Goal: Task Accomplishment & Management: Manage account settings

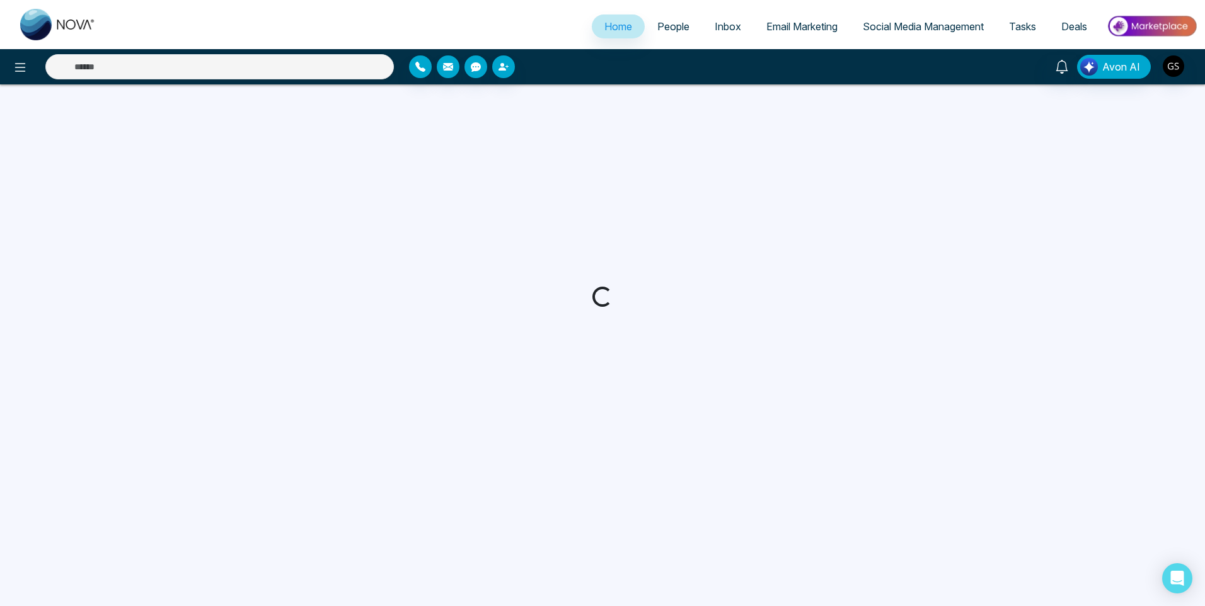
select select "*"
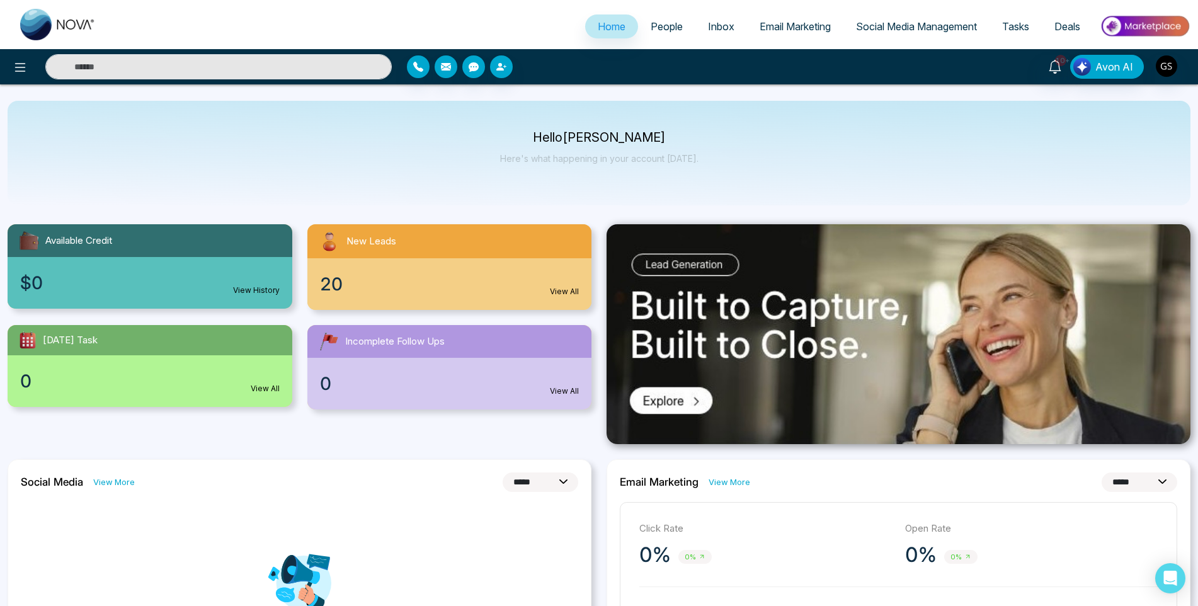
click at [662, 29] on span "People" at bounding box center [667, 26] width 32 height 13
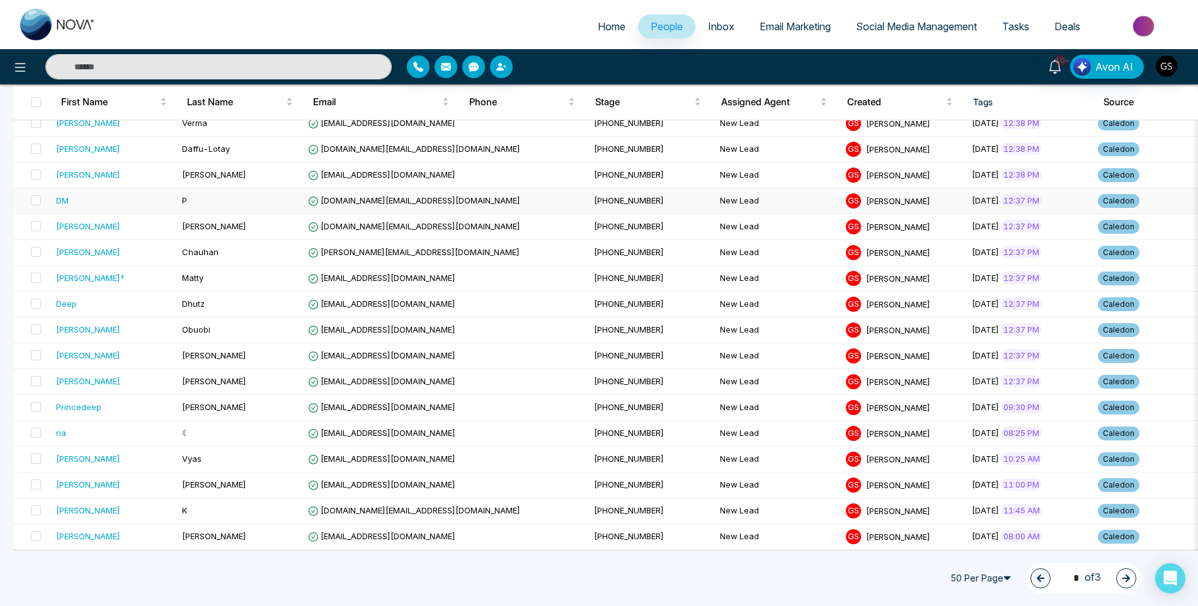
scroll to position [1002, 0]
click at [1121, 578] on button "button" at bounding box center [1126, 578] width 20 height 20
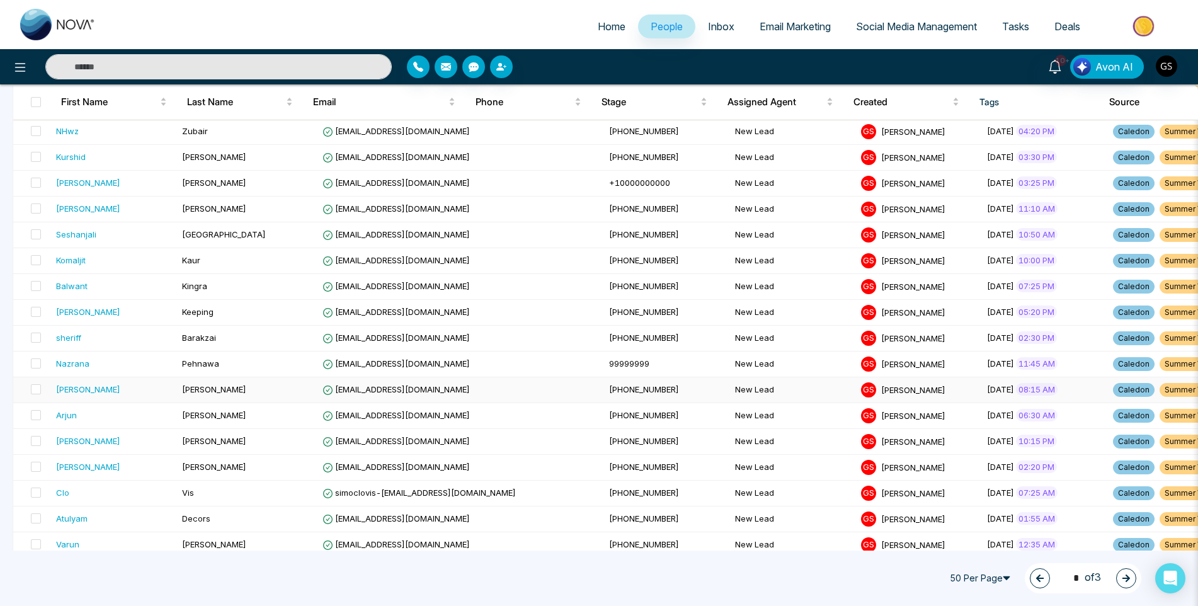
scroll to position [1000, 0]
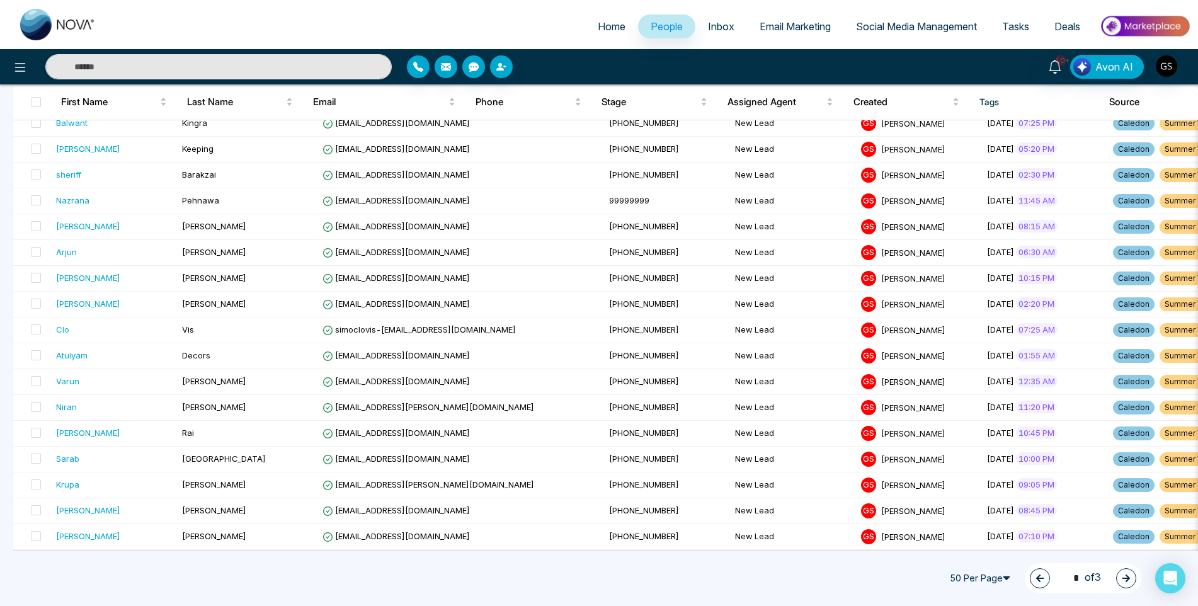
click at [1125, 578] on icon "button" at bounding box center [1127, 579] width 8 height 8
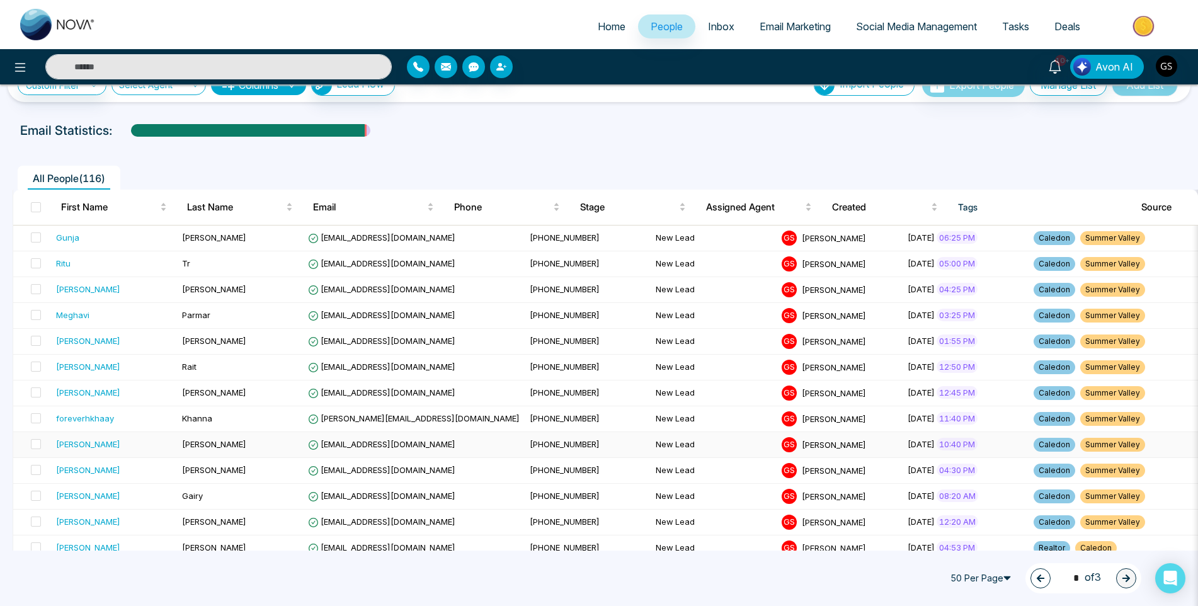
scroll to position [0, 0]
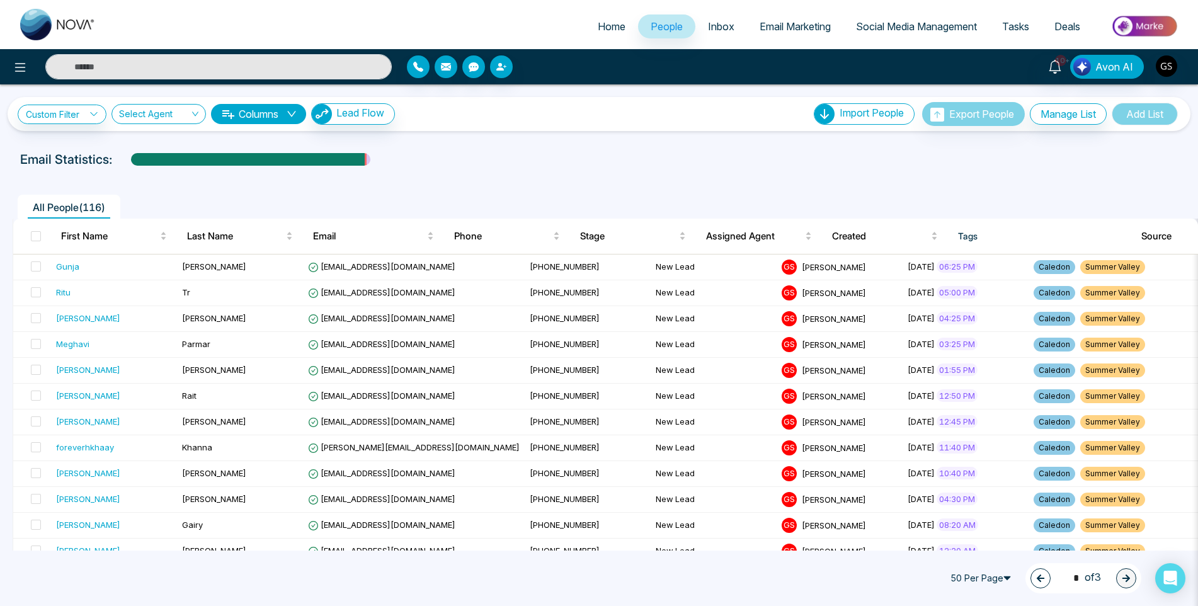
click at [1031, 577] on button "button" at bounding box center [1041, 578] width 20 height 20
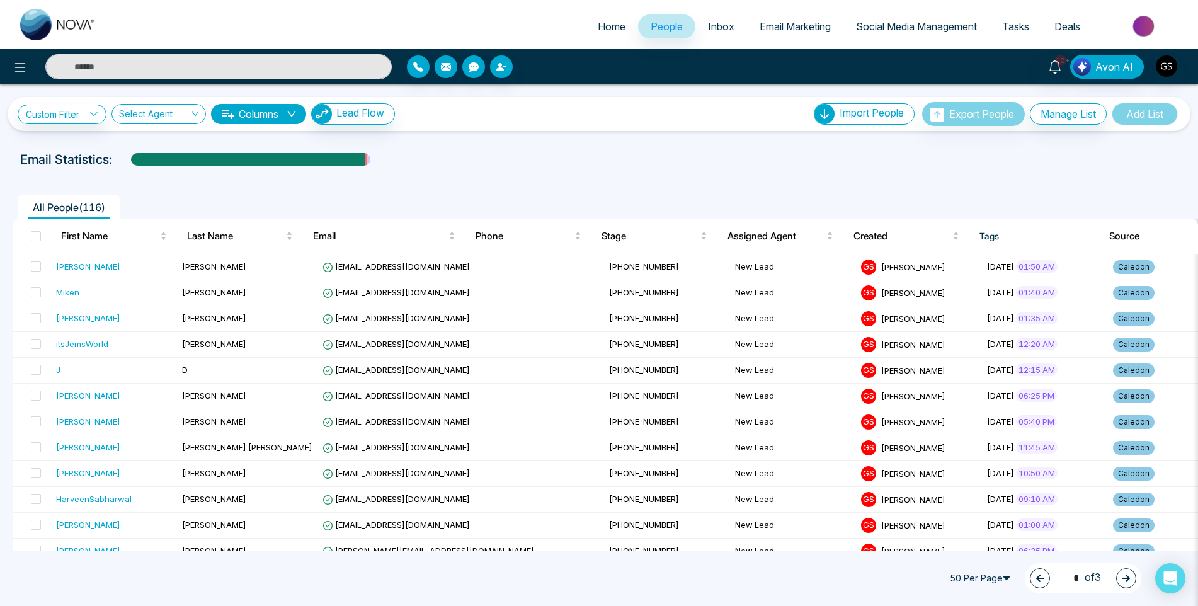
click at [1036, 577] on icon "button" at bounding box center [1040, 578] width 9 height 9
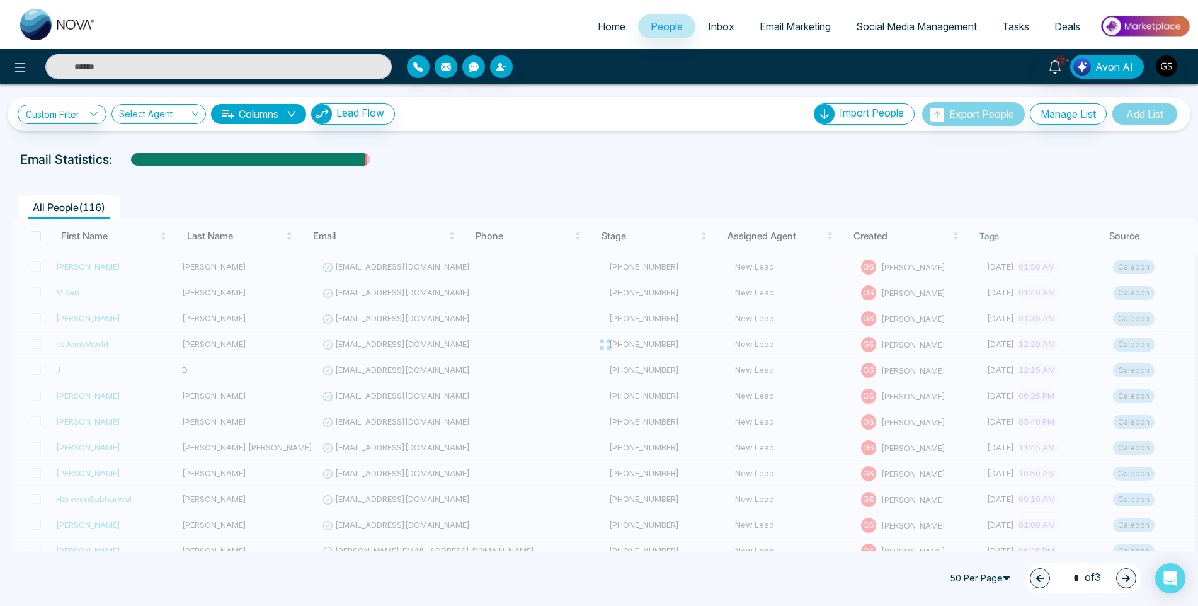
type input "*"
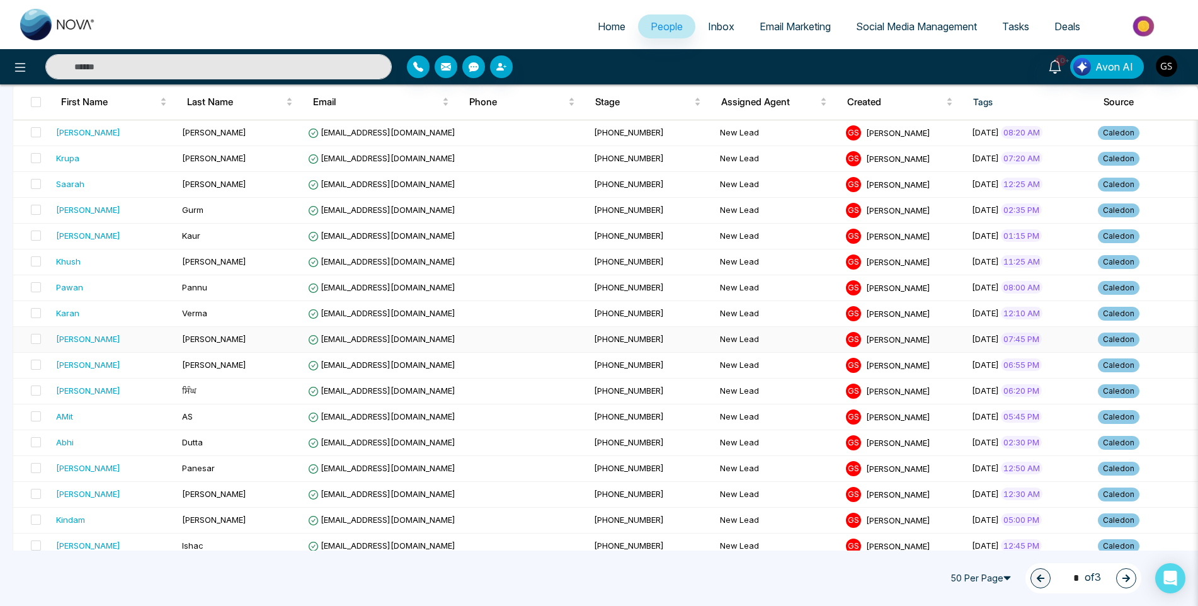
scroll to position [378, 0]
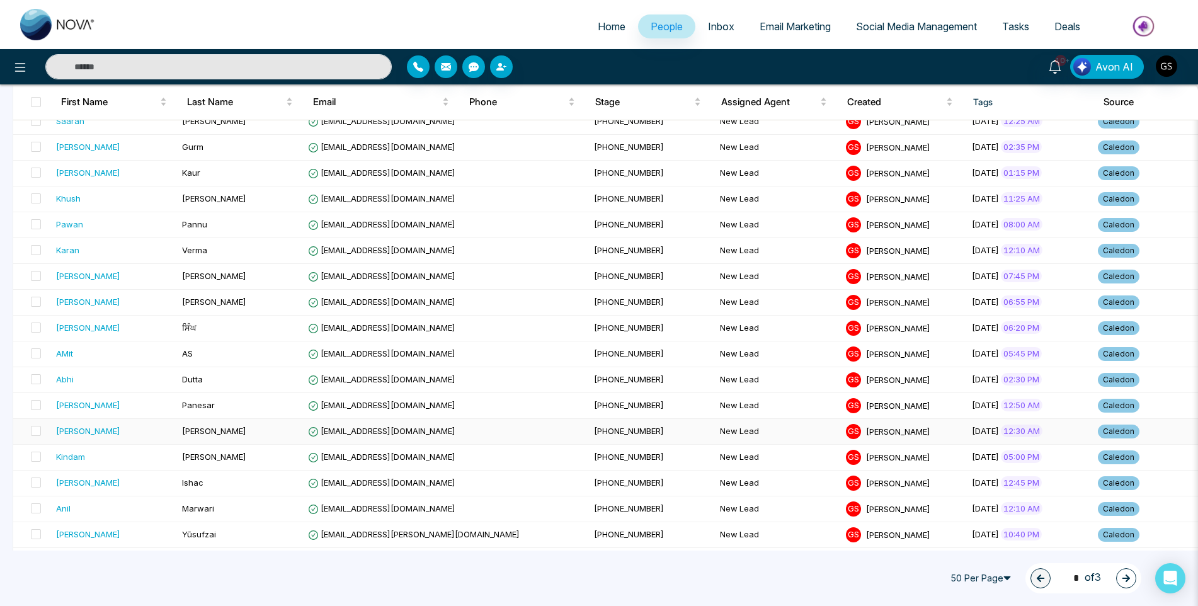
click at [168, 431] on div "[PERSON_NAME]" at bounding box center [114, 431] width 116 height 13
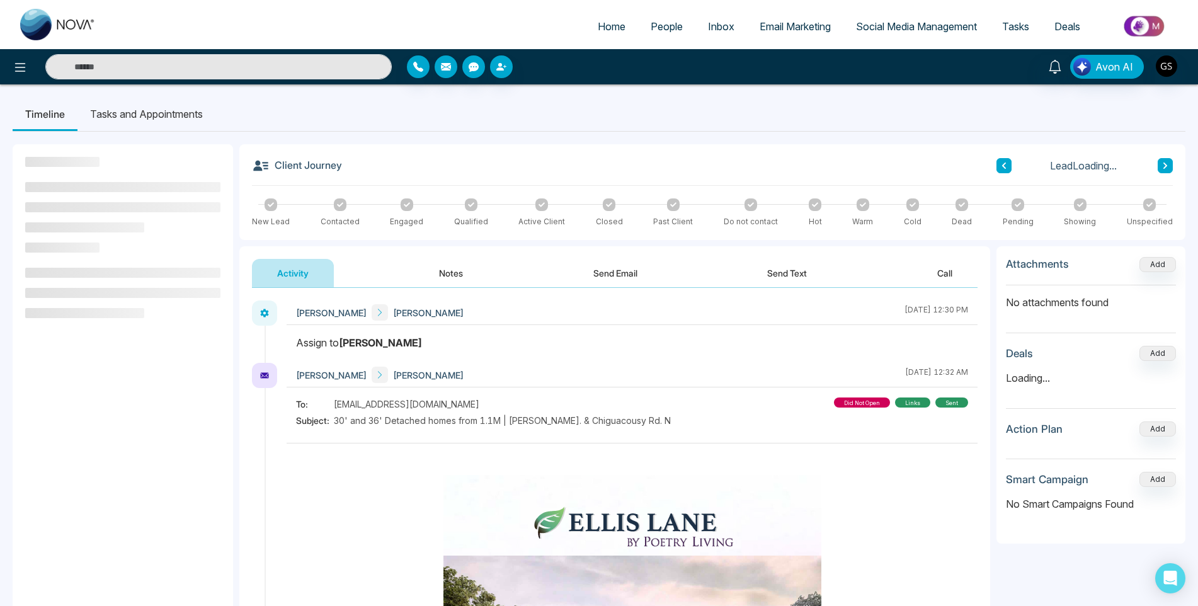
click at [450, 239] on div "Client Journey Lead Loading... New Lead Contacted Engaged Qualified Active Clie…" at bounding box center [712, 192] width 946 height 96
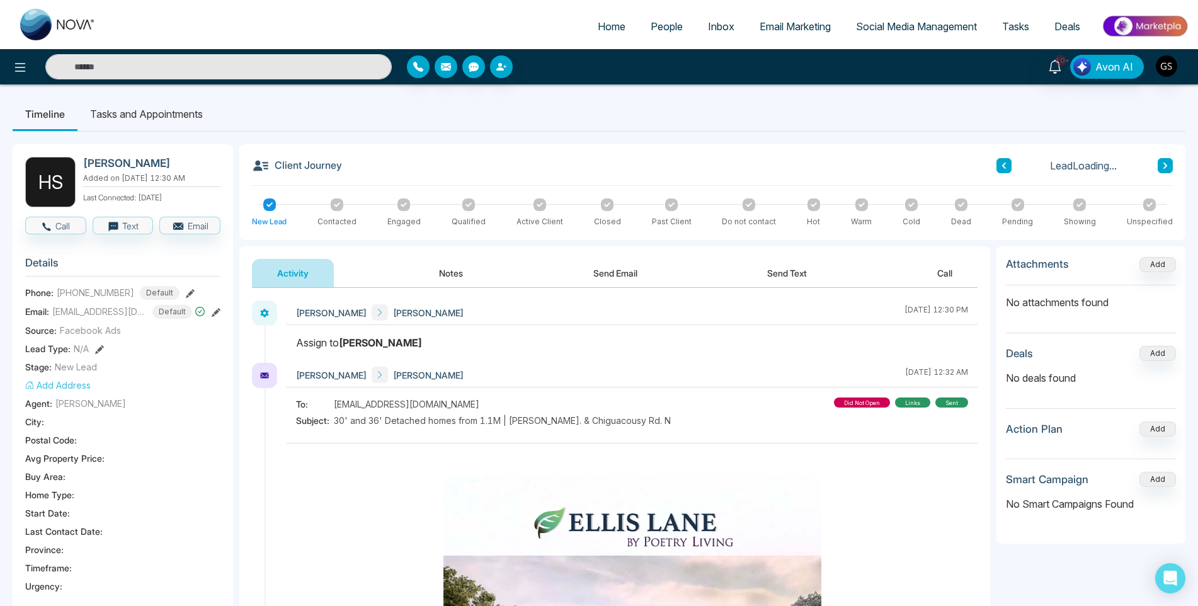
click at [439, 269] on button "Notes" at bounding box center [451, 273] width 74 height 28
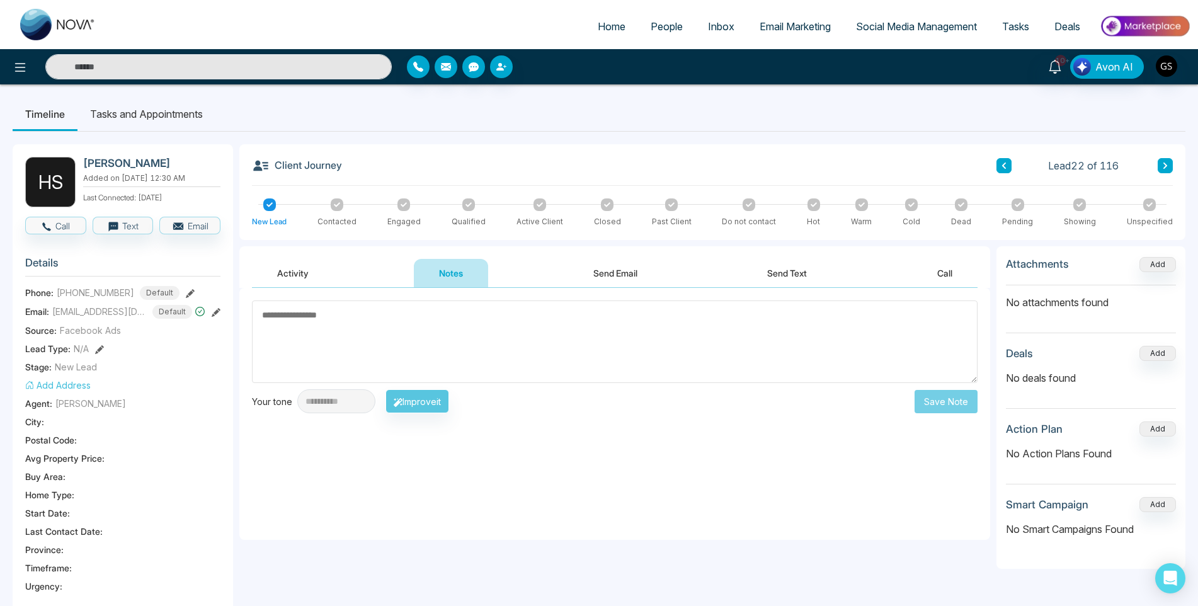
click at [327, 282] on button "Activity" at bounding box center [293, 273] width 82 height 28
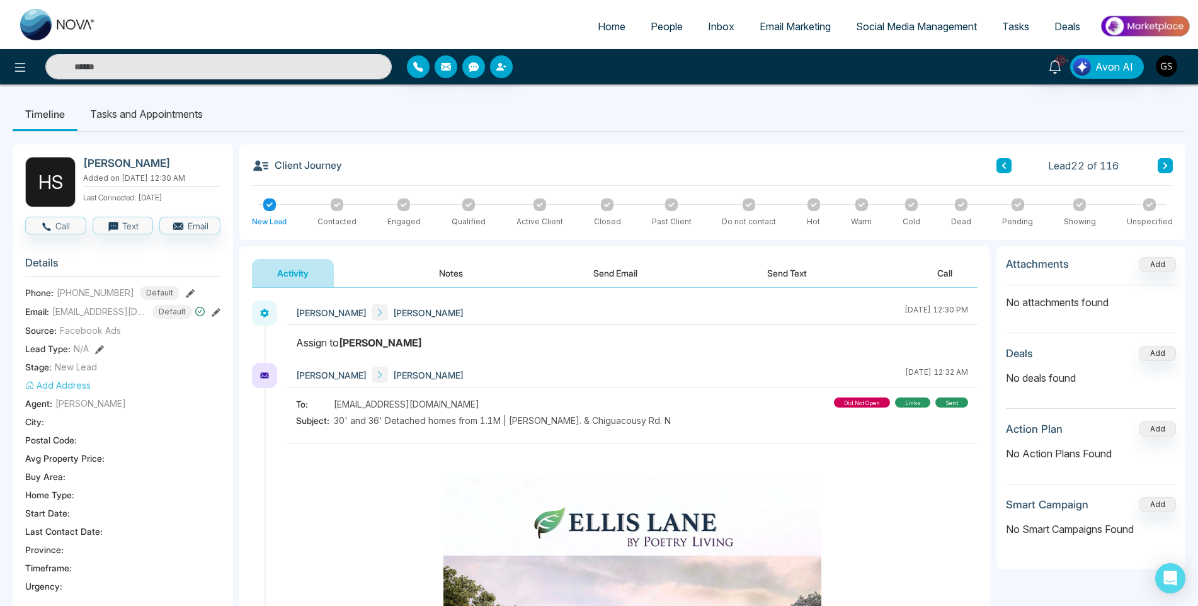
click at [677, 30] on span "People" at bounding box center [667, 26] width 32 height 13
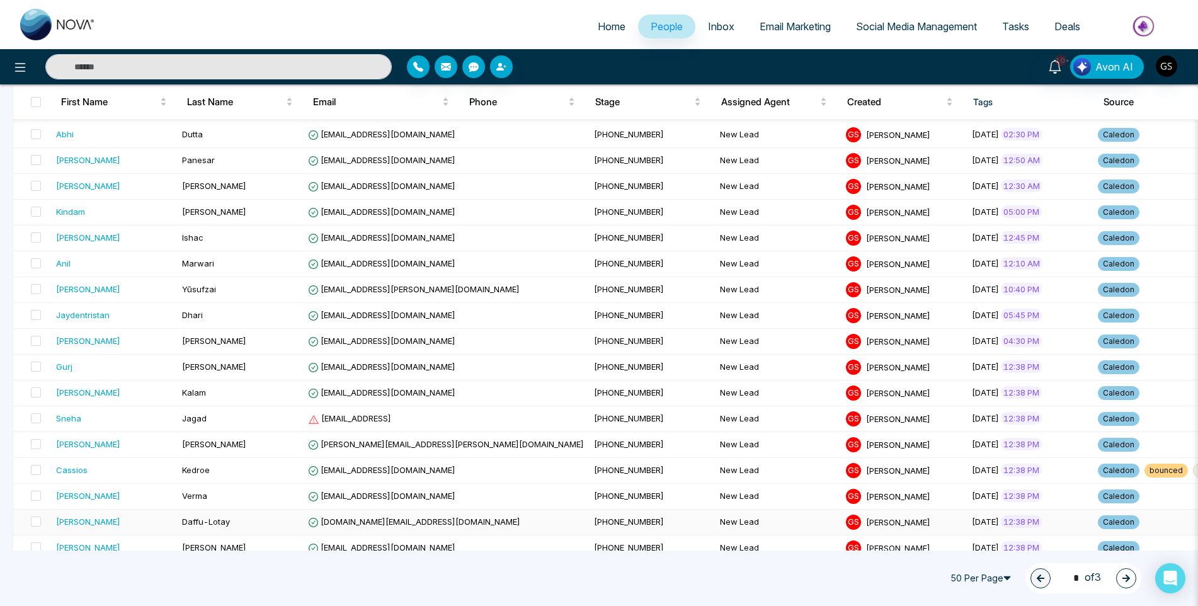
scroll to position [624, 0]
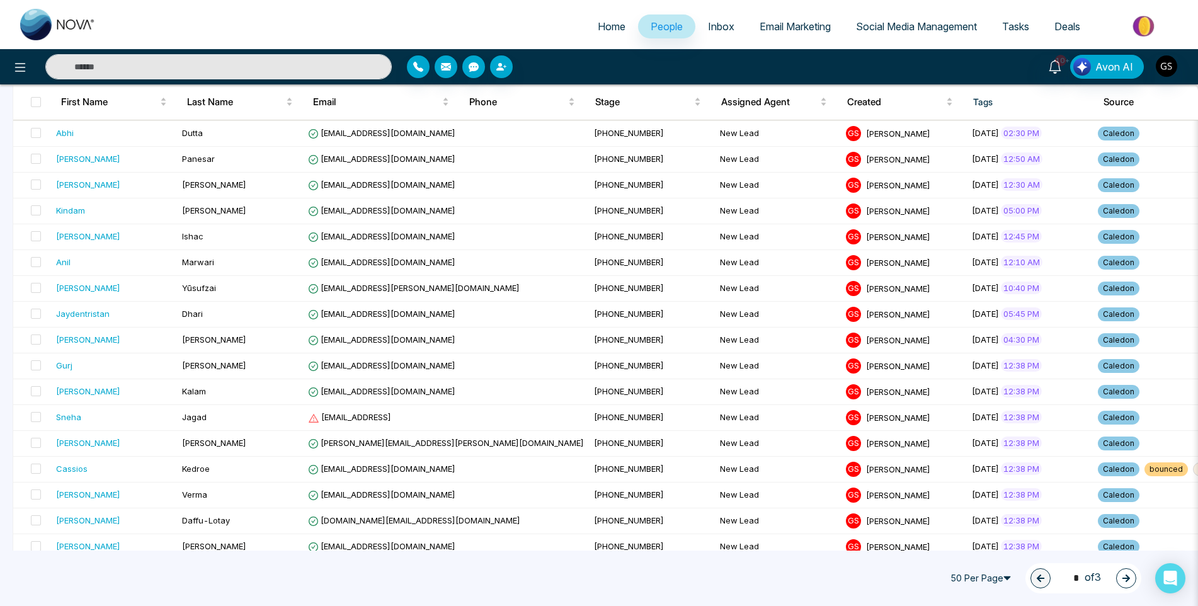
click at [1126, 578] on icon "button" at bounding box center [1127, 579] width 8 height 8
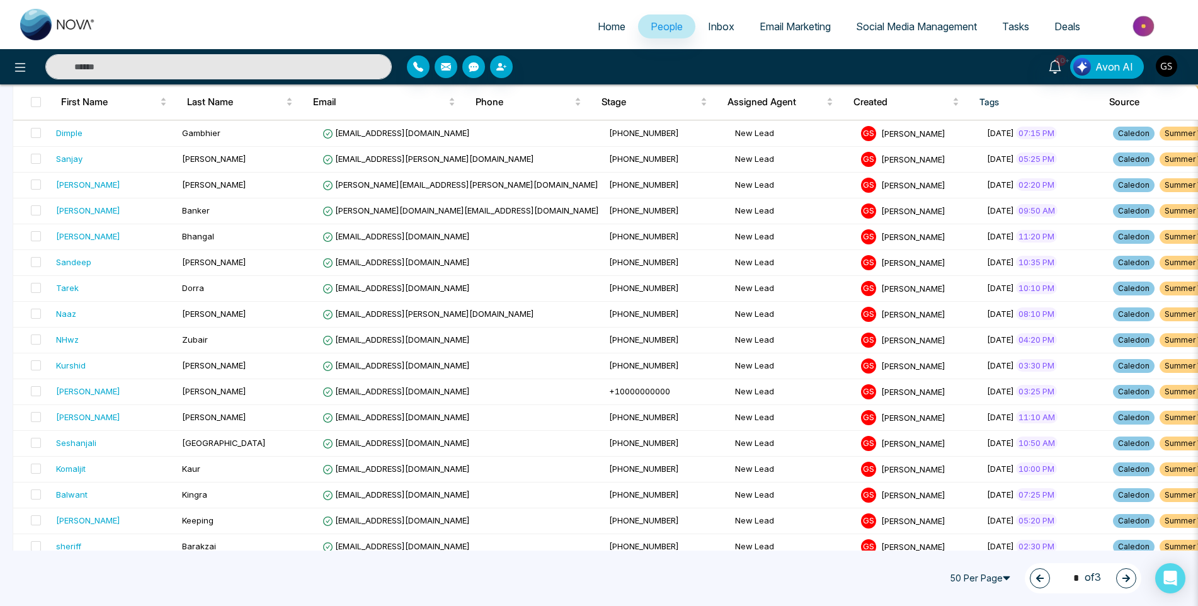
click at [1126, 578] on icon "button" at bounding box center [1127, 579] width 8 height 8
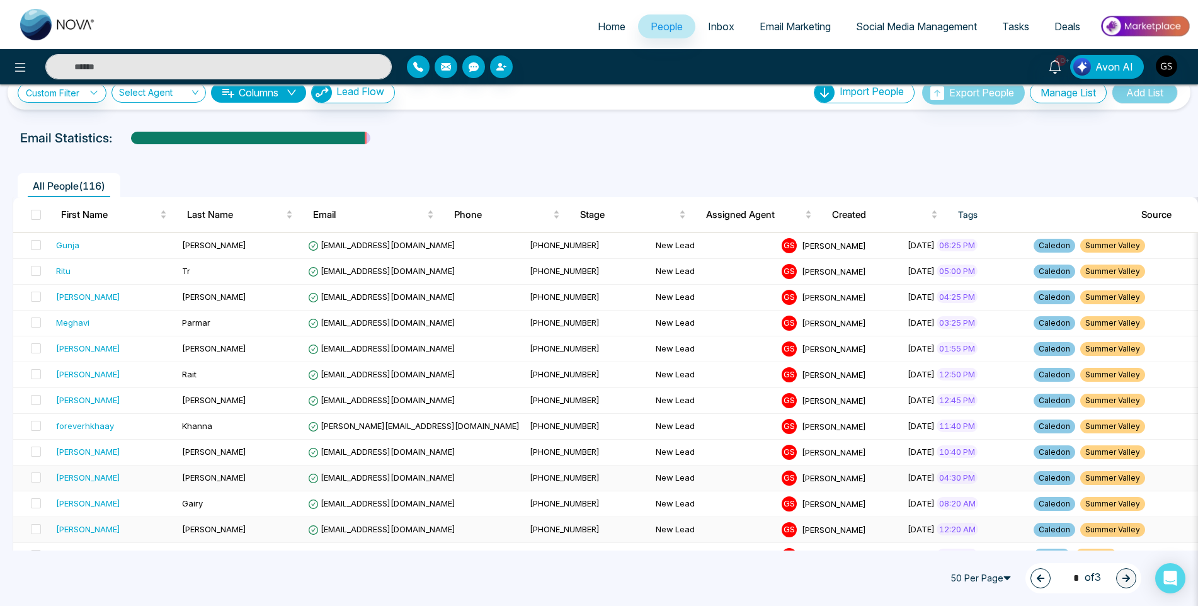
scroll to position [0, 0]
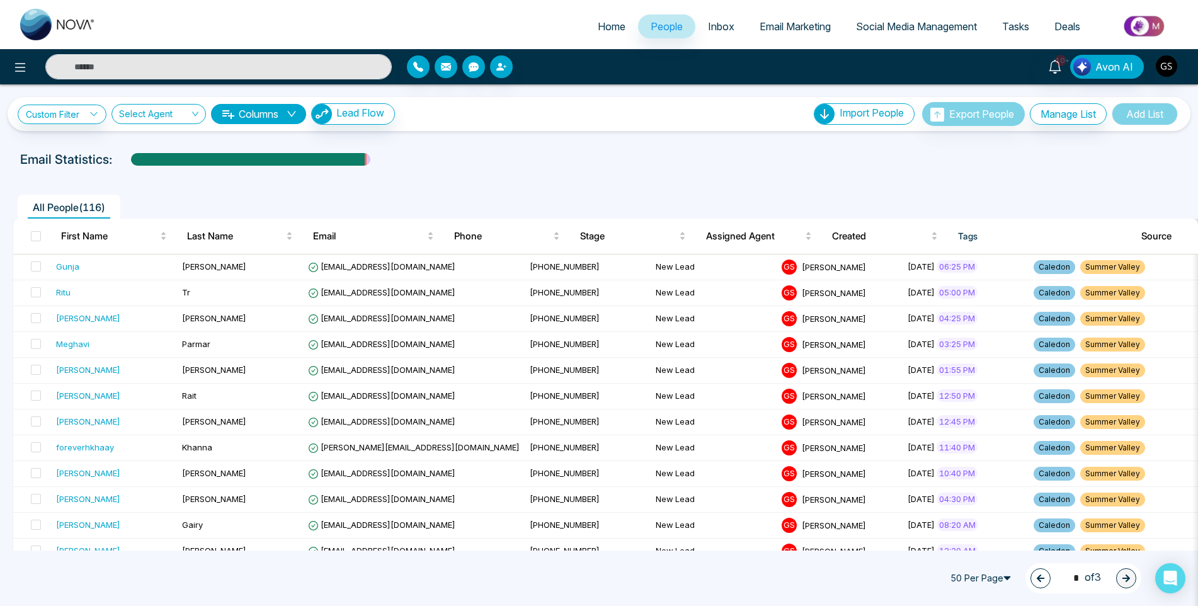
click at [1036, 580] on icon "button" at bounding box center [1040, 578] width 9 height 9
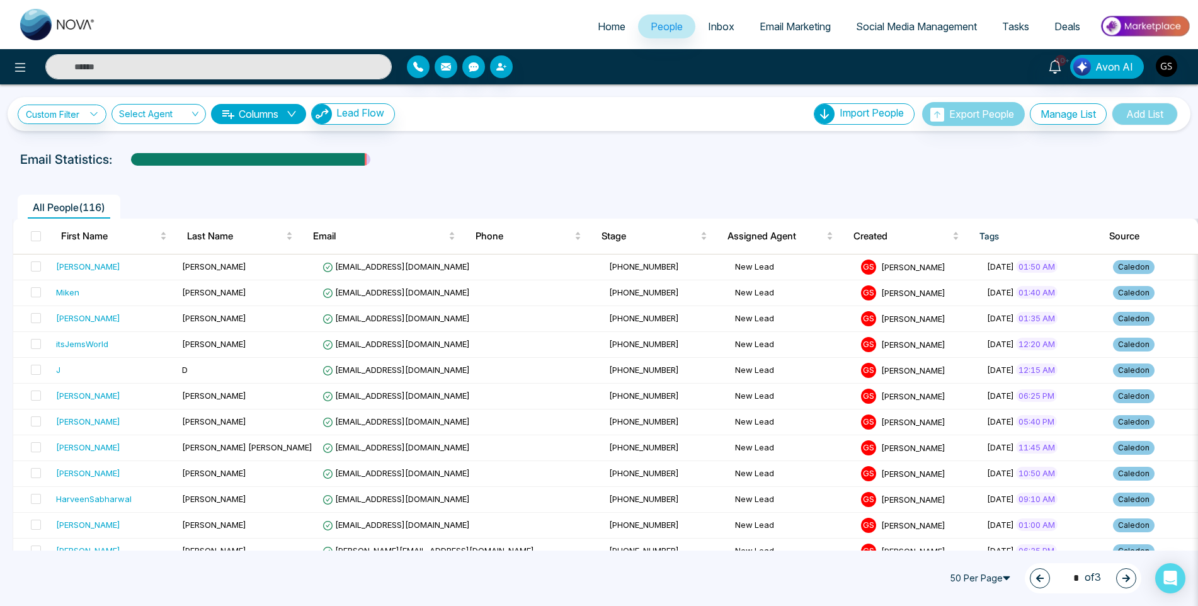
click at [1036, 580] on icon "button" at bounding box center [1040, 578] width 9 height 9
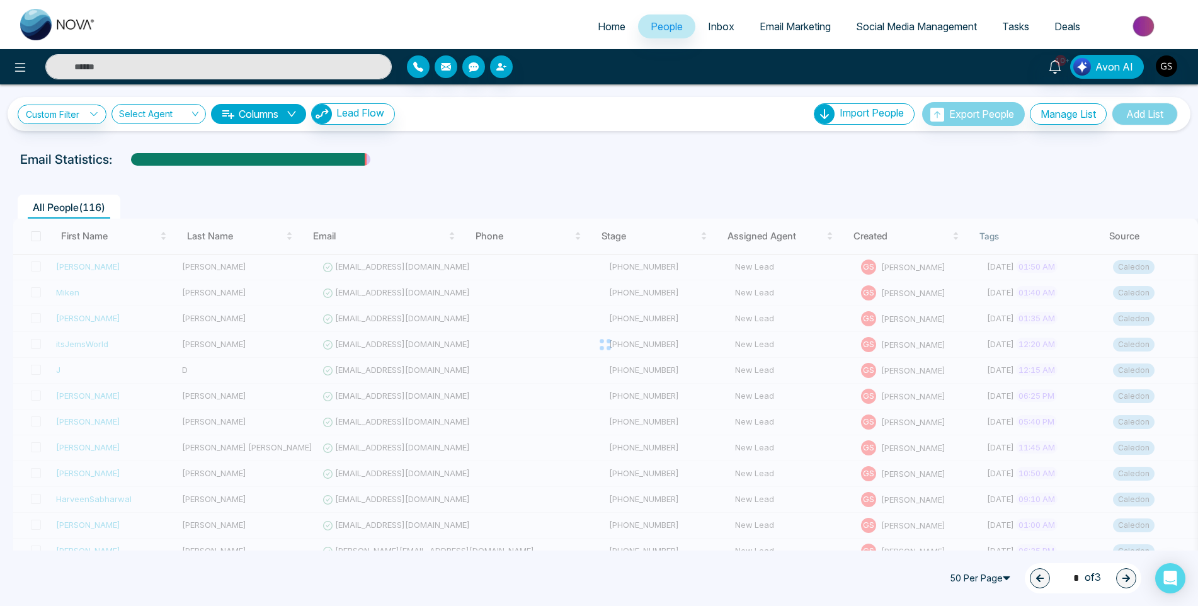
type input "*"
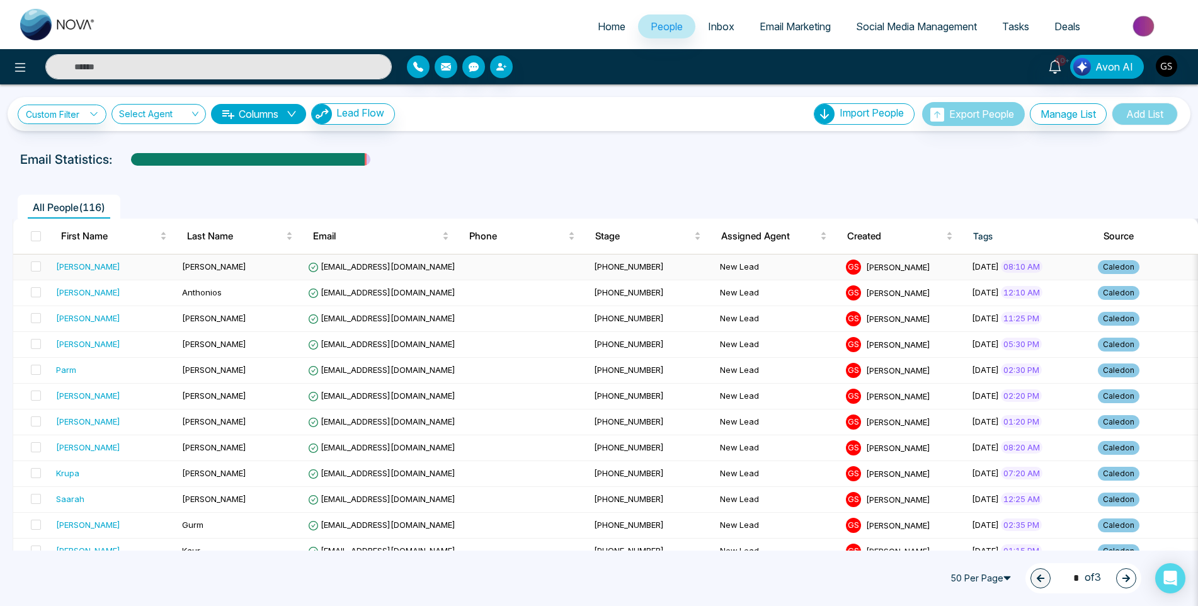
click at [589, 256] on td "[PHONE_NUMBER]" at bounding box center [652, 268] width 126 height 26
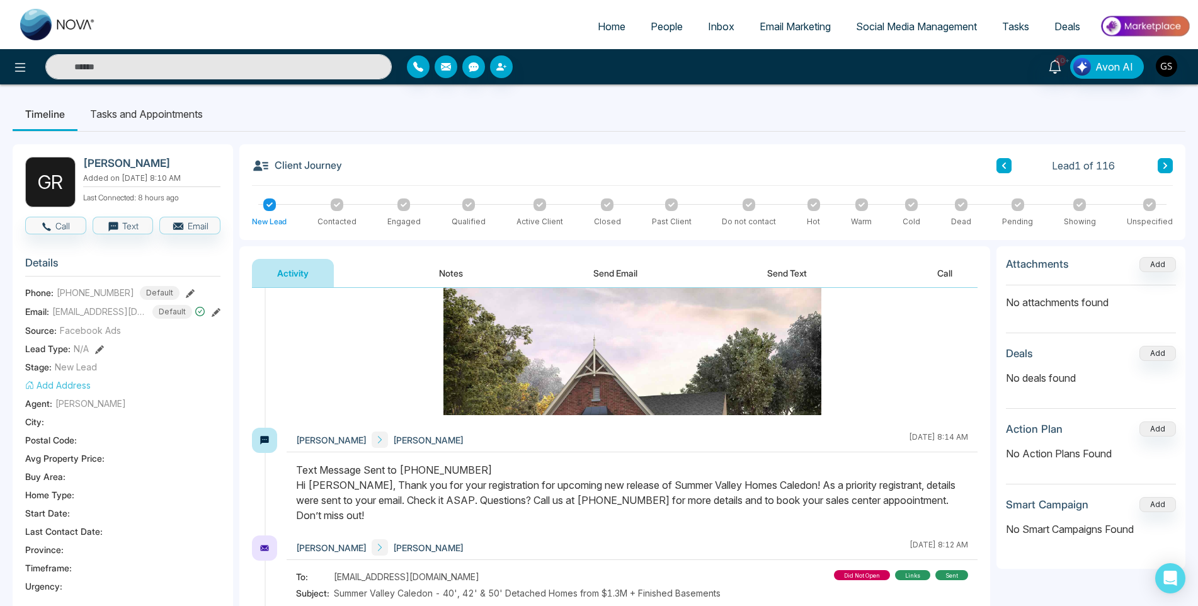
scroll to position [315, 0]
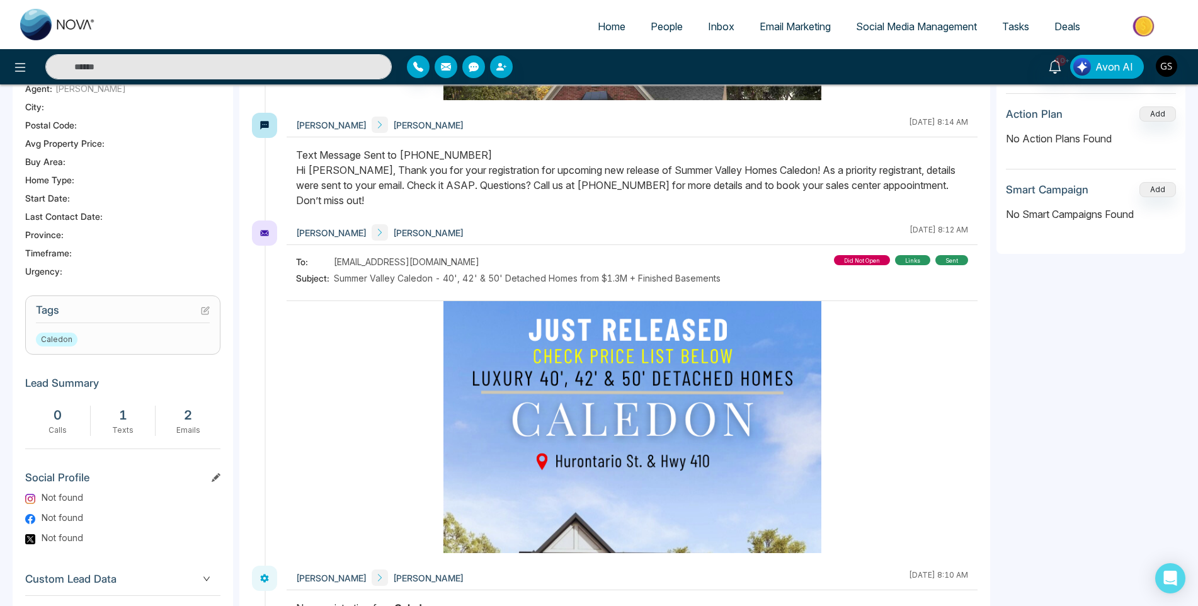
click at [204, 309] on icon at bounding box center [205, 310] width 9 height 9
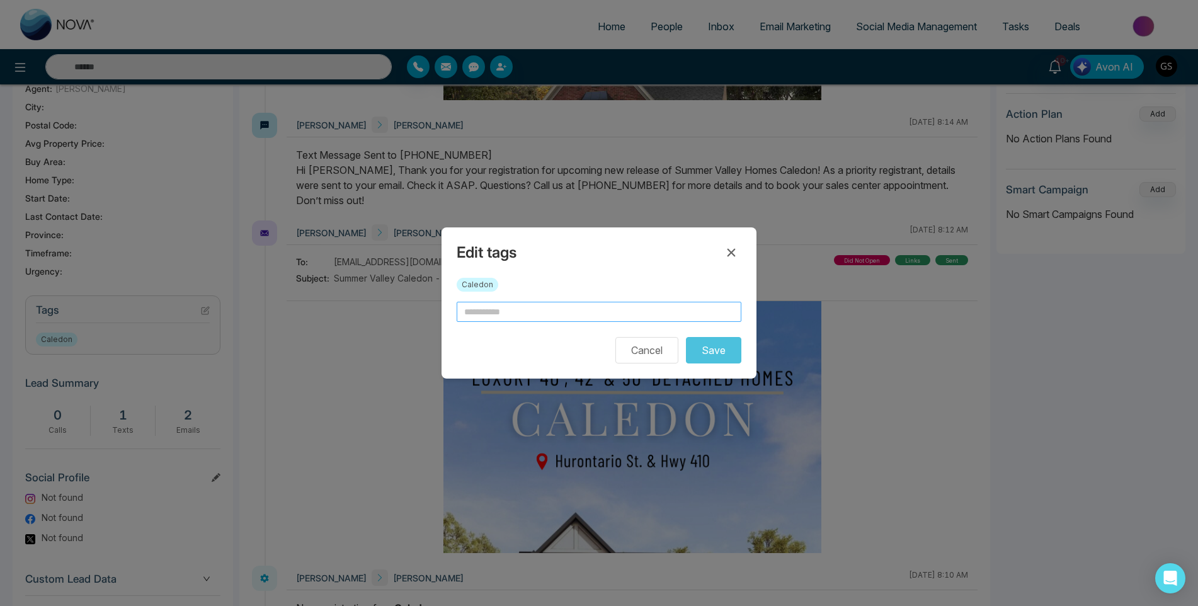
click at [542, 307] on input "text" at bounding box center [599, 312] width 285 height 20
type input "*"
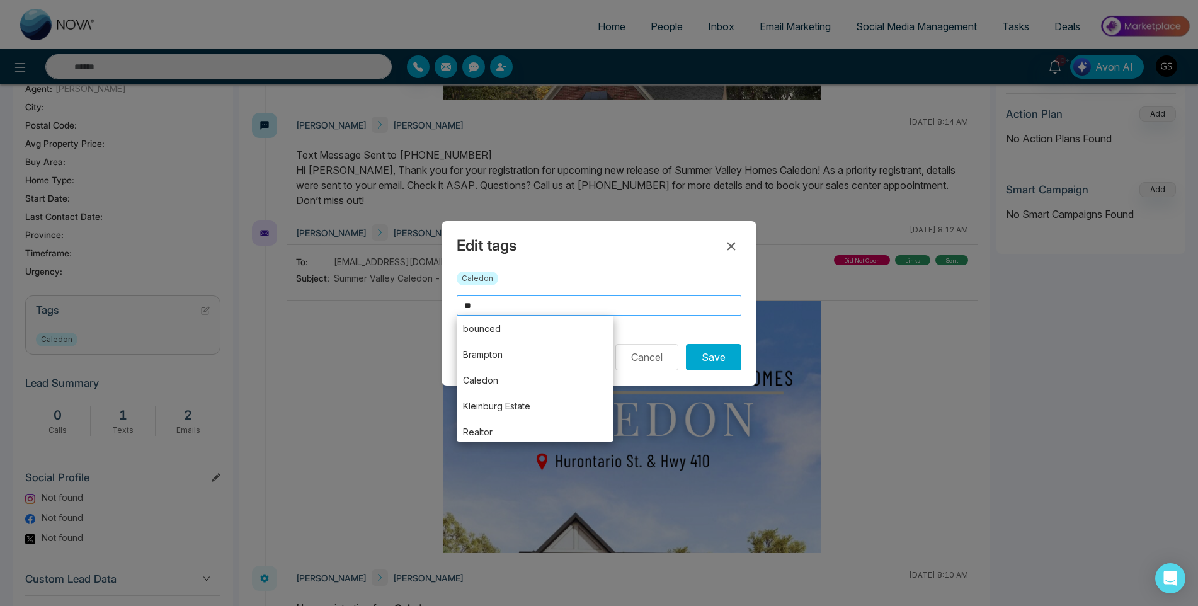
type input "*"
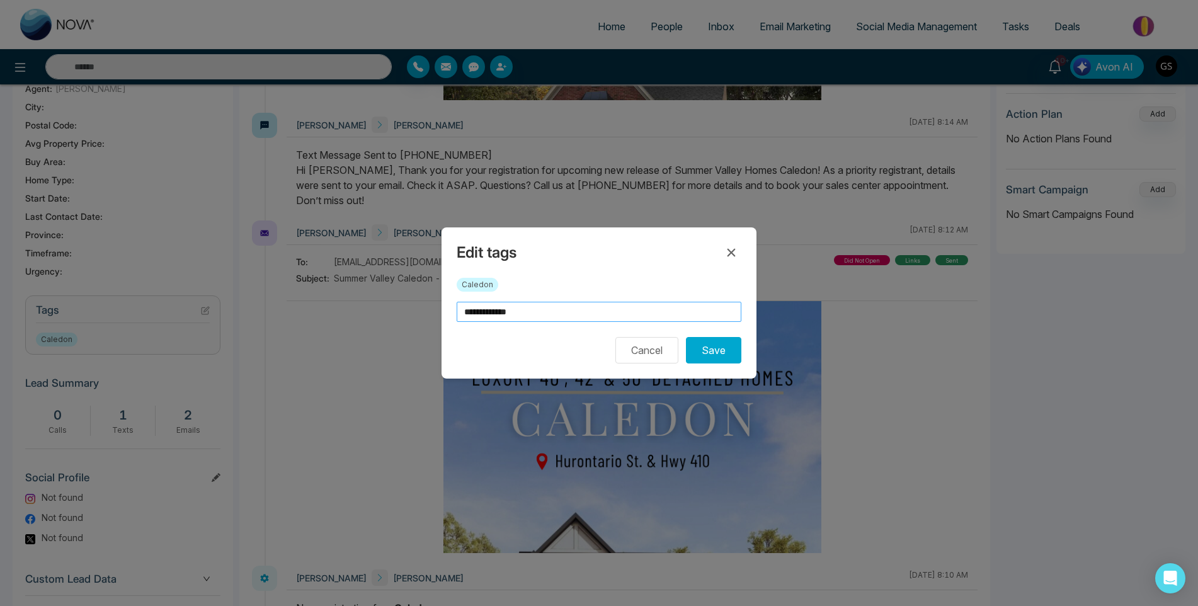
type input "**********"
click at [711, 330] on form "**********" at bounding box center [599, 333] width 285 height 62
click at [709, 347] on button "Save" at bounding box center [713, 350] width 55 height 26
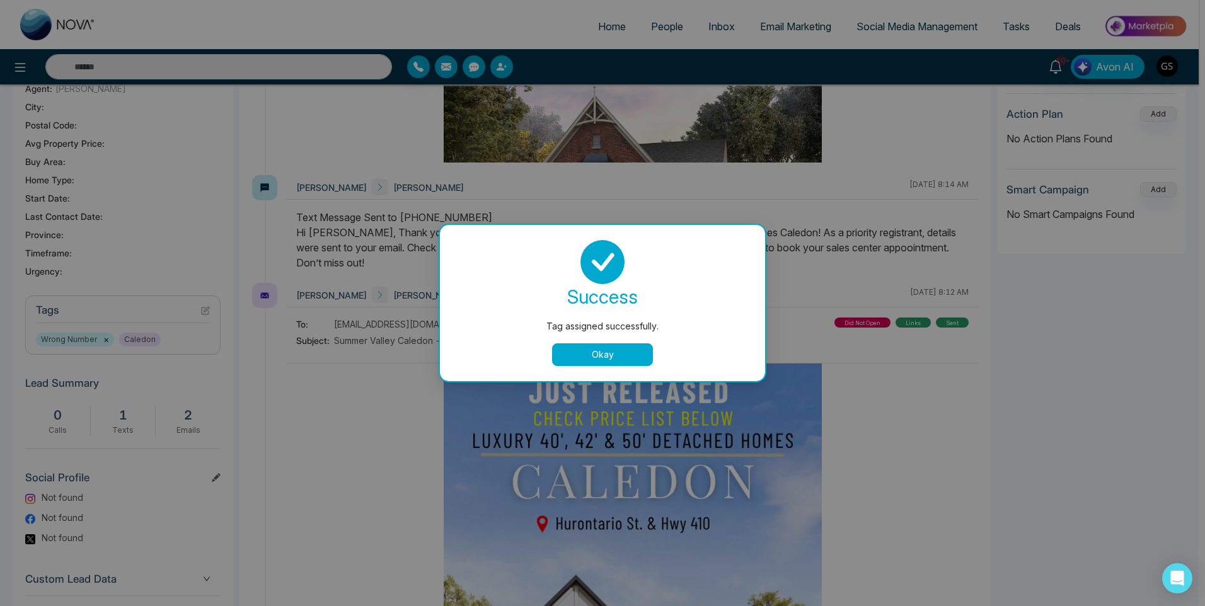
click at [636, 353] on button "Okay" at bounding box center [602, 354] width 101 height 23
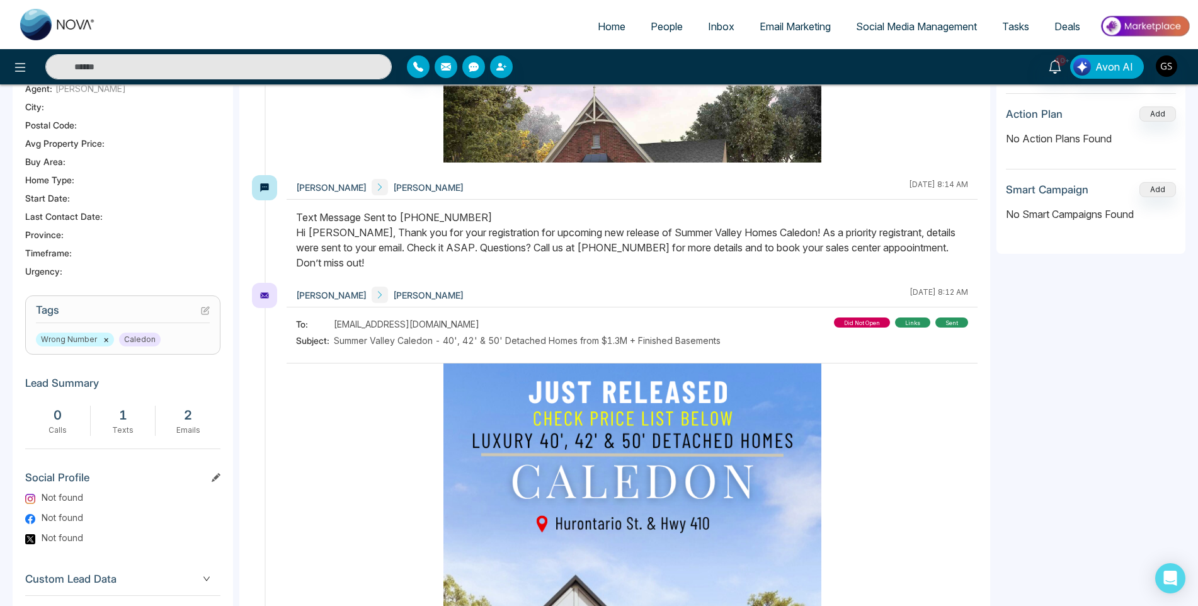
click at [684, 23] on link "People" at bounding box center [666, 26] width 57 height 24
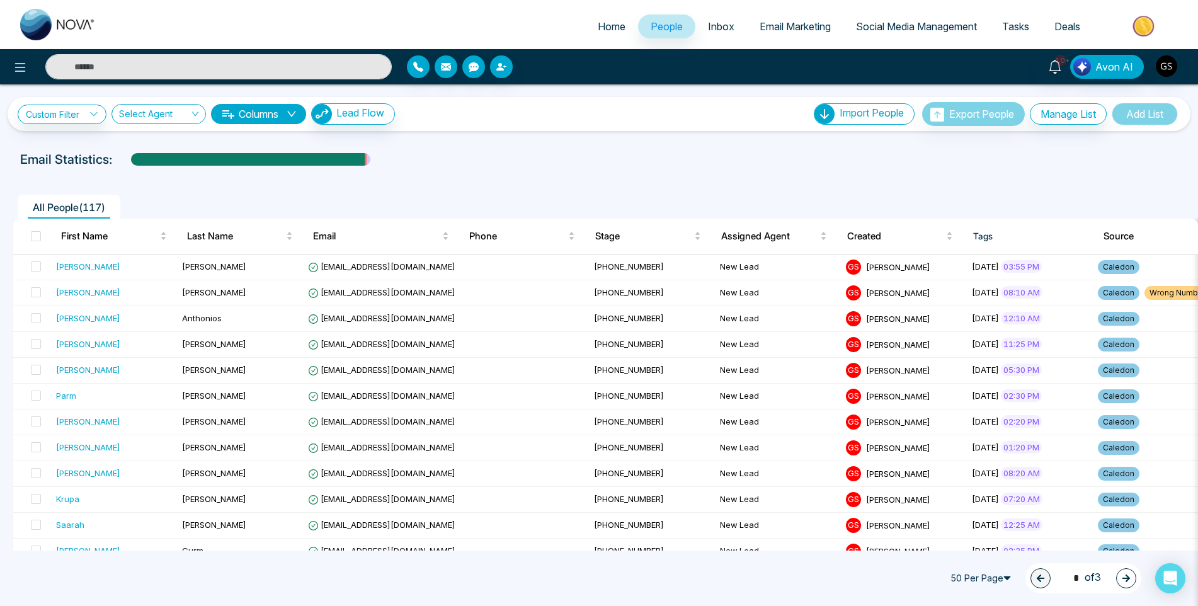
scroll to position [63, 0]
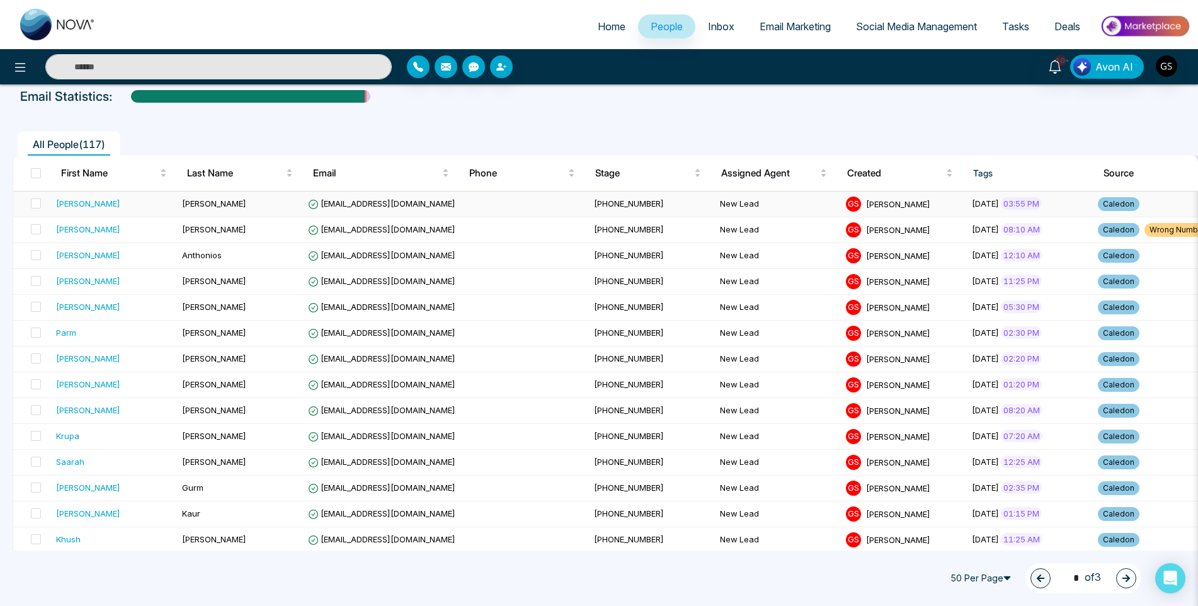
click at [395, 205] on span "[EMAIL_ADDRESS][DOMAIN_NAME]" at bounding box center [381, 203] width 147 height 10
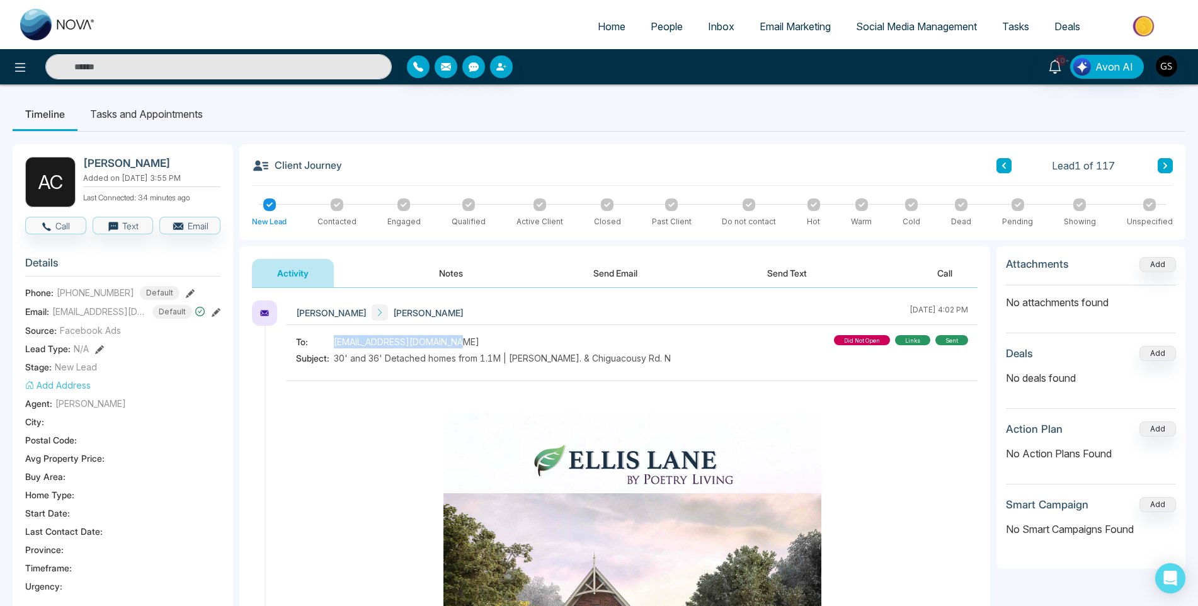
drag, startPoint x: 460, startPoint y: 344, endPoint x: 336, endPoint y: 341, distance: 124.1
click at [336, 341] on div "To: [EMAIL_ADDRESS][DOMAIN_NAME]" at bounding box center [483, 341] width 375 height 13
copy span "[EMAIL_ADDRESS][DOMAIN_NAME]"
click at [471, 273] on button "Notes" at bounding box center [451, 273] width 74 height 28
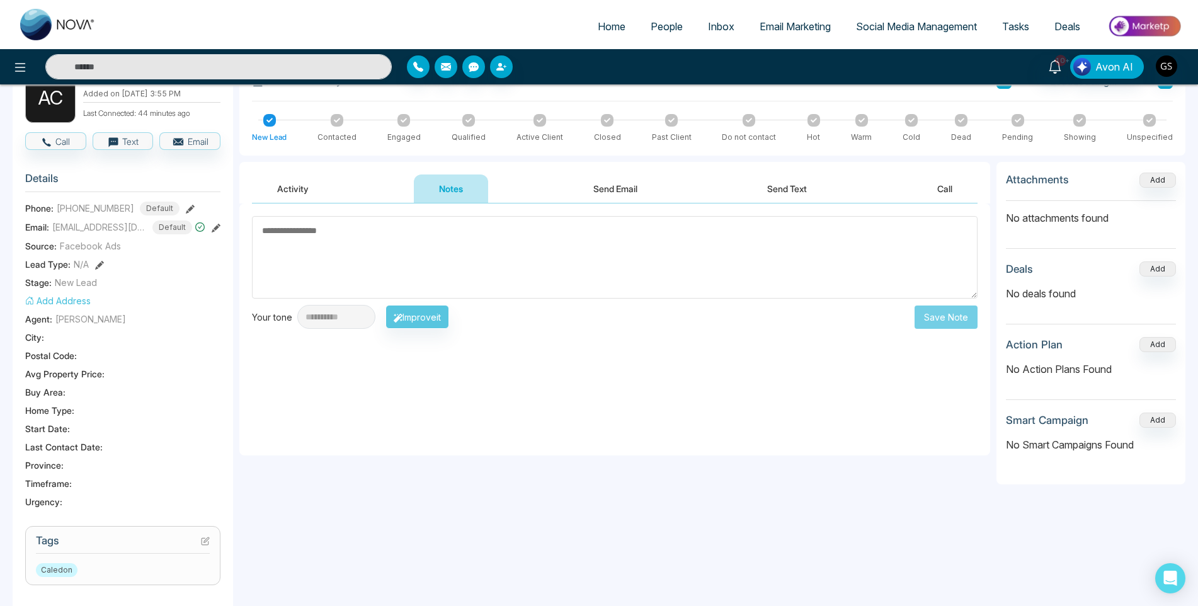
scroll to position [315, 0]
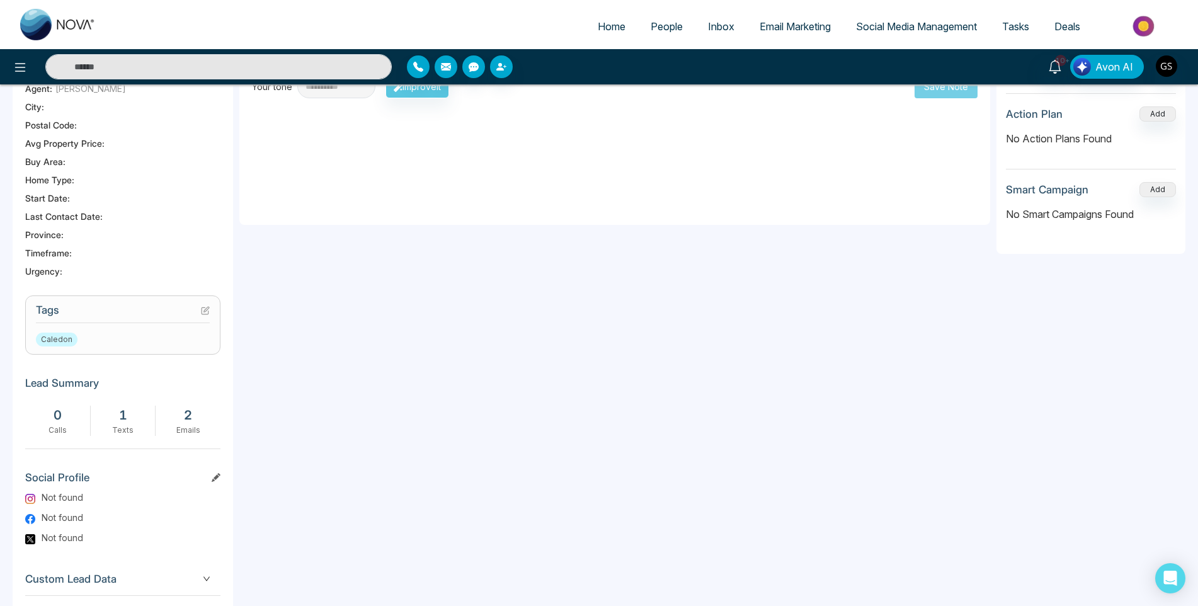
click at [207, 313] on icon at bounding box center [205, 310] width 9 height 9
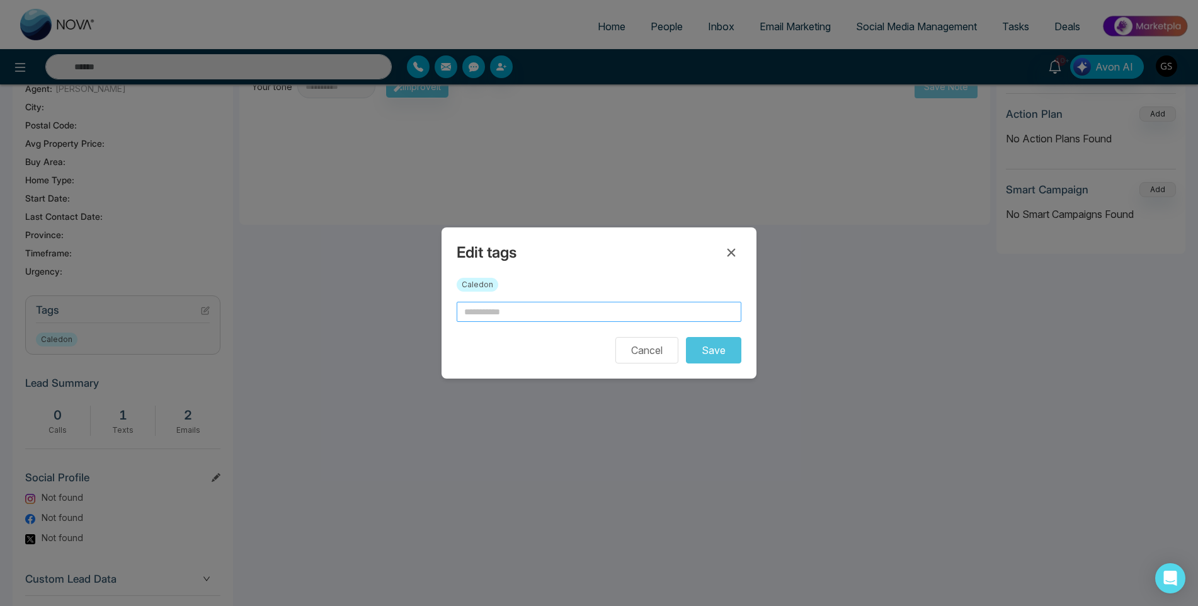
click at [566, 313] on input "text" at bounding box center [599, 312] width 285 height 20
type input "*********"
click at [725, 355] on button "Save" at bounding box center [713, 350] width 55 height 26
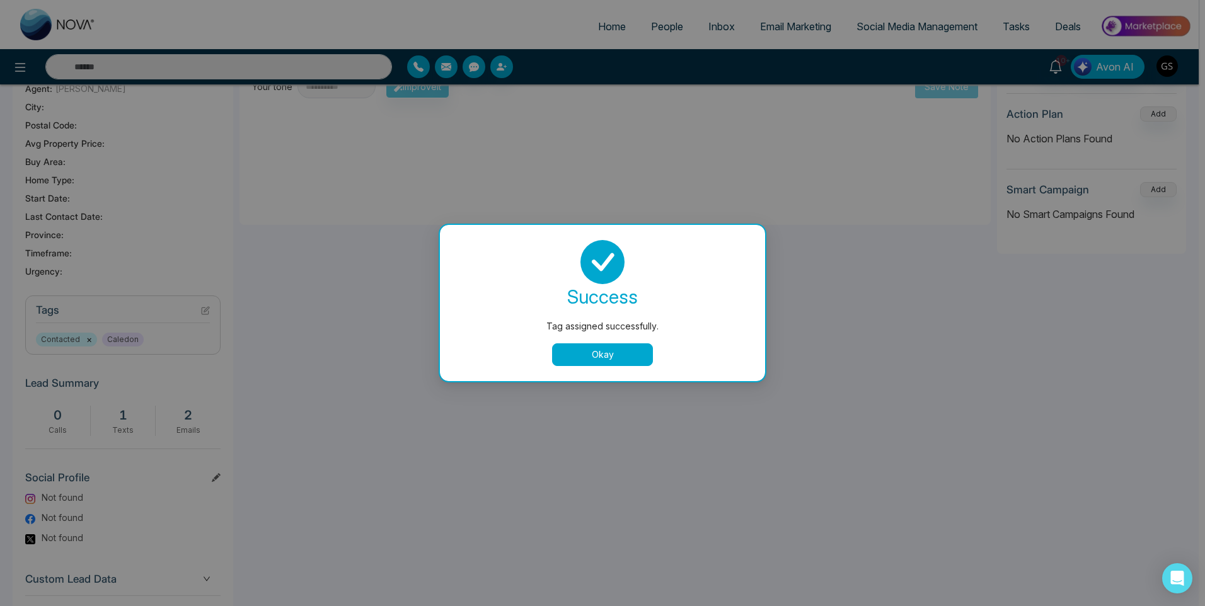
click at [579, 348] on button "Okay" at bounding box center [602, 354] width 101 height 23
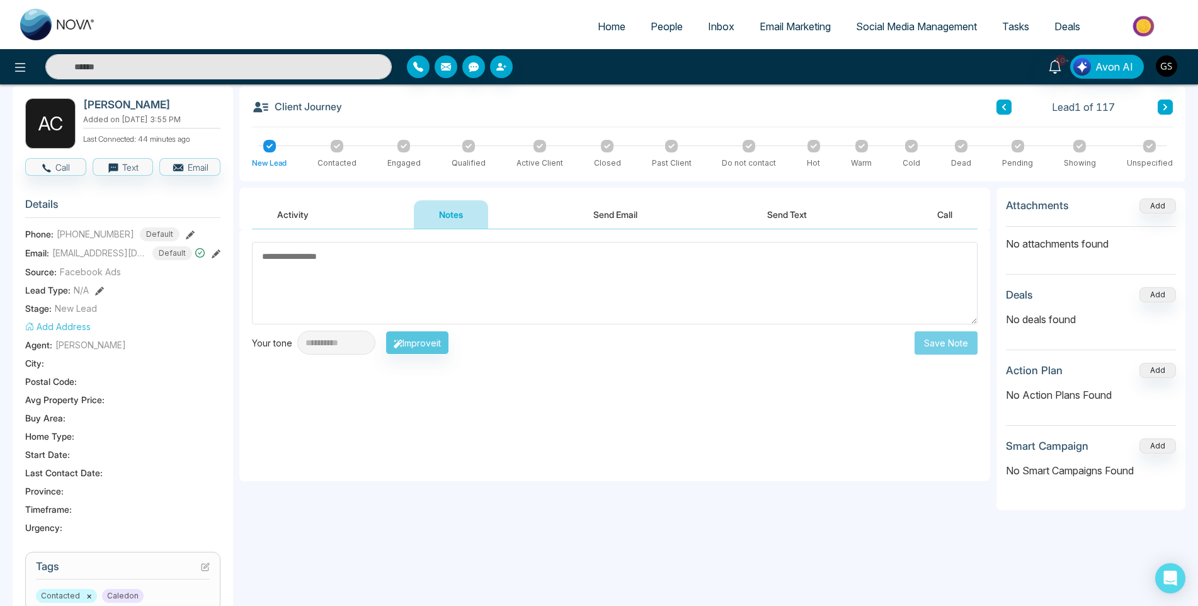
scroll to position [0, 0]
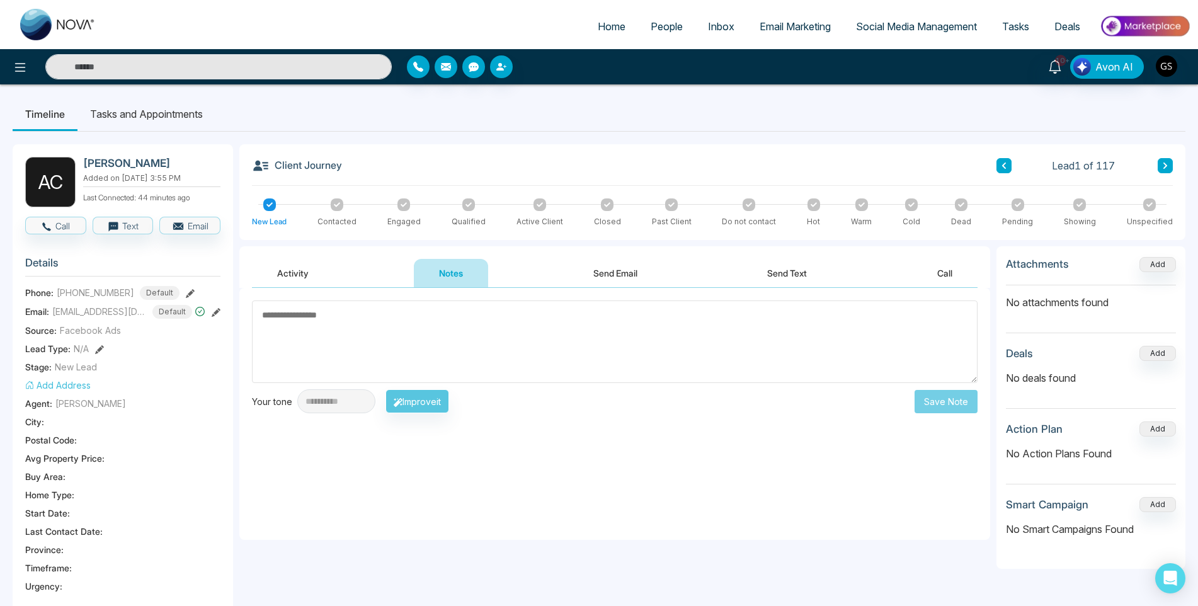
click at [323, 353] on textarea at bounding box center [615, 342] width 726 height 83
type textarea "*"
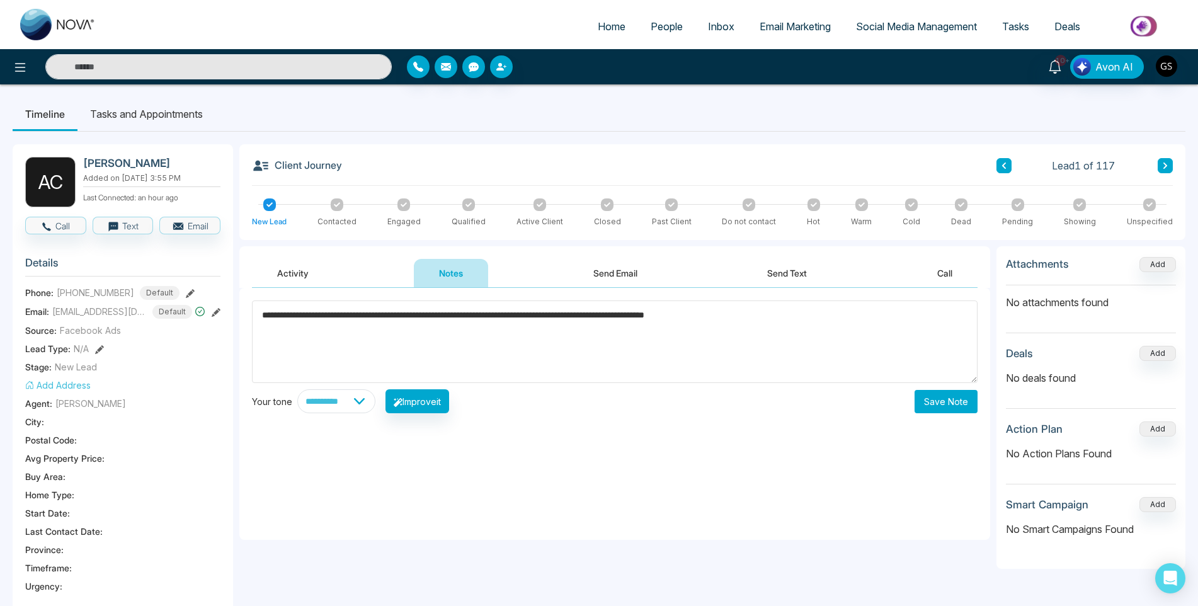
type textarea "**********"
click at [947, 406] on button "Save Note" at bounding box center [946, 401] width 63 height 23
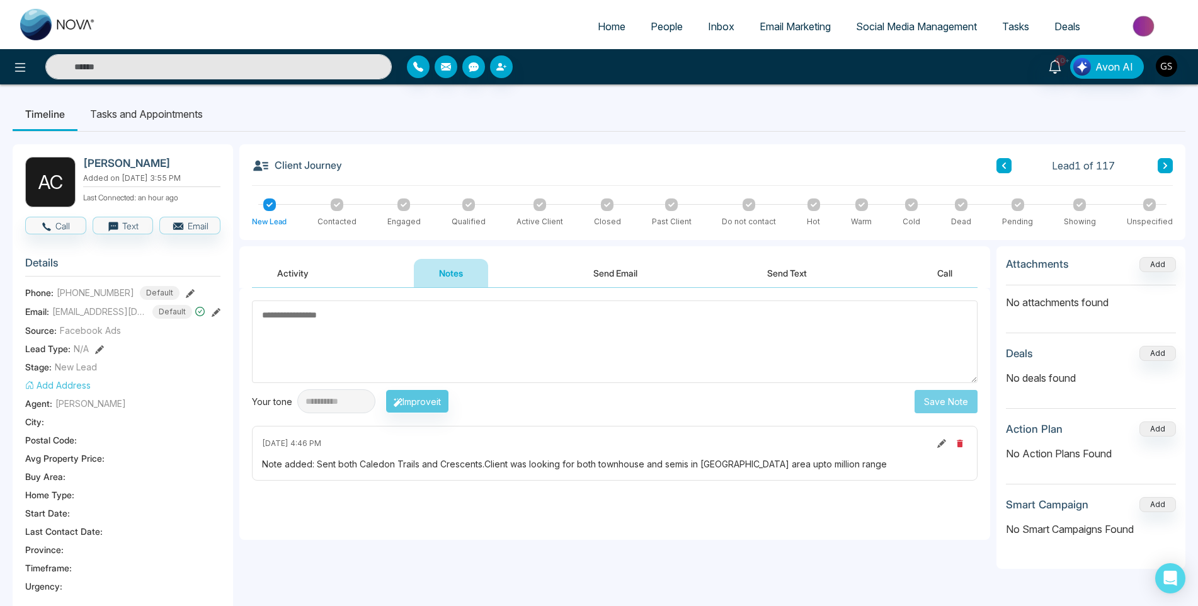
click at [667, 23] on span "People" at bounding box center [667, 26] width 32 height 13
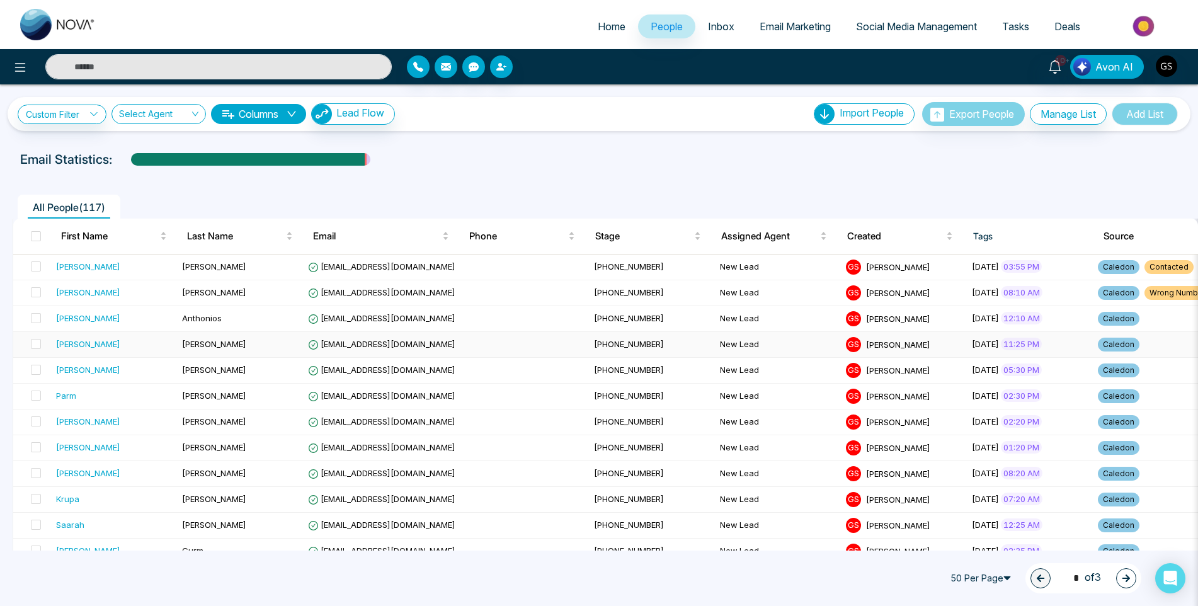
click at [338, 347] on span "[EMAIL_ADDRESS][DOMAIN_NAME]" at bounding box center [381, 344] width 147 height 10
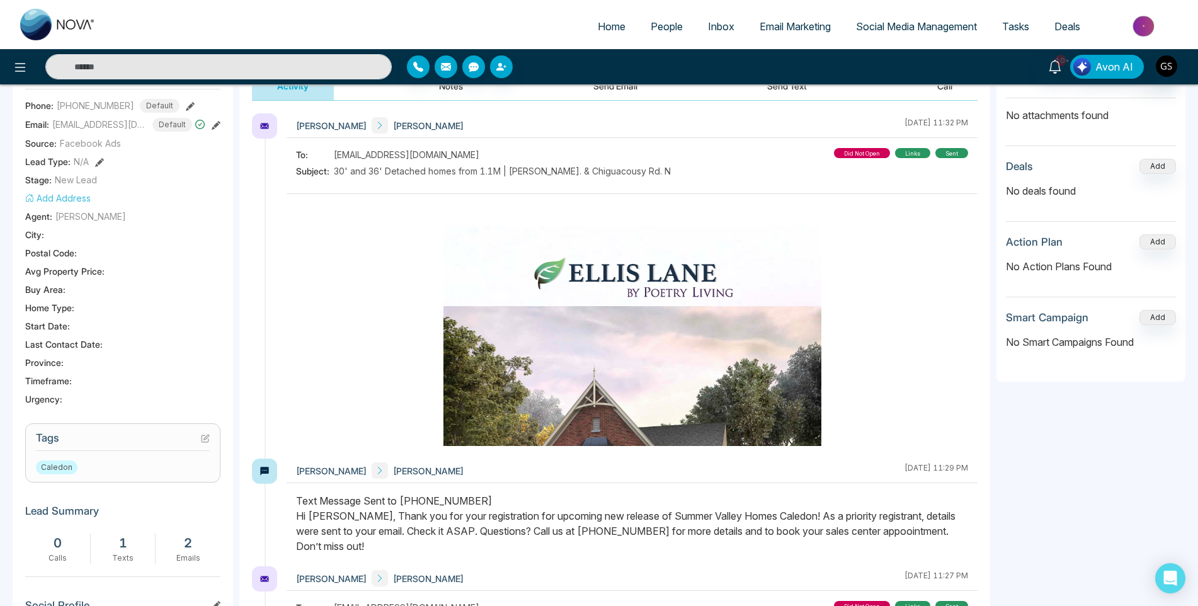
scroll to position [315, 0]
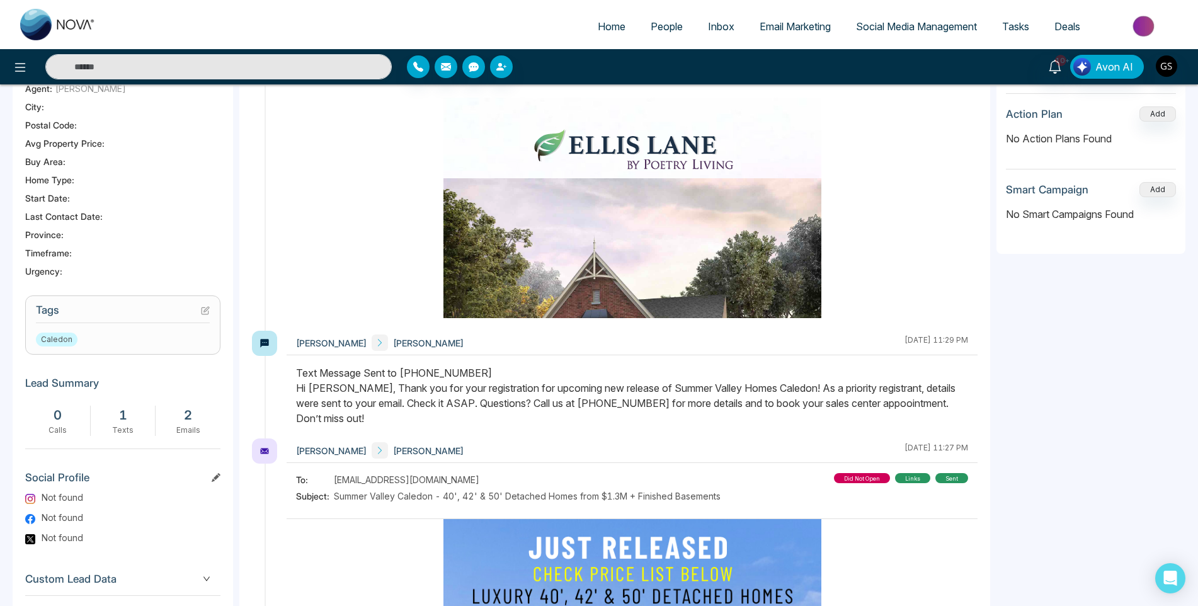
click at [204, 315] on icon at bounding box center [205, 310] width 9 height 9
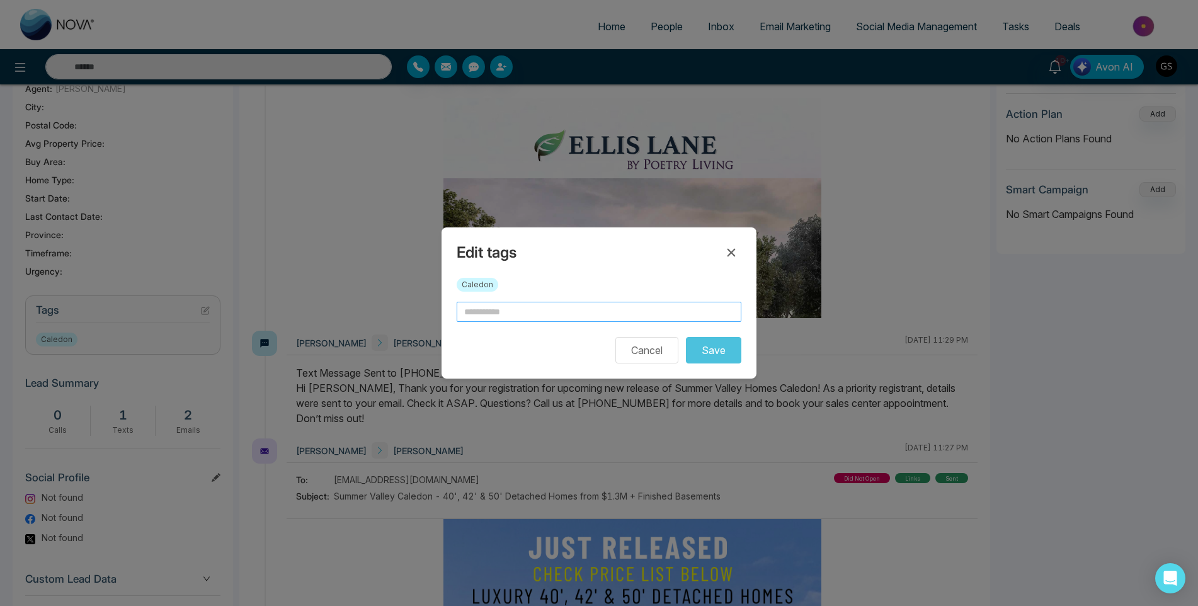
click at [505, 306] on input "text" at bounding box center [599, 312] width 285 height 20
type input "**********"
click at [723, 353] on button "Save" at bounding box center [713, 350] width 55 height 26
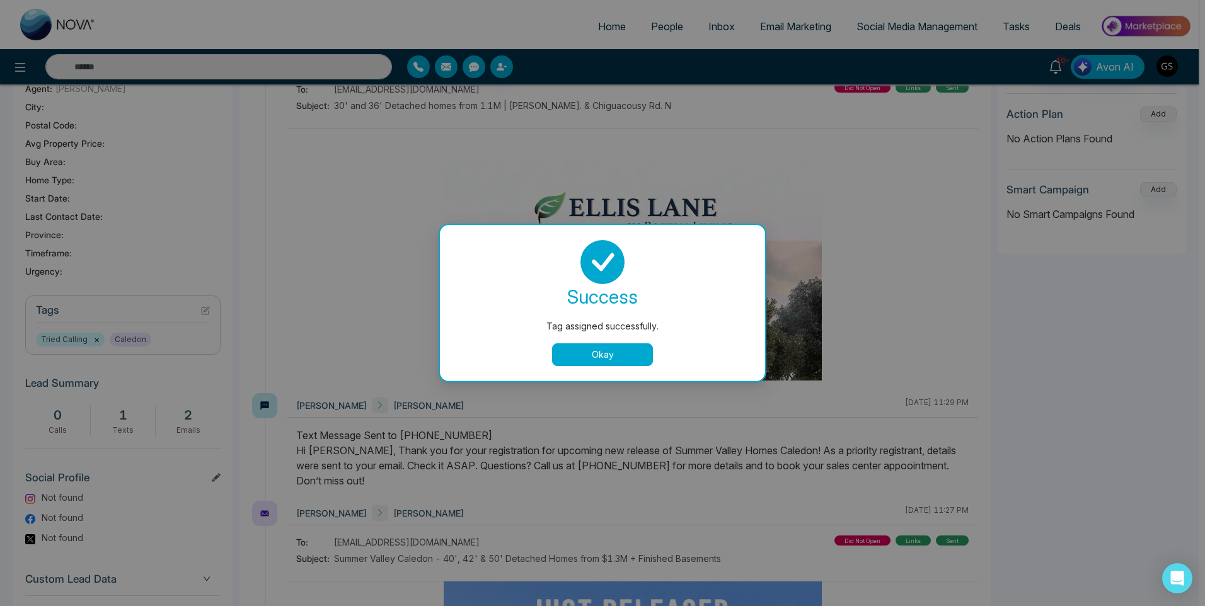
click at [603, 343] on div "success Tag assigned successfully. Okay" at bounding box center [602, 303] width 295 height 126
click at [604, 349] on button "Okay" at bounding box center [602, 354] width 101 height 23
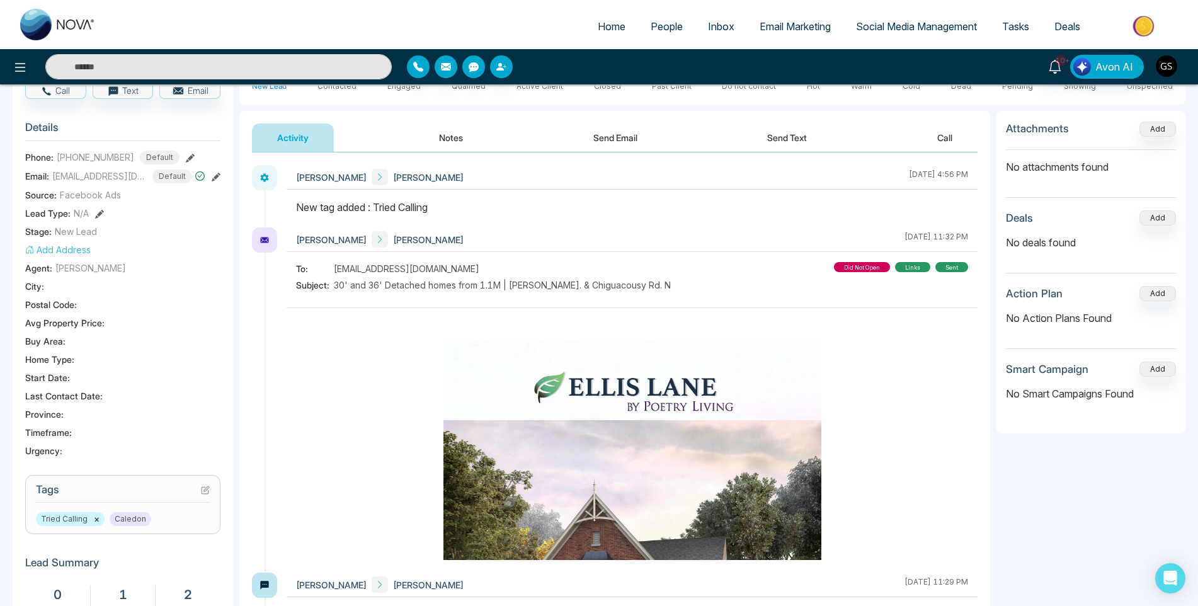
scroll to position [0, 0]
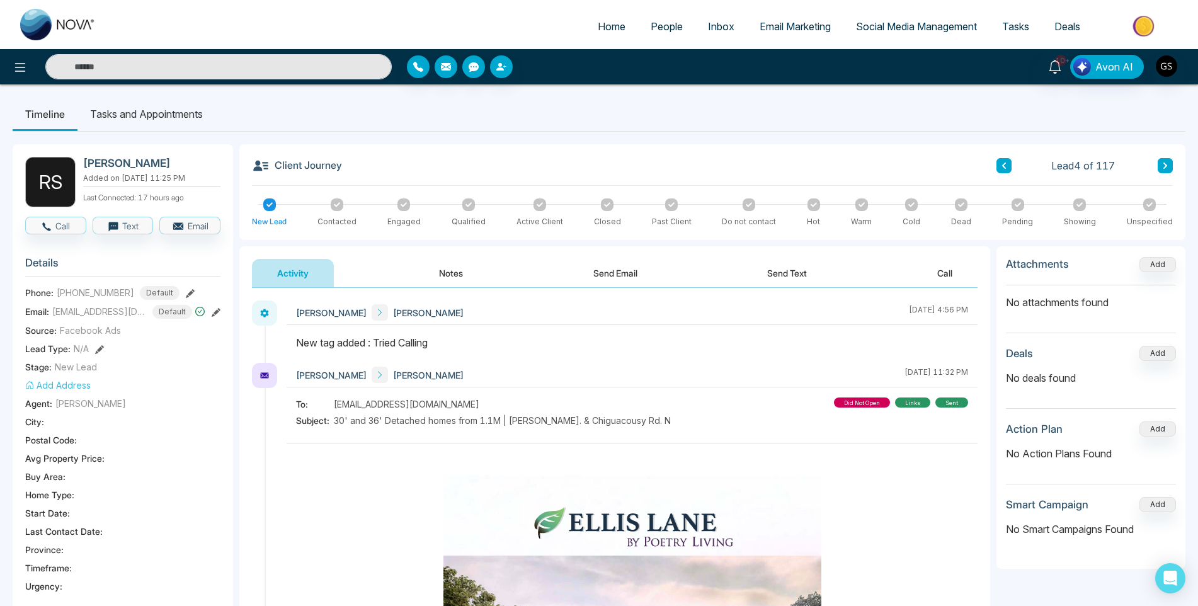
click at [669, 19] on link "People" at bounding box center [666, 26] width 57 height 24
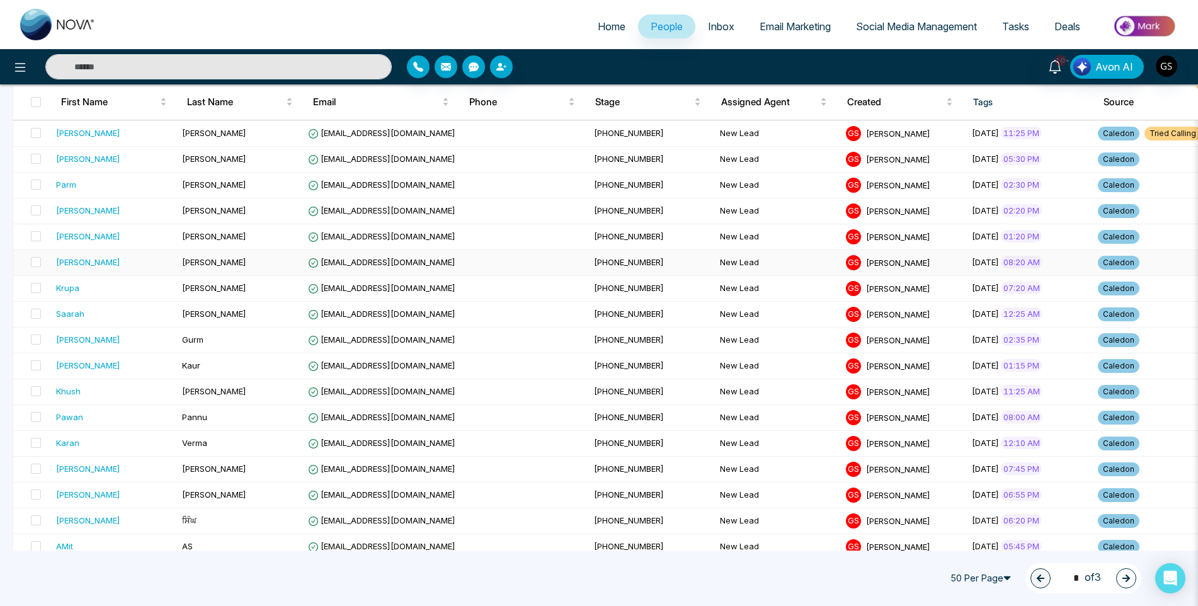
scroll to position [189, 0]
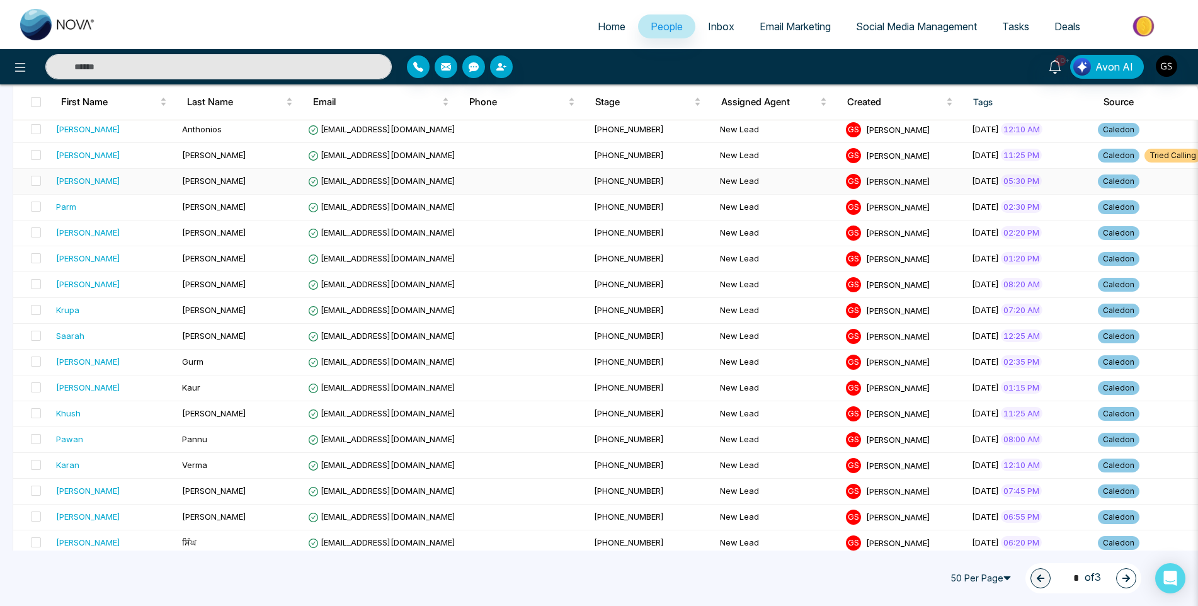
click at [589, 182] on td "[PHONE_NUMBER]" at bounding box center [652, 182] width 126 height 26
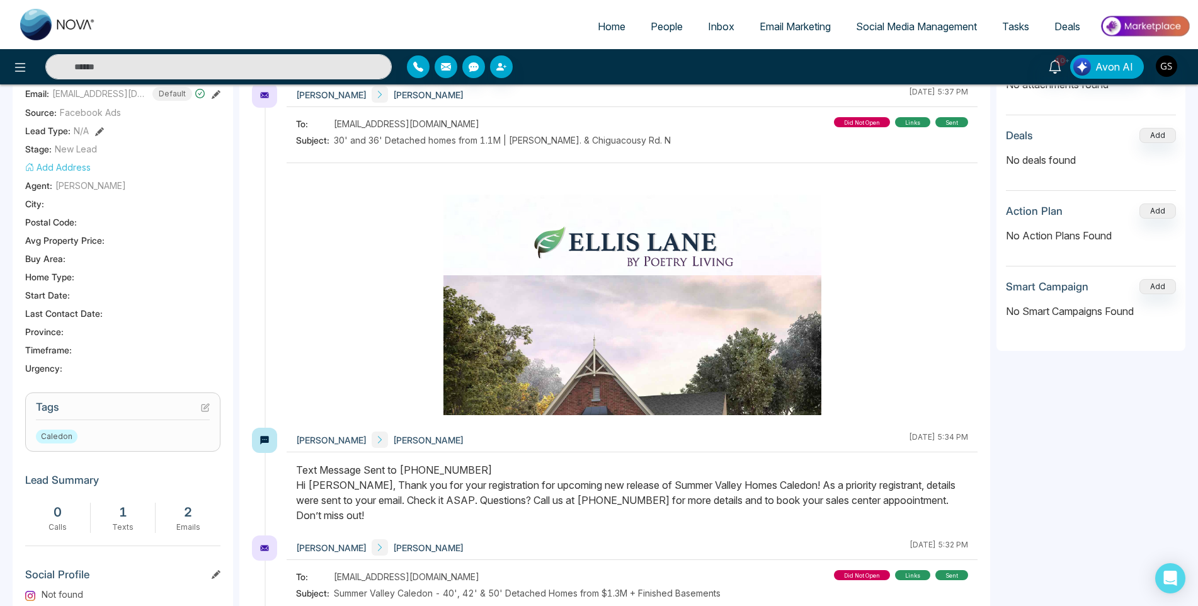
scroll to position [232, 0]
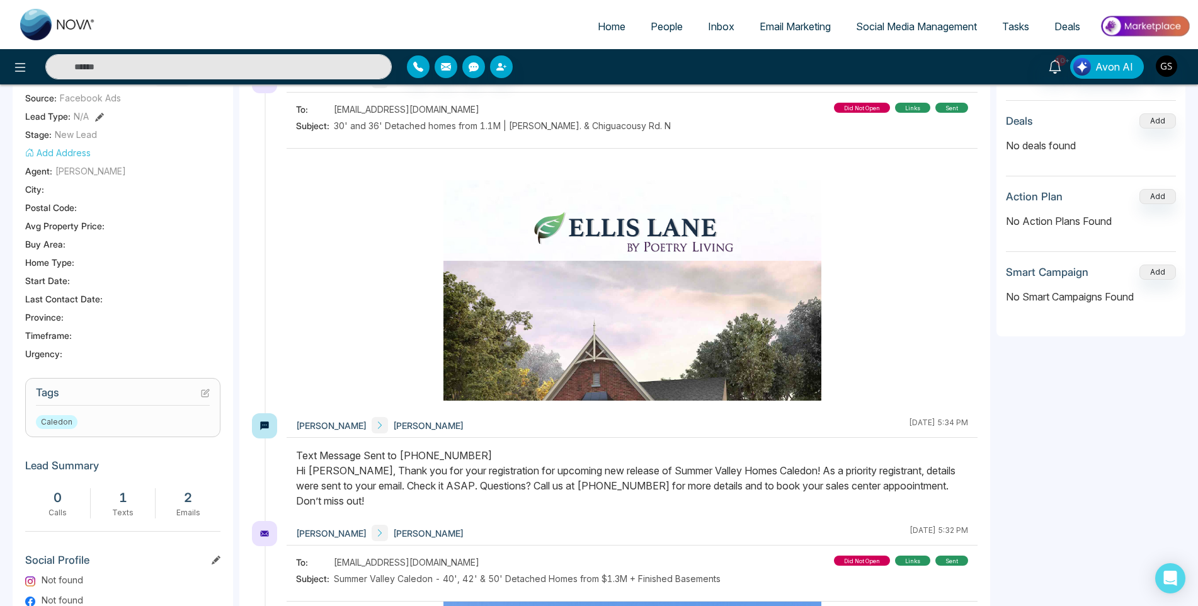
click at [204, 392] on icon at bounding box center [205, 393] width 9 height 9
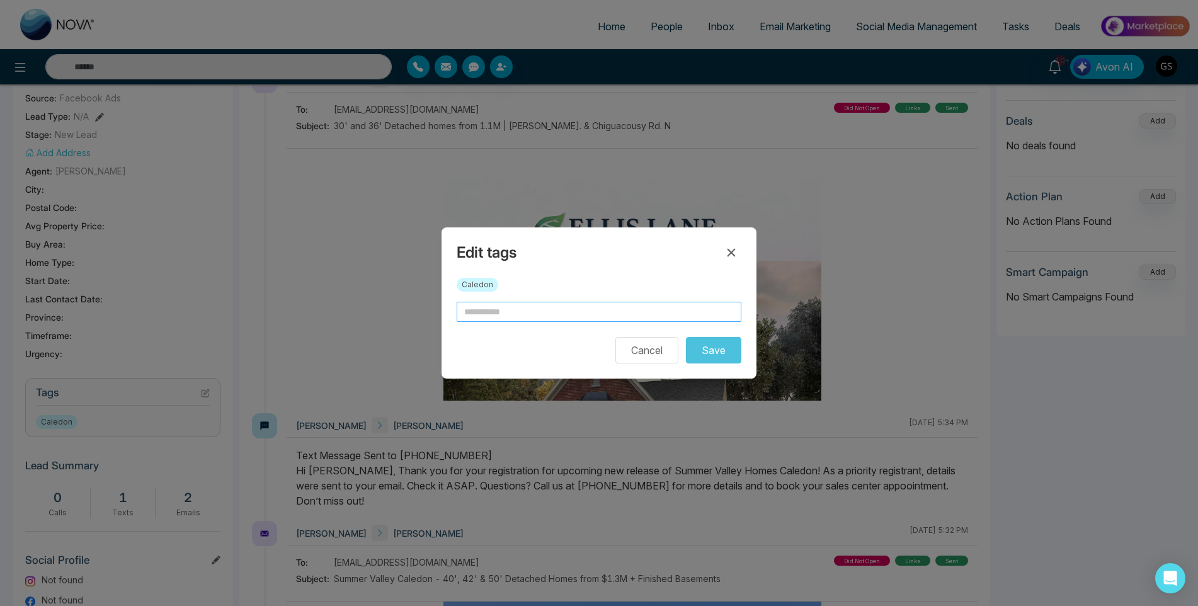
click at [524, 318] on input "text" at bounding box center [599, 312] width 285 height 20
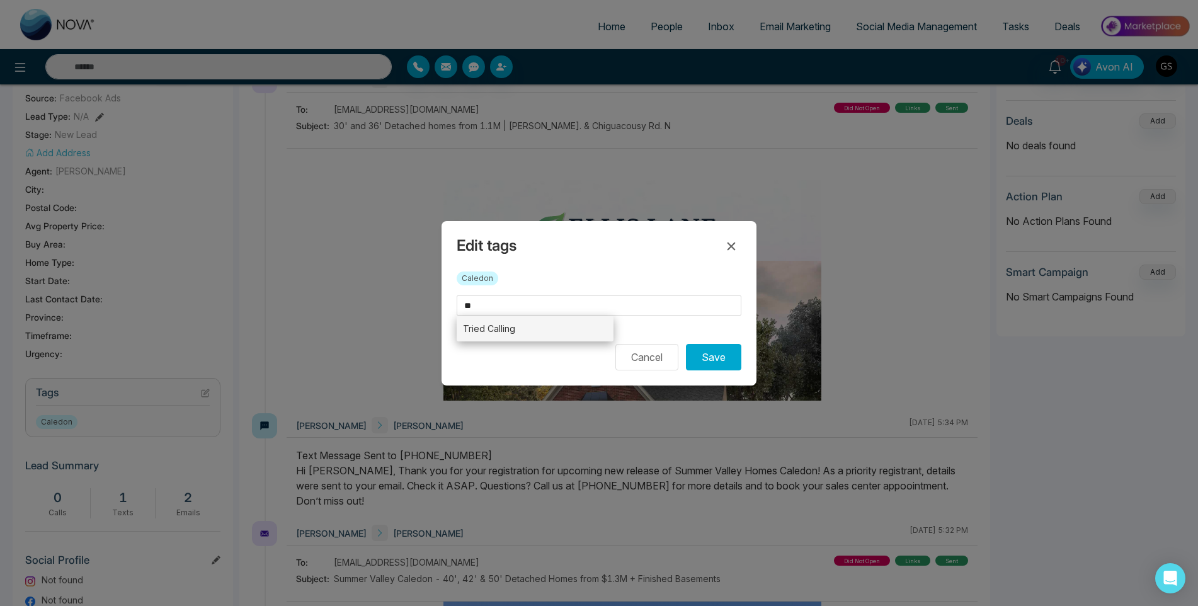
click at [511, 336] on li "Tried Calling" at bounding box center [535, 329] width 157 height 26
type input "**********"
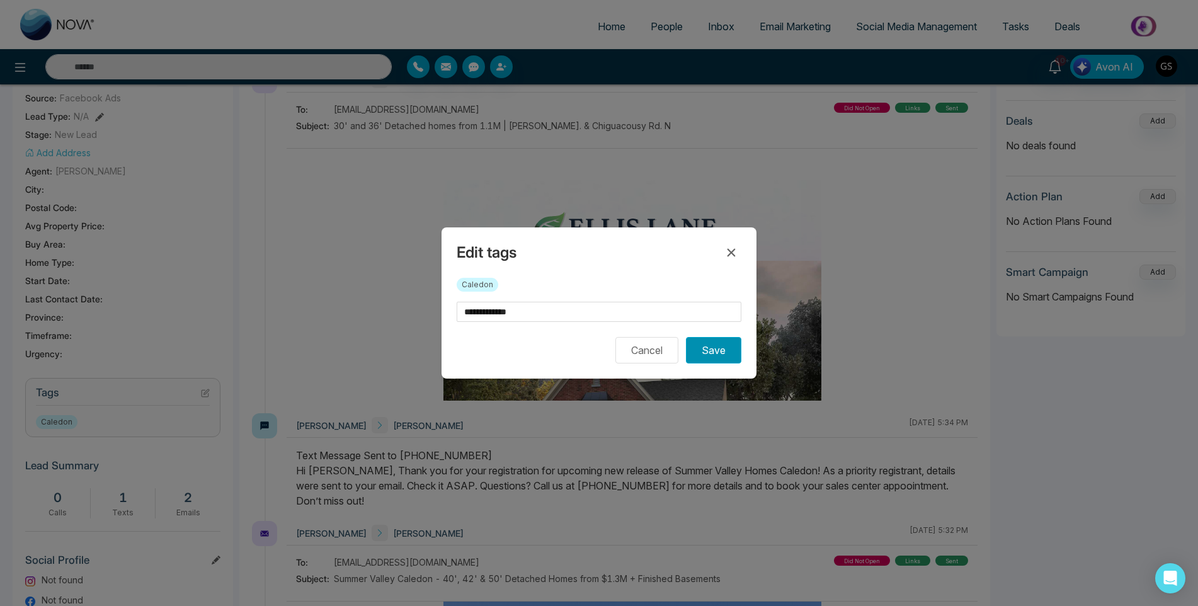
click at [708, 347] on button "Save" at bounding box center [713, 350] width 55 height 26
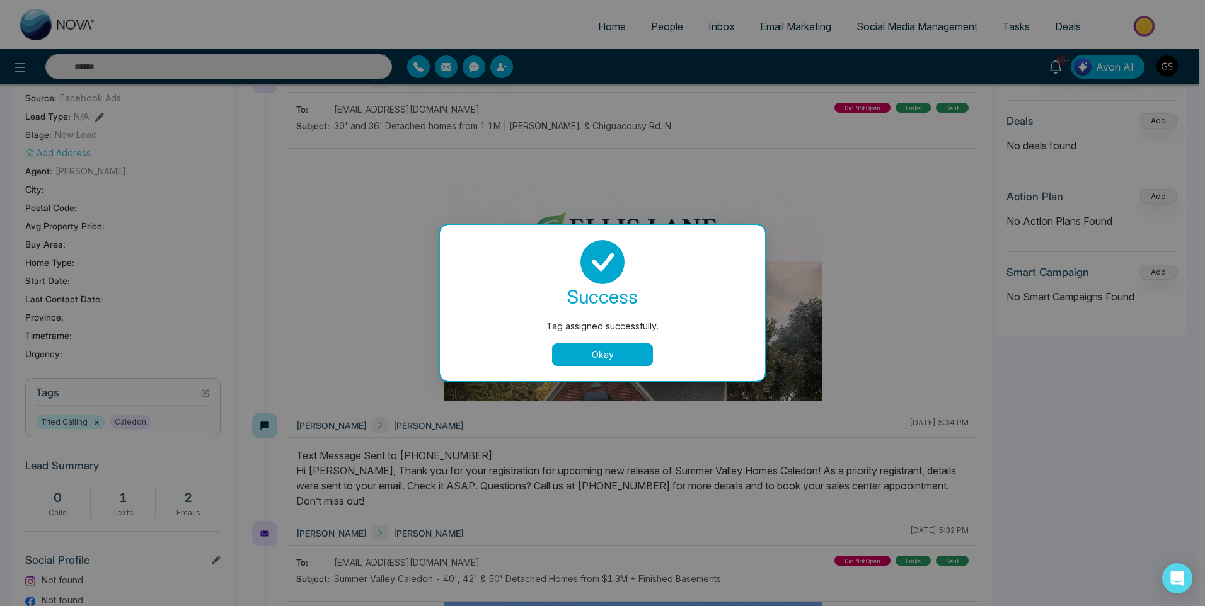
click at [795, 294] on div "Tag assigned successfully. success Tag assigned successfully. Okay" at bounding box center [602, 303] width 1205 height 606
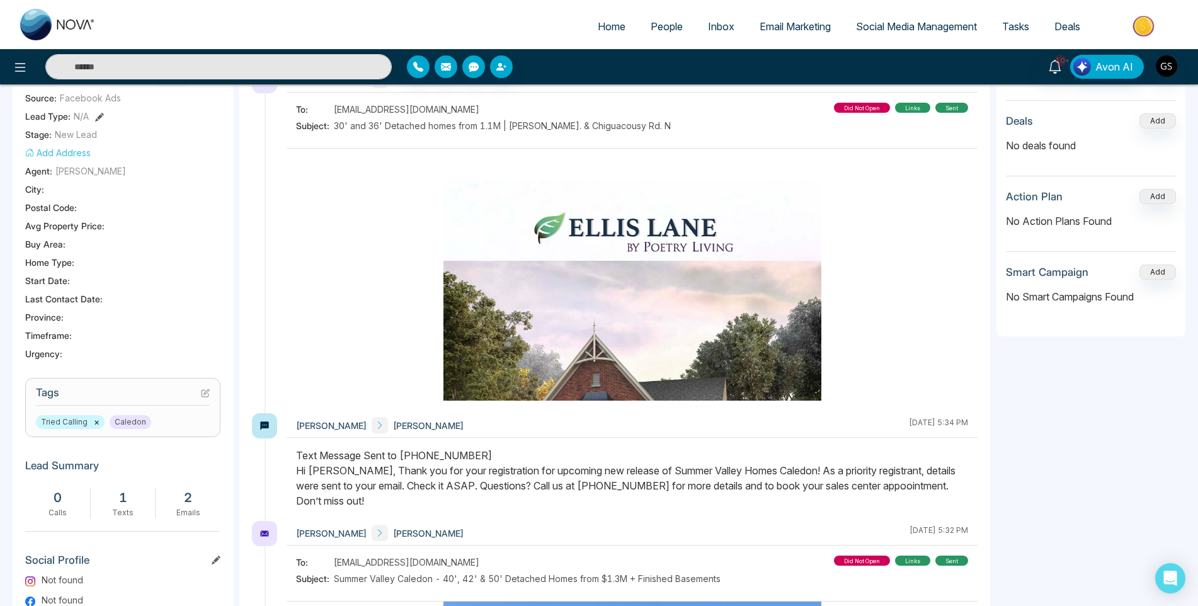
click at [661, 30] on span "People" at bounding box center [667, 26] width 32 height 13
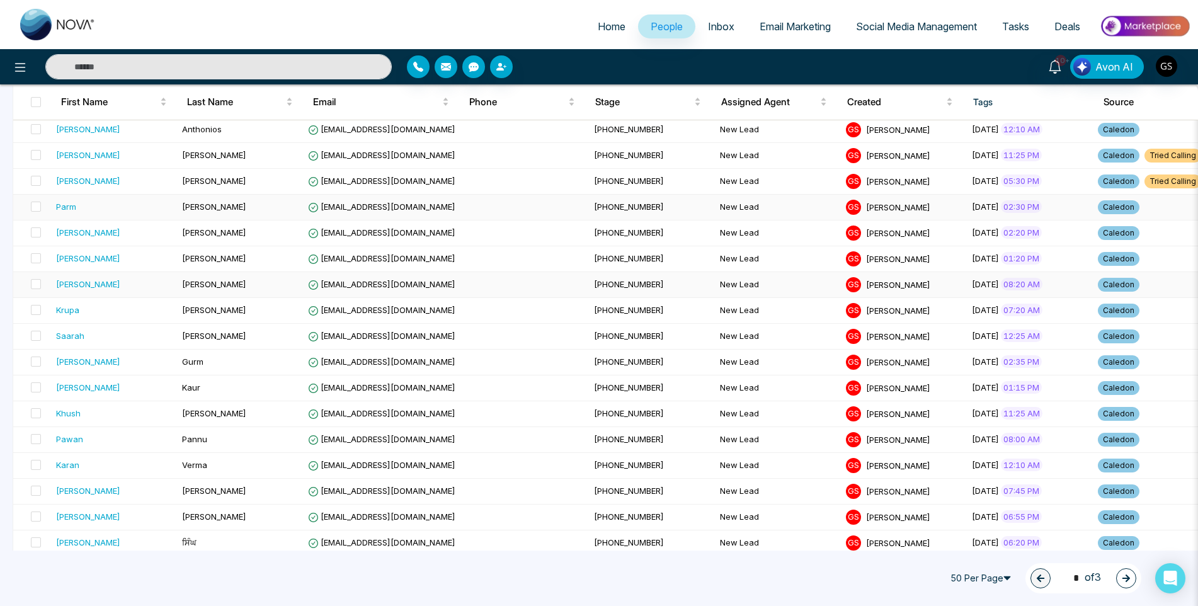
scroll to position [252, 0]
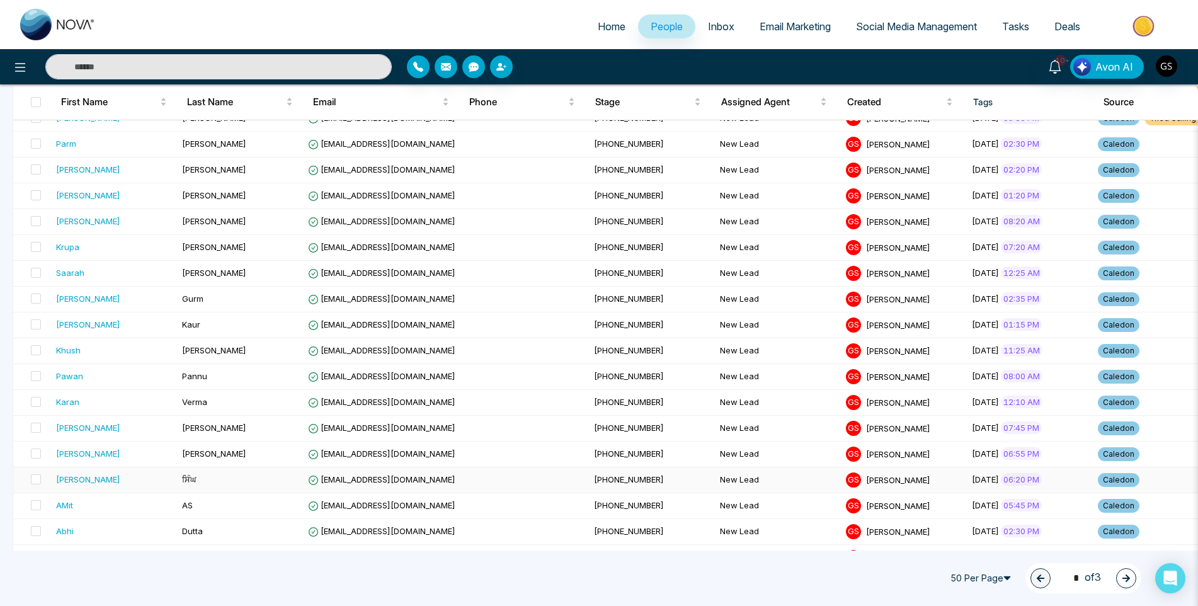
click at [333, 479] on span "[EMAIL_ADDRESS][DOMAIN_NAME]" at bounding box center [381, 479] width 147 height 10
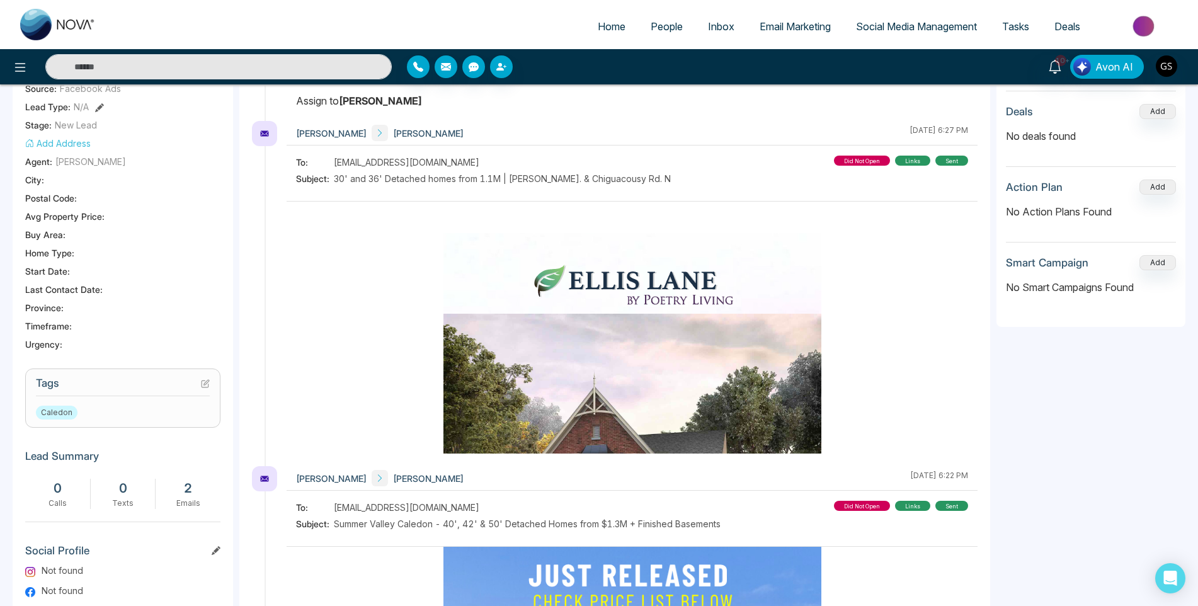
scroll to position [252, 0]
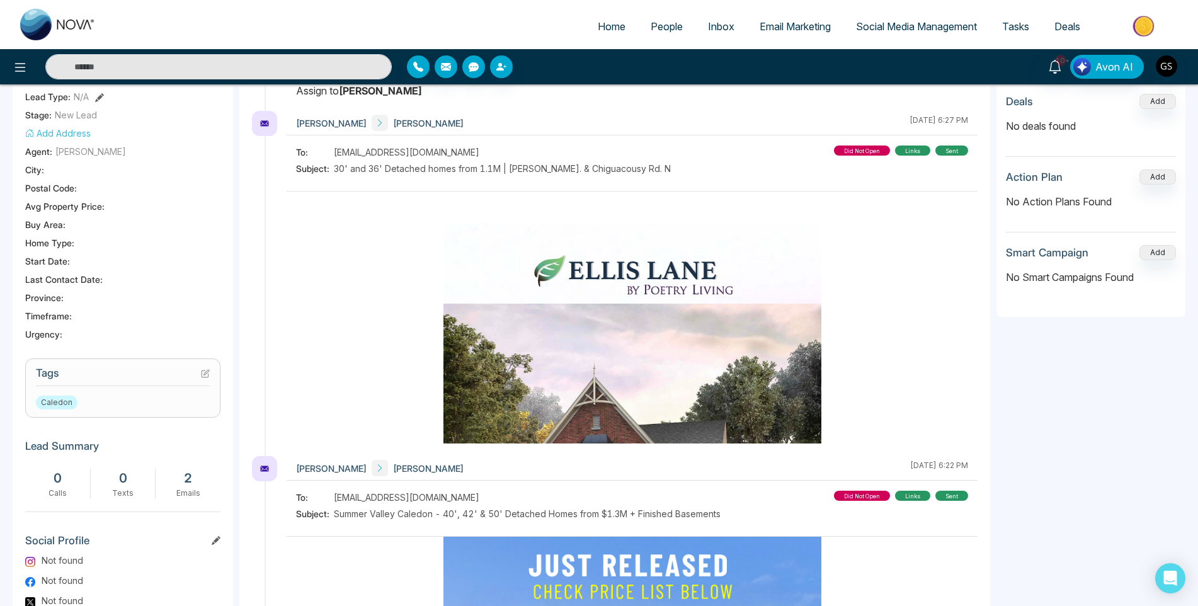
click at [203, 374] on icon at bounding box center [205, 373] width 9 height 9
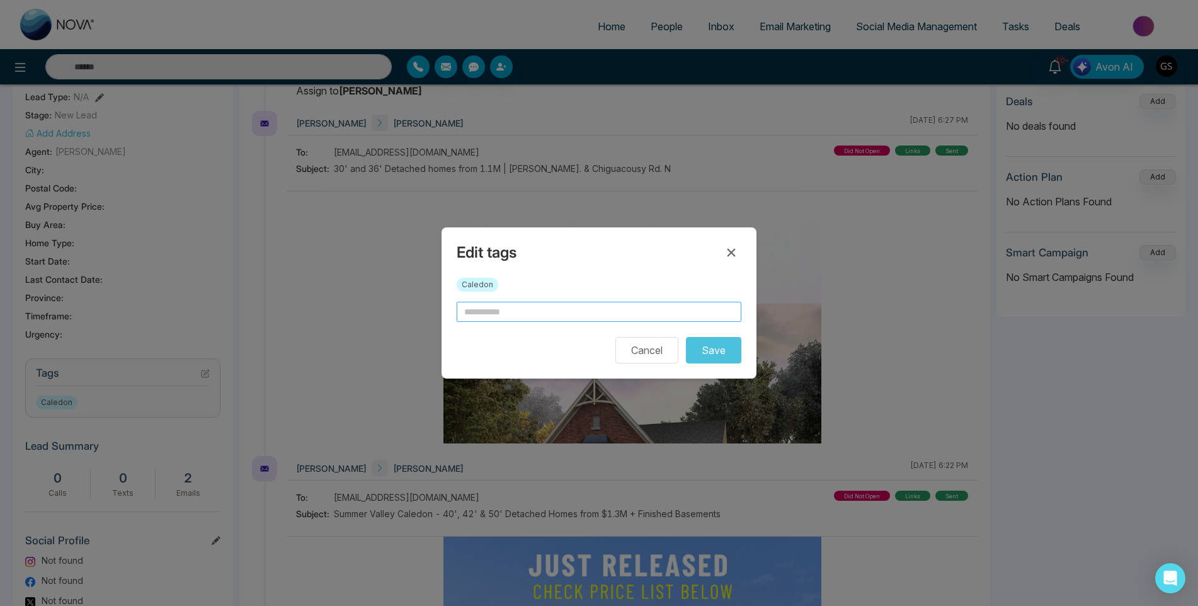
click at [542, 311] on input "text" at bounding box center [599, 312] width 285 height 20
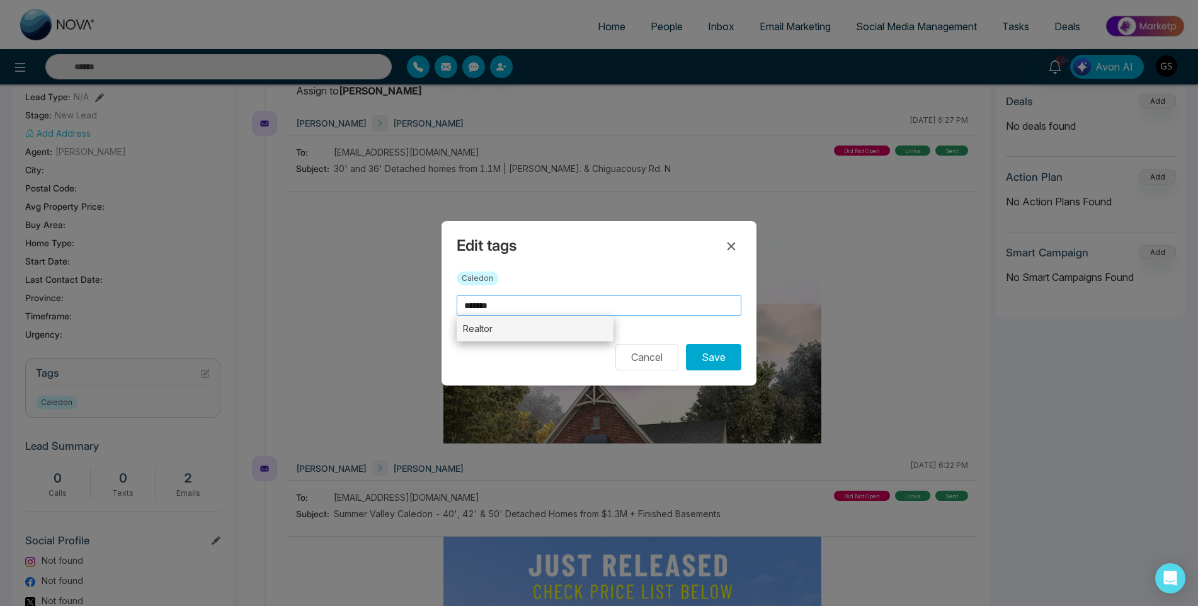
type input "*******"
click at [586, 332] on li "Realtor" at bounding box center [535, 329] width 157 height 26
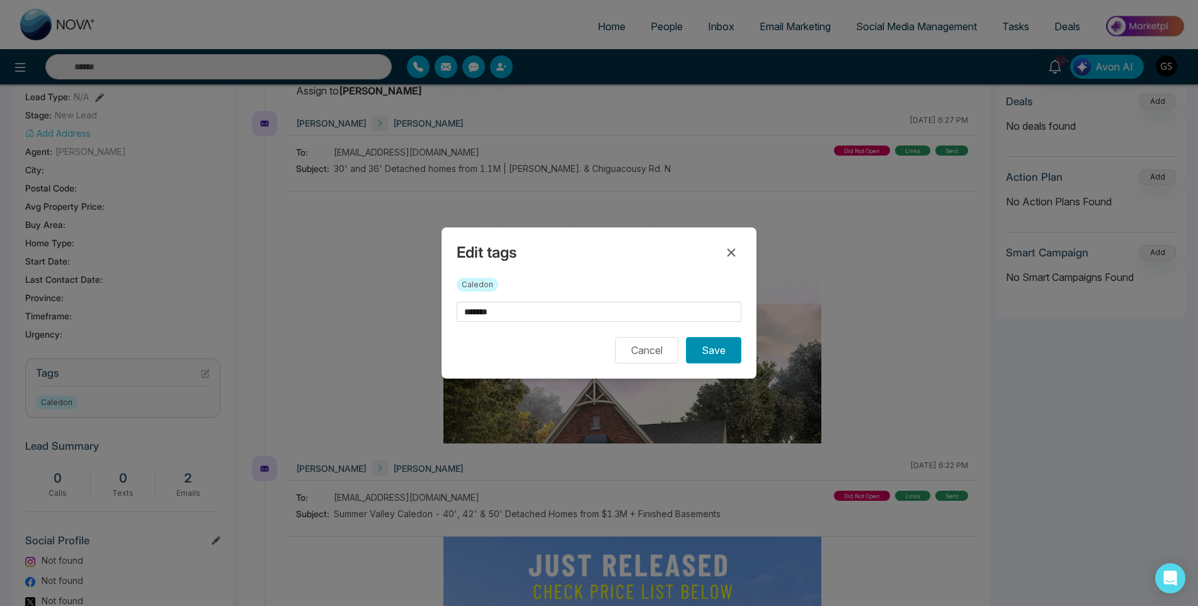
click at [723, 351] on button "Save" at bounding box center [713, 350] width 55 height 26
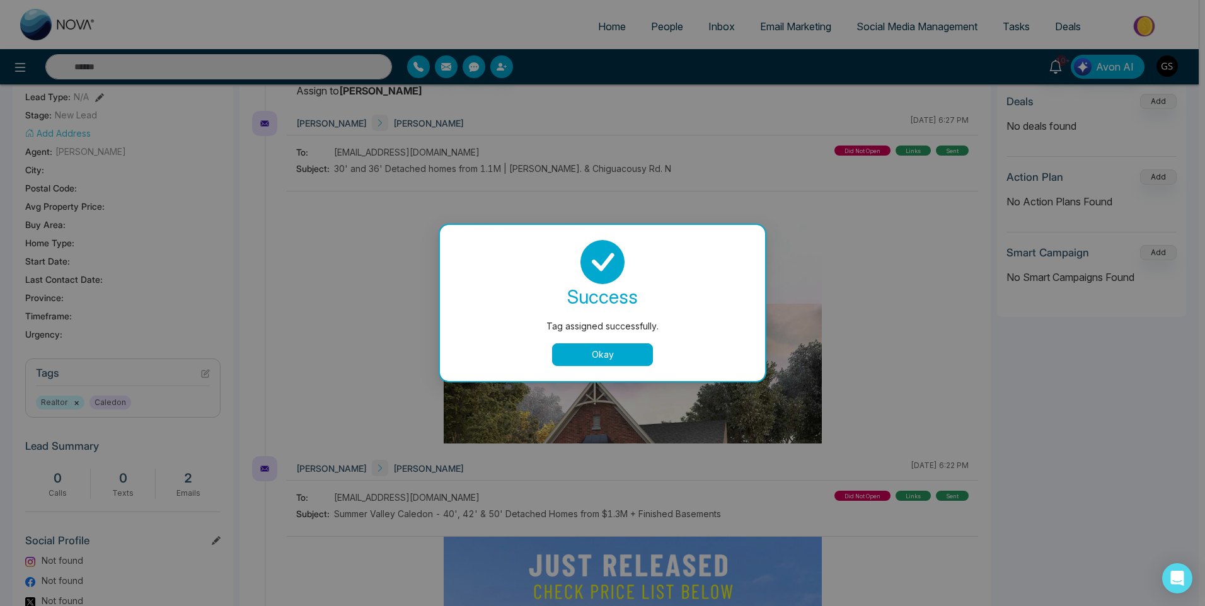
click at [784, 123] on div "Tag assigned successfully. success Tag assigned successfully. Okay" at bounding box center [602, 303] width 1205 height 606
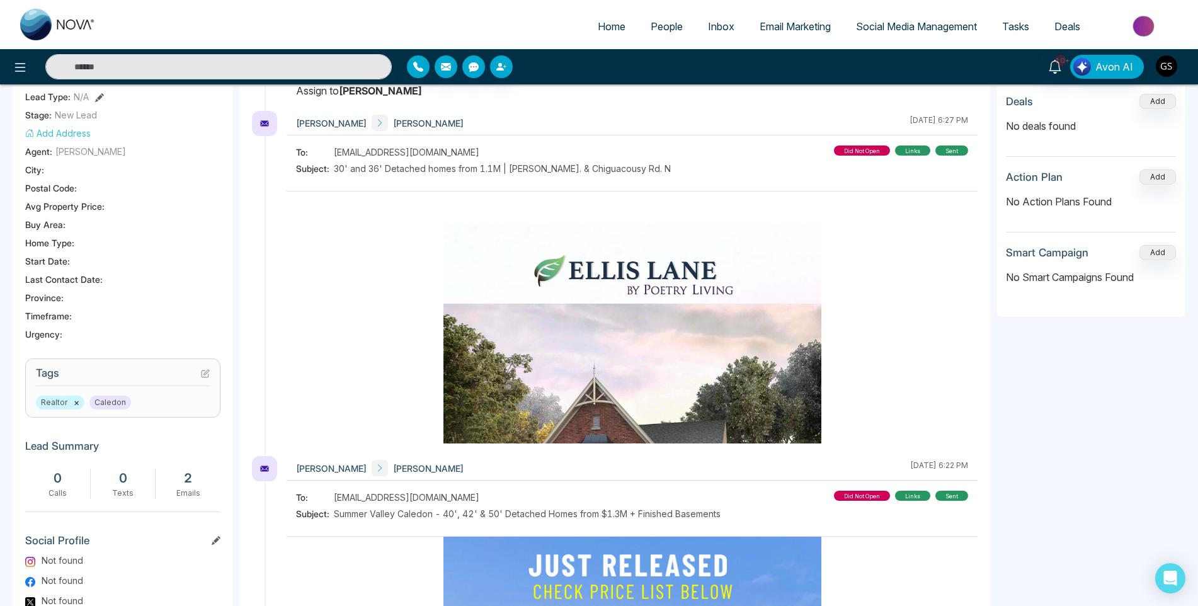
click at [655, 24] on span "People" at bounding box center [667, 26] width 32 height 13
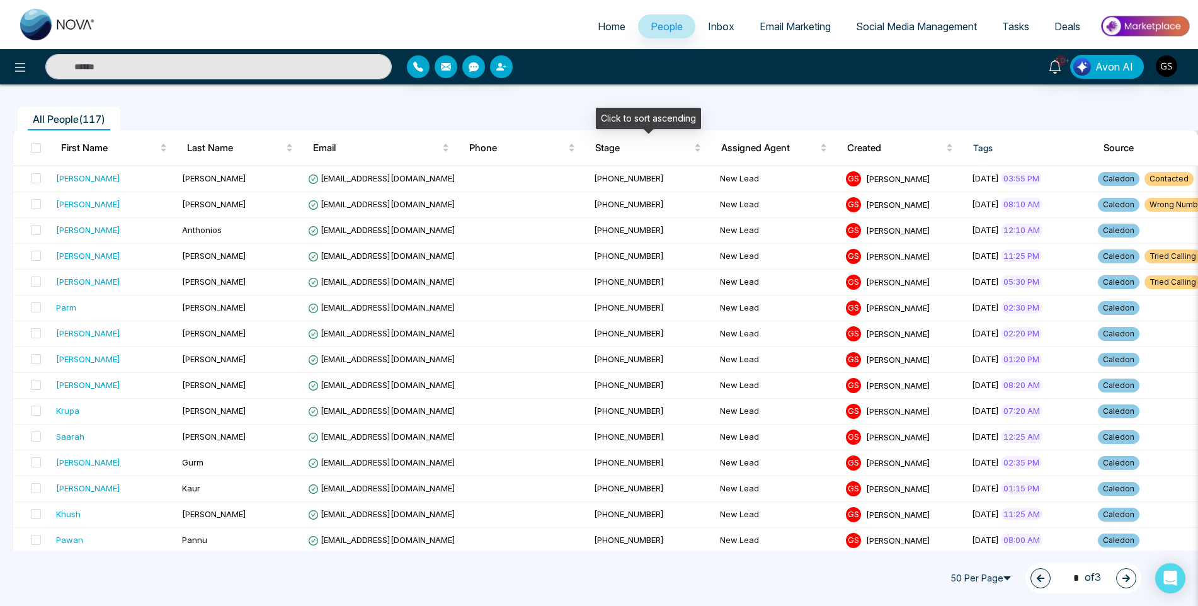
scroll to position [189, 0]
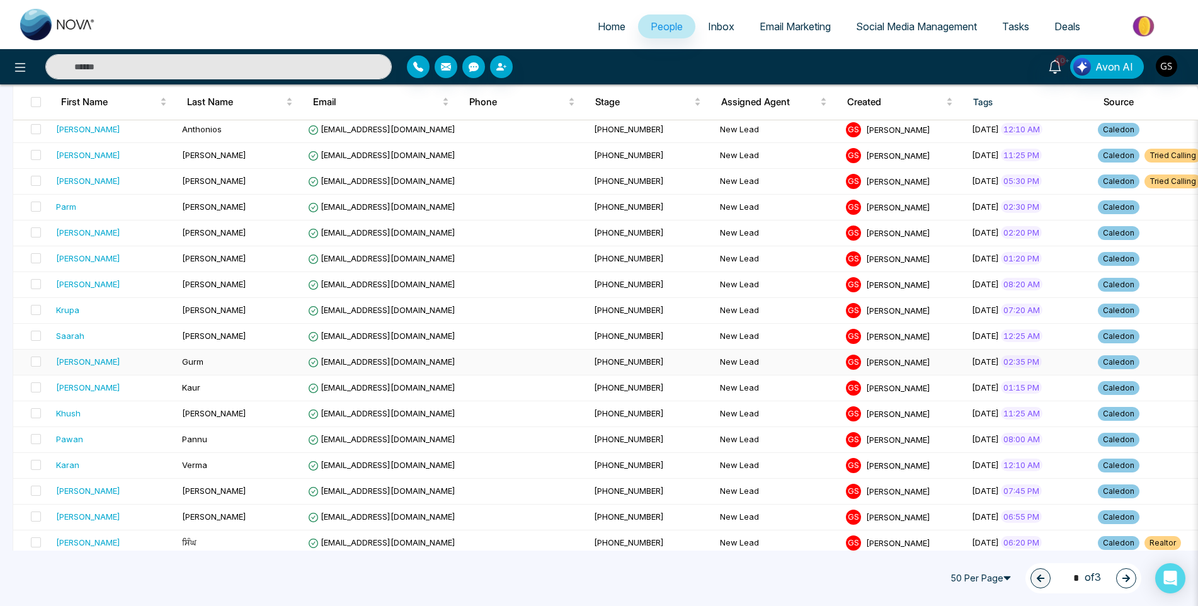
click at [412, 367] on td "[EMAIL_ADDRESS][DOMAIN_NAME]" at bounding box center [446, 363] width 286 height 26
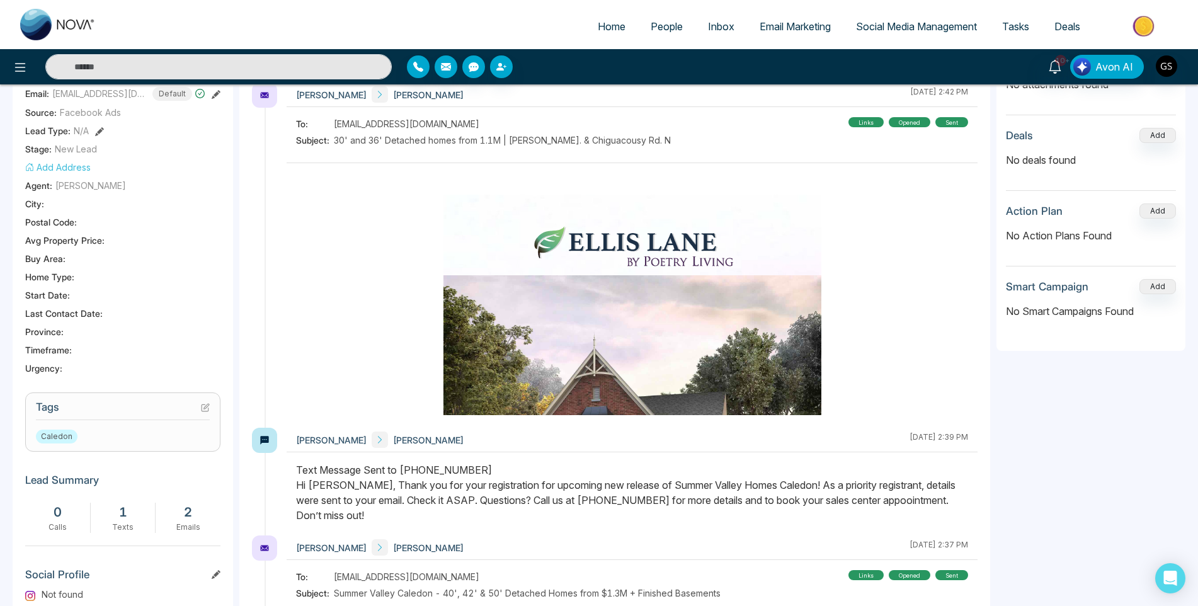
scroll to position [315, 0]
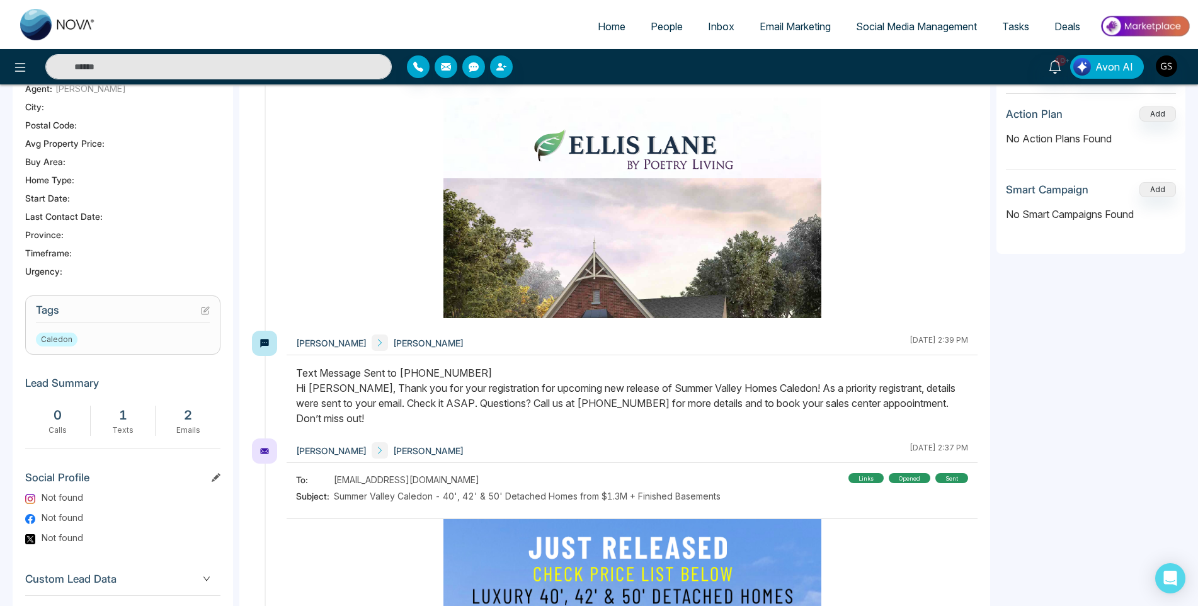
click at [205, 313] on icon at bounding box center [205, 310] width 9 height 9
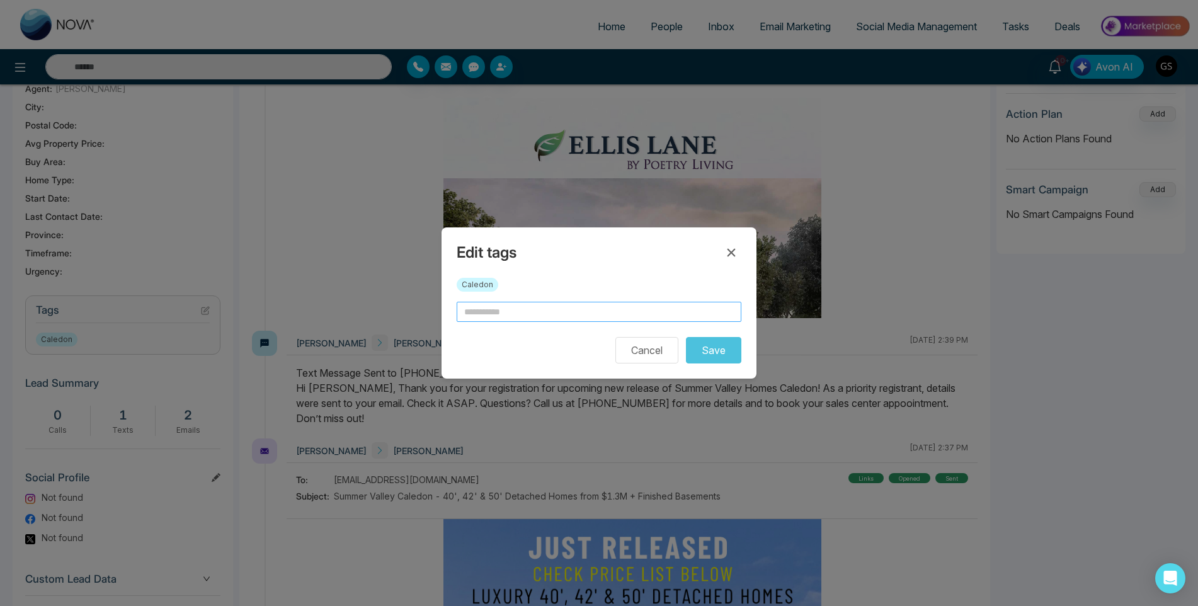
click at [498, 315] on input "text" at bounding box center [599, 312] width 285 height 20
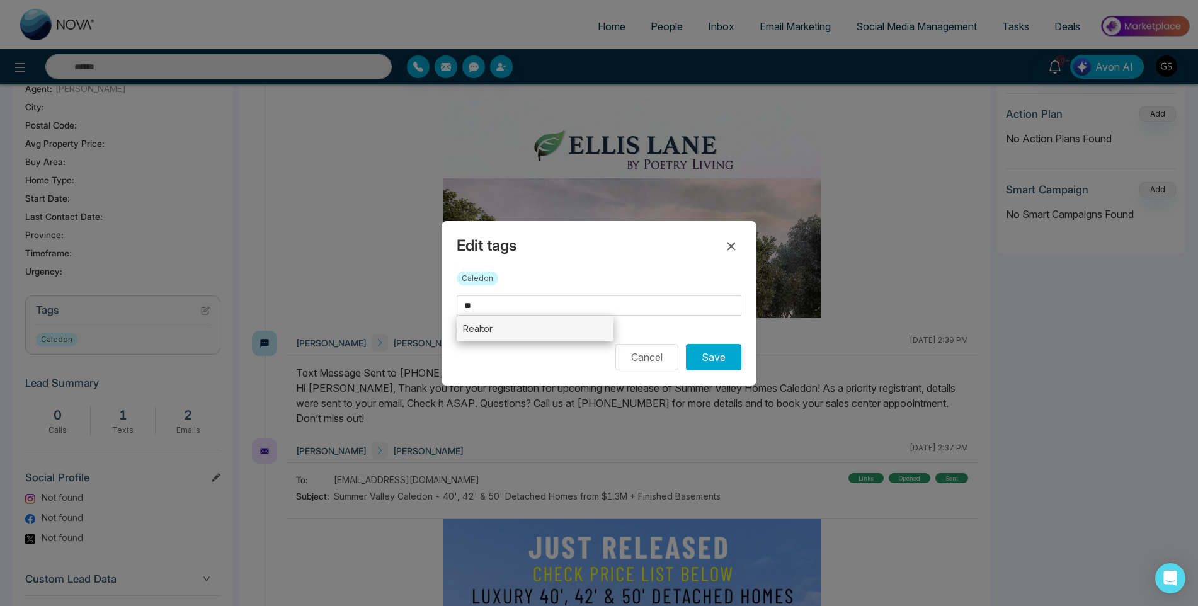
click at [486, 333] on li "Realtor" at bounding box center [535, 329] width 157 height 26
type input "*******"
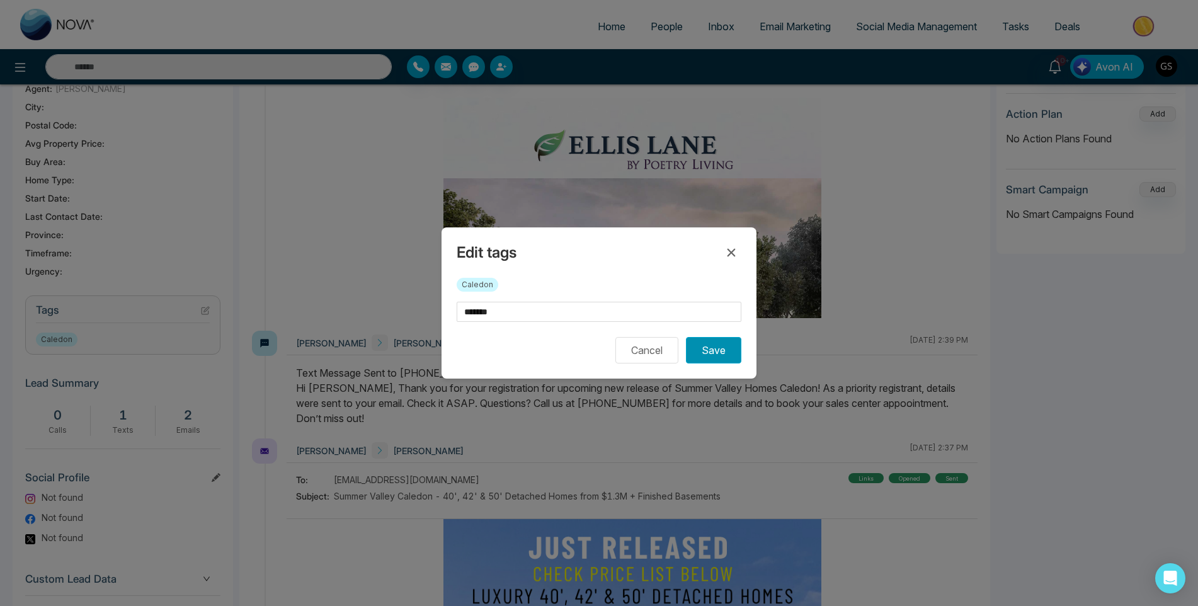
click at [728, 357] on button "Save" at bounding box center [713, 350] width 55 height 26
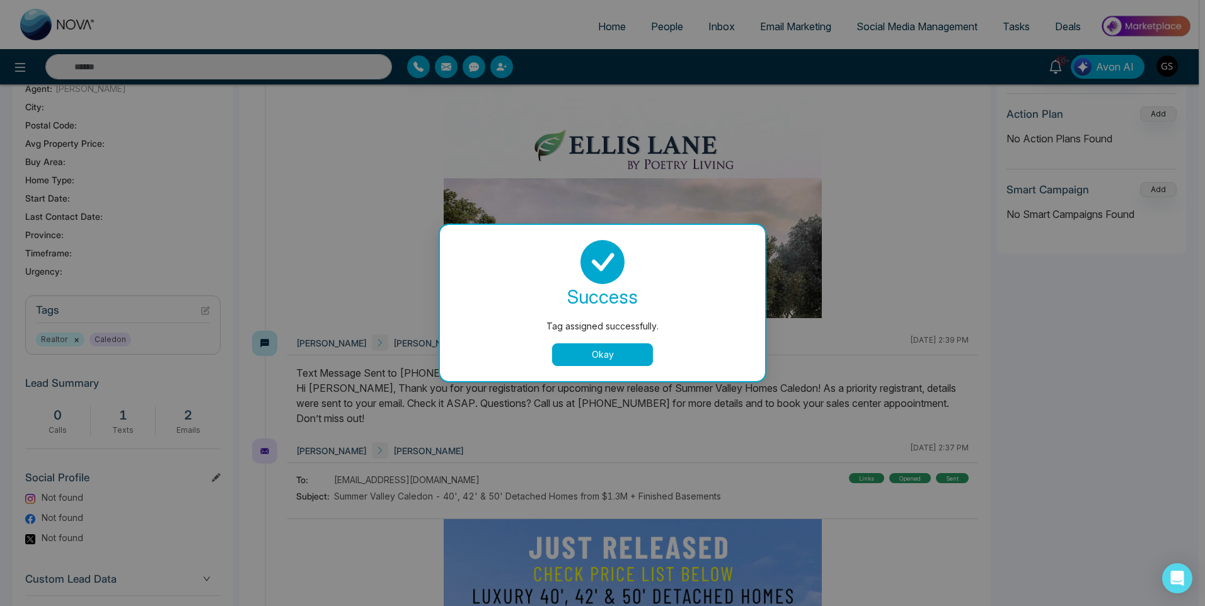
click at [628, 354] on button "Okay" at bounding box center [602, 354] width 101 height 23
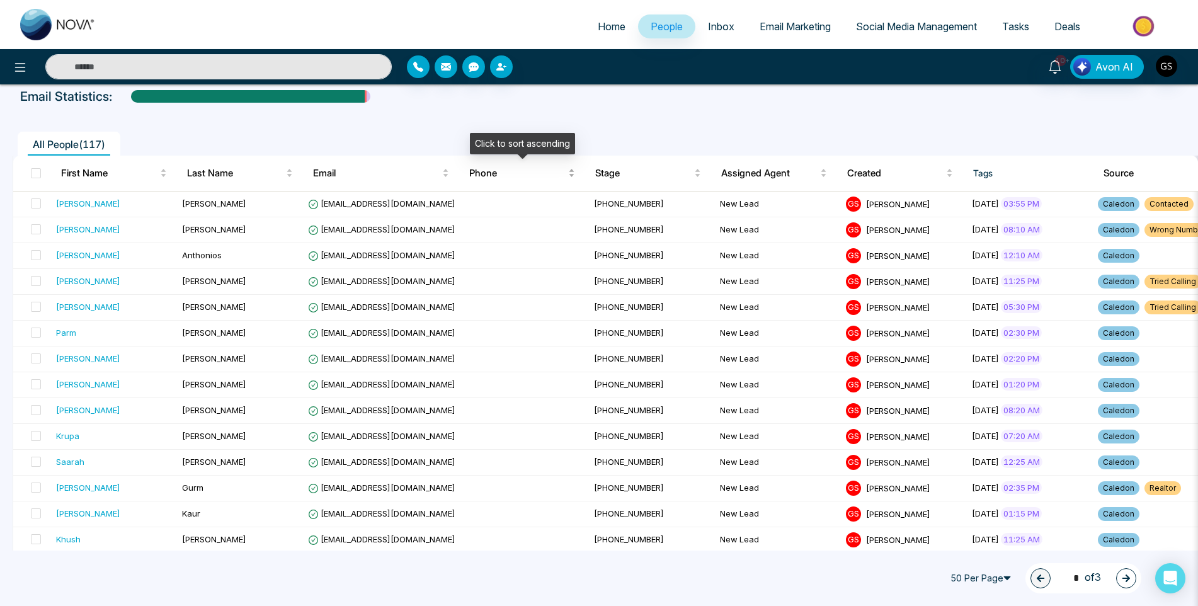
scroll to position [126, 0]
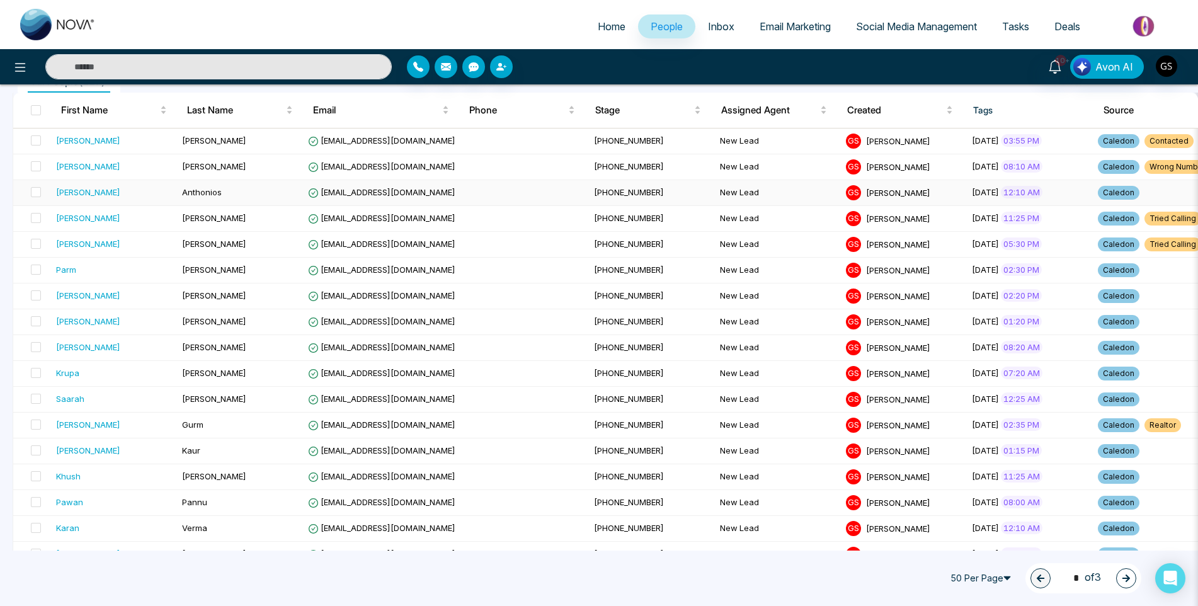
click at [428, 197] on td "[EMAIL_ADDRESS][DOMAIN_NAME]" at bounding box center [446, 193] width 286 height 26
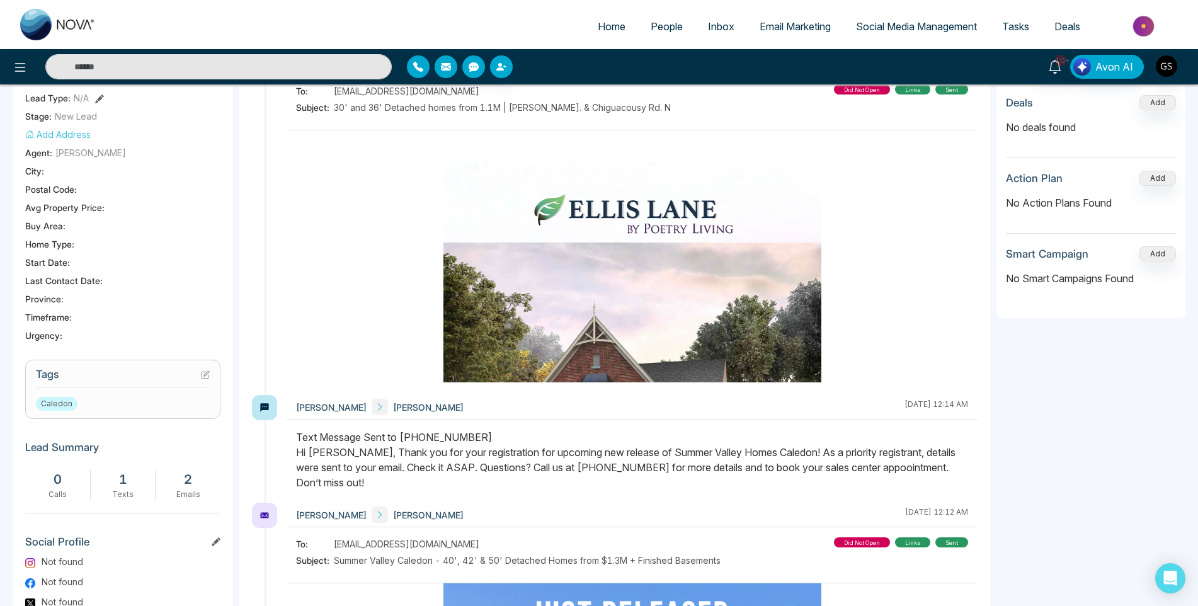
scroll to position [252, 0]
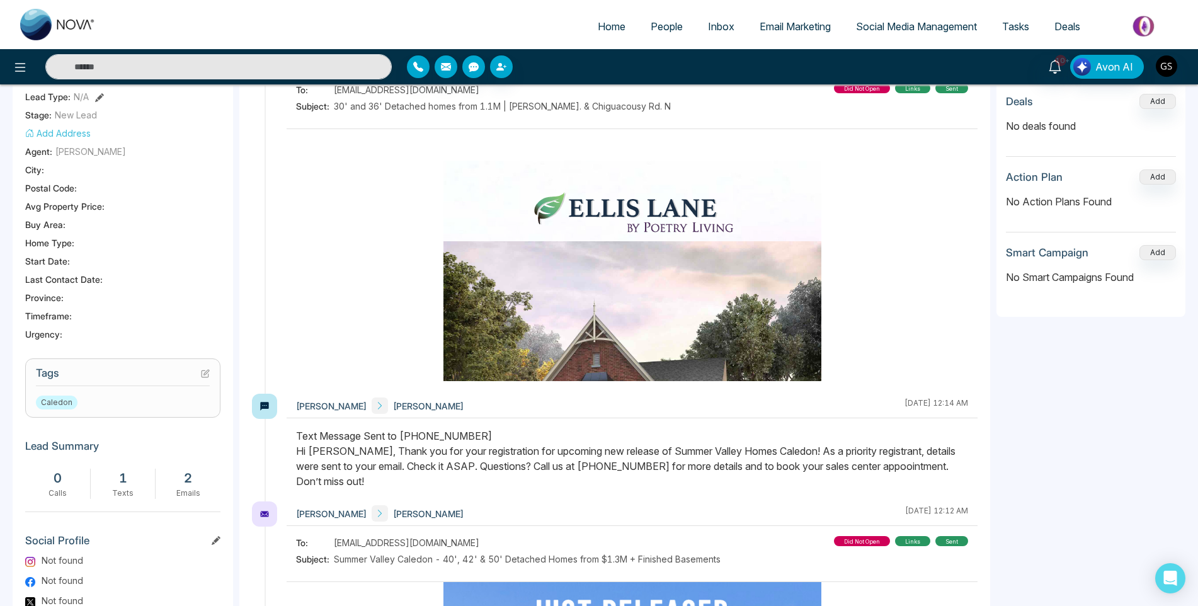
click at [209, 377] on icon at bounding box center [205, 373] width 9 height 9
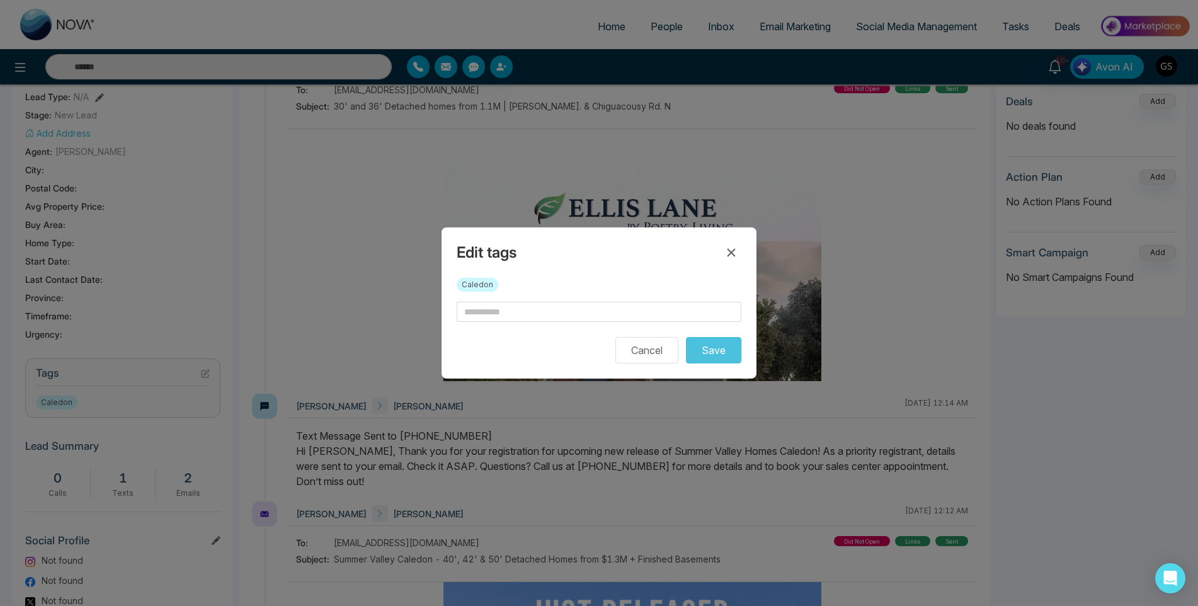
click at [549, 297] on div "Caledon" at bounding box center [599, 290] width 285 height 24
click at [546, 314] on input "text" at bounding box center [599, 312] width 285 height 20
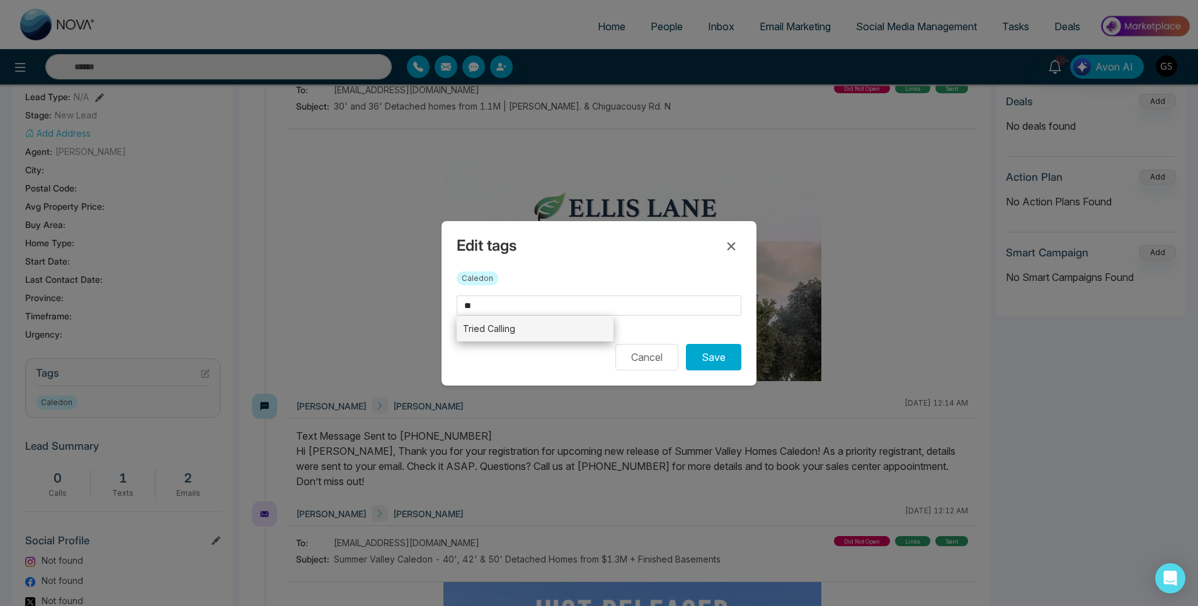
click at [530, 331] on li "Tried Calling" at bounding box center [535, 329] width 157 height 26
type input "**********"
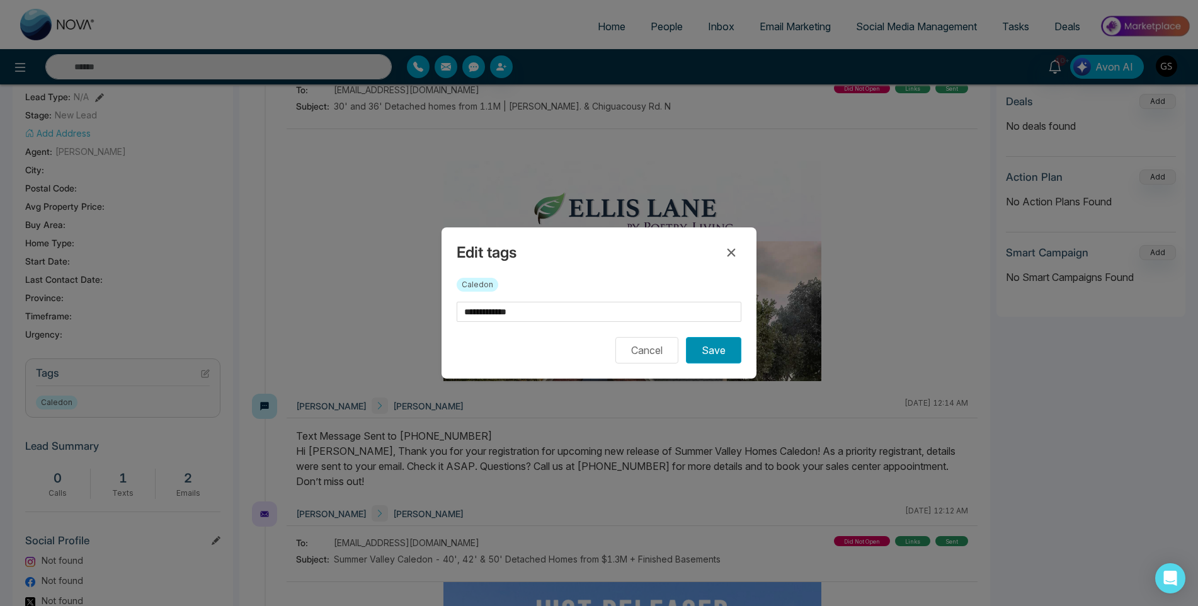
click at [724, 353] on button "Save" at bounding box center [713, 350] width 55 height 26
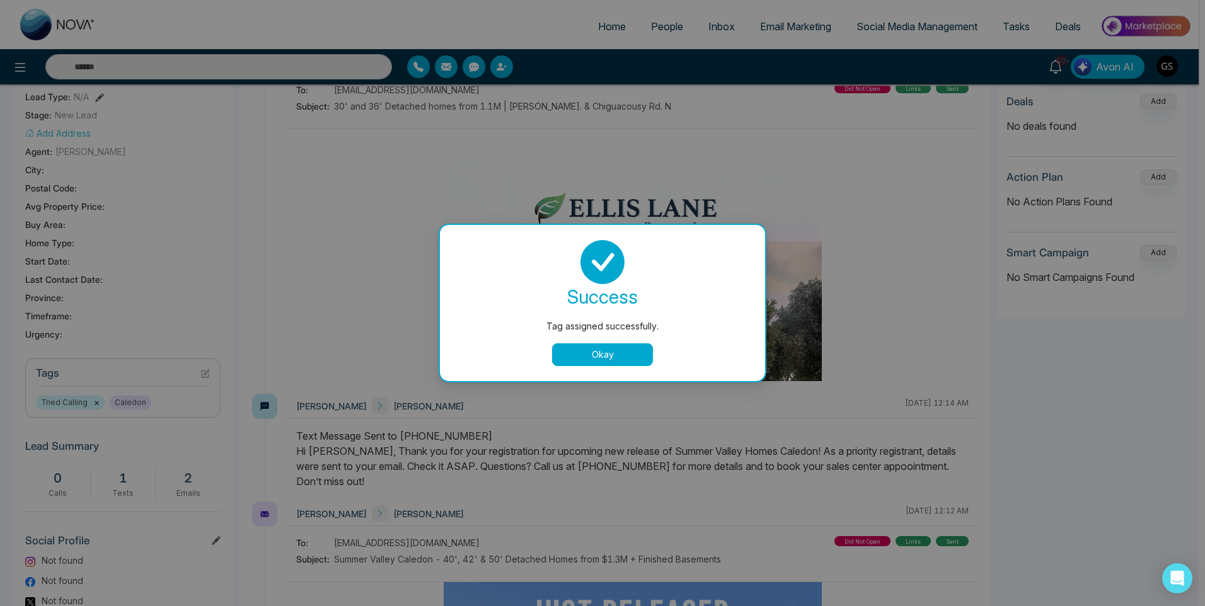
click at [419, 270] on div "Tag assigned successfully. success Tag assigned successfully. Okay" at bounding box center [602, 303] width 1205 height 606
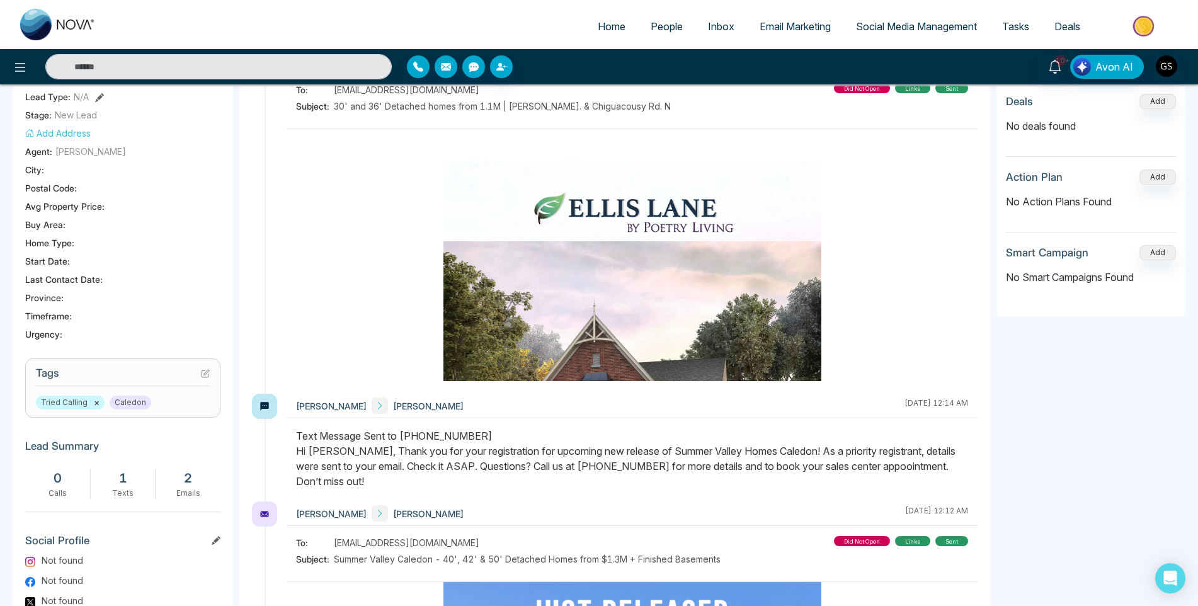
click at [665, 21] on span "People" at bounding box center [667, 26] width 32 height 13
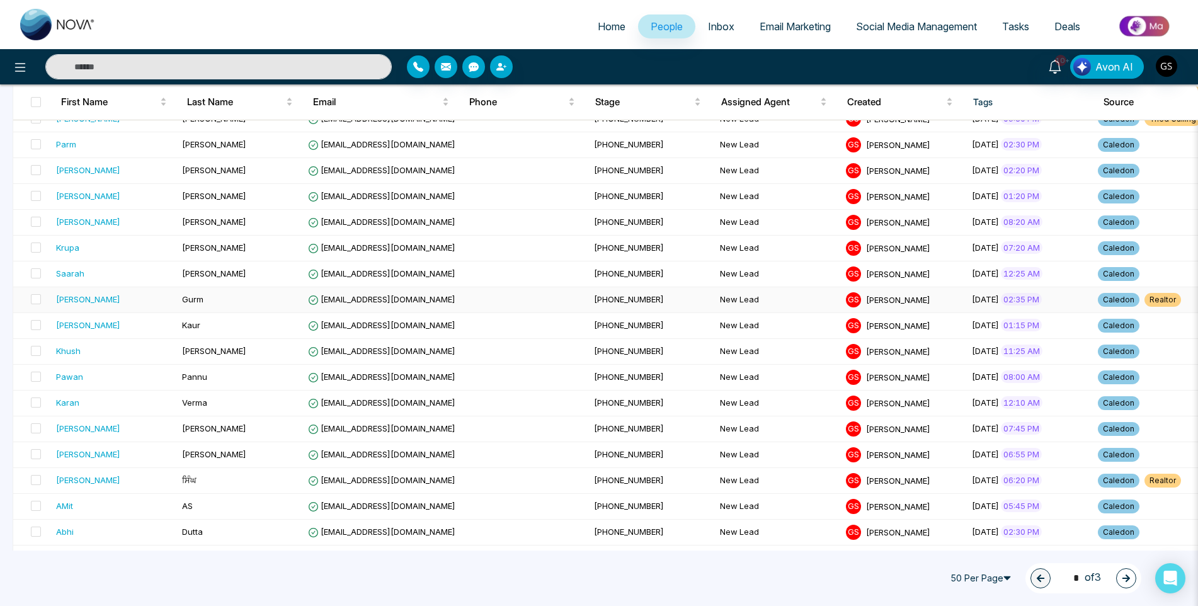
scroll to position [252, 0]
click at [341, 146] on span "[EMAIL_ADDRESS][DOMAIN_NAME]" at bounding box center [381, 144] width 147 height 10
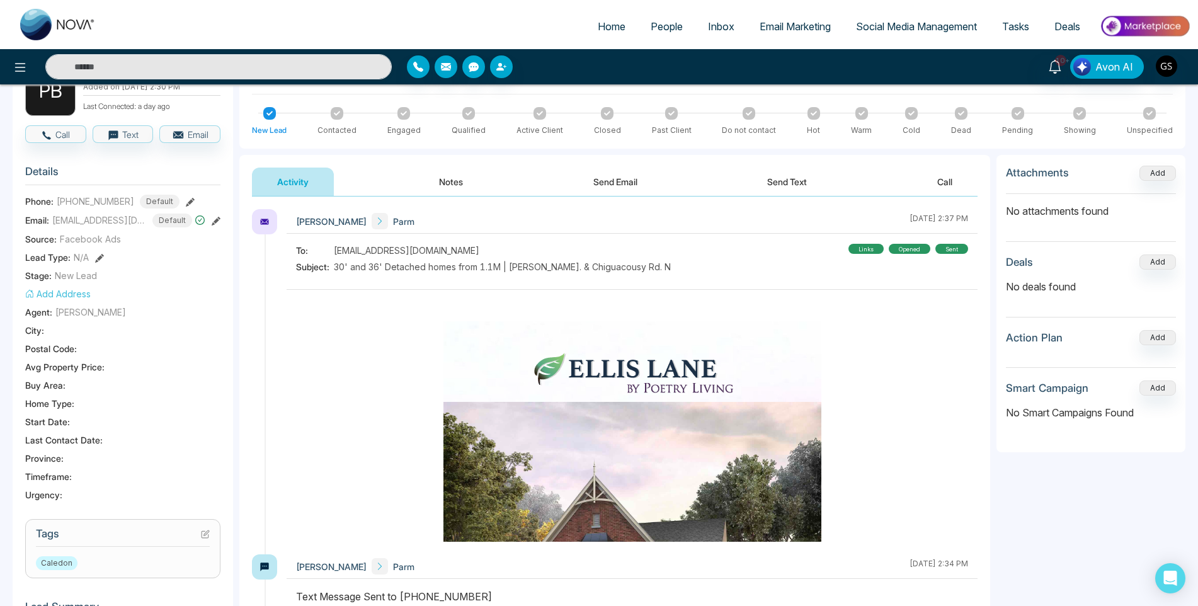
scroll to position [375, 0]
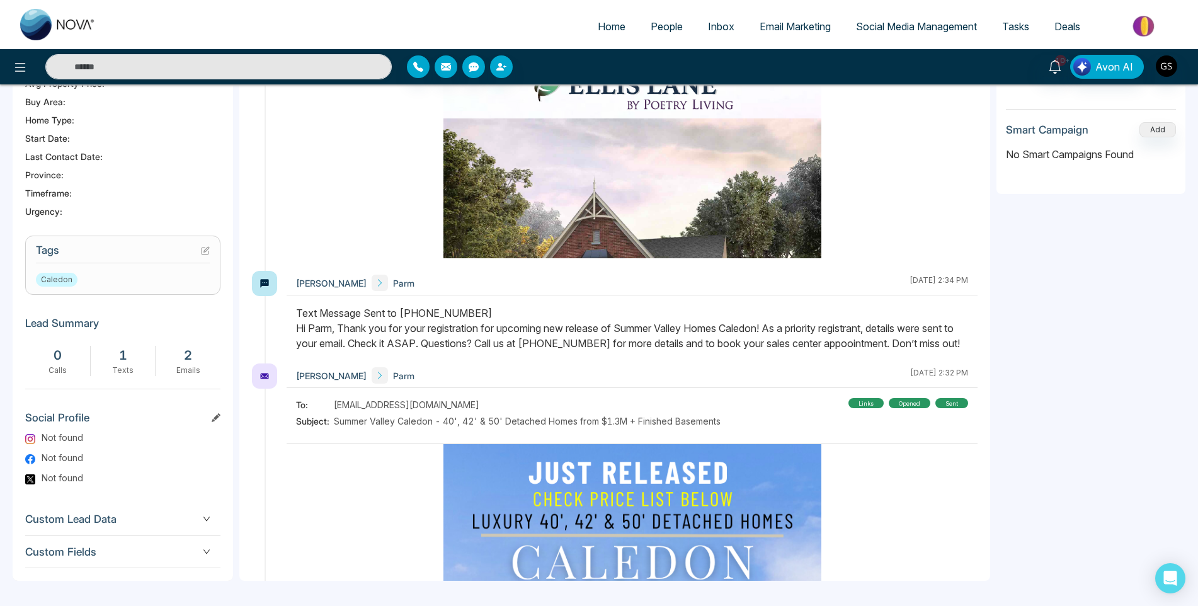
click at [209, 250] on icon at bounding box center [205, 250] width 9 height 9
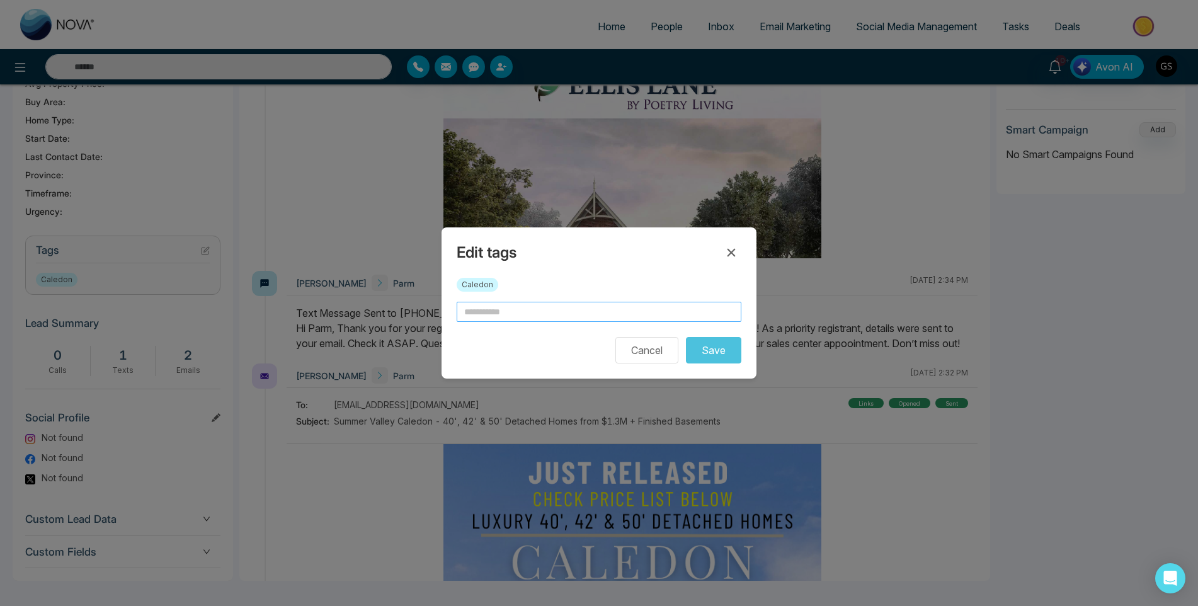
click at [553, 309] on input "text" at bounding box center [599, 312] width 285 height 20
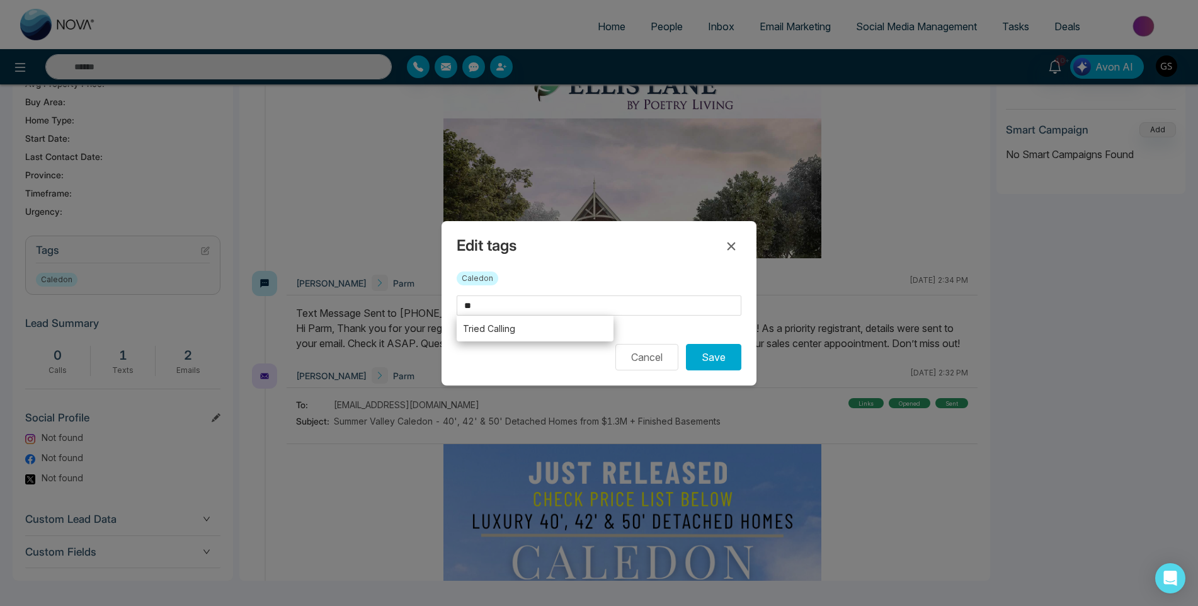
click at [548, 326] on li "Tried Calling" at bounding box center [535, 329] width 157 height 26
type input "**********"
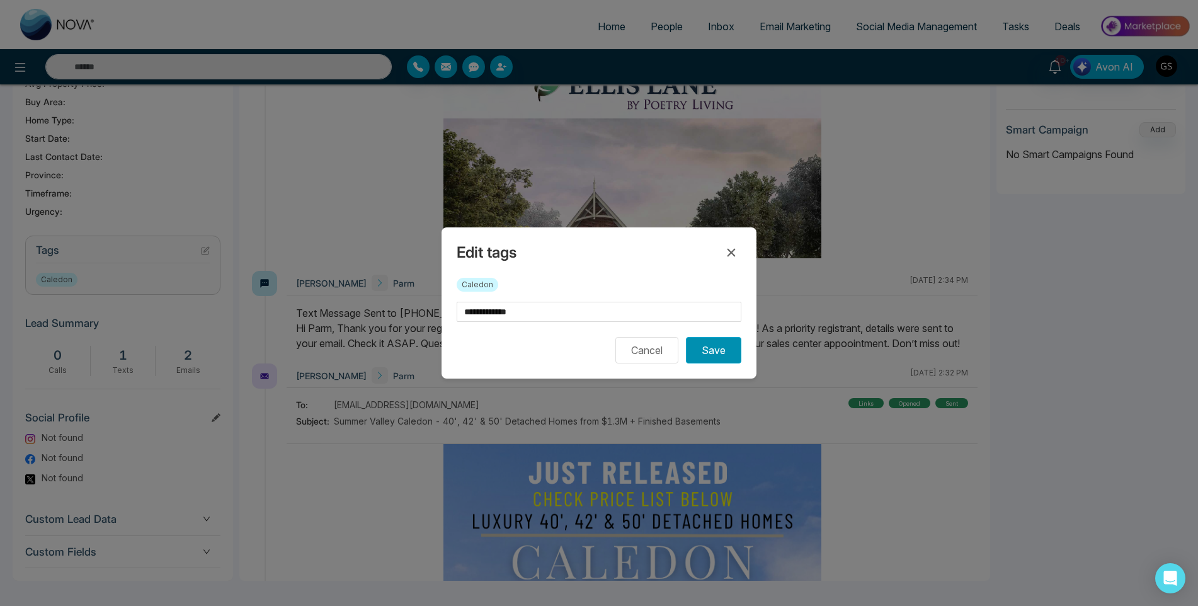
click at [723, 347] on button "Save" at bounding box center [713, 350] width 55 height 26
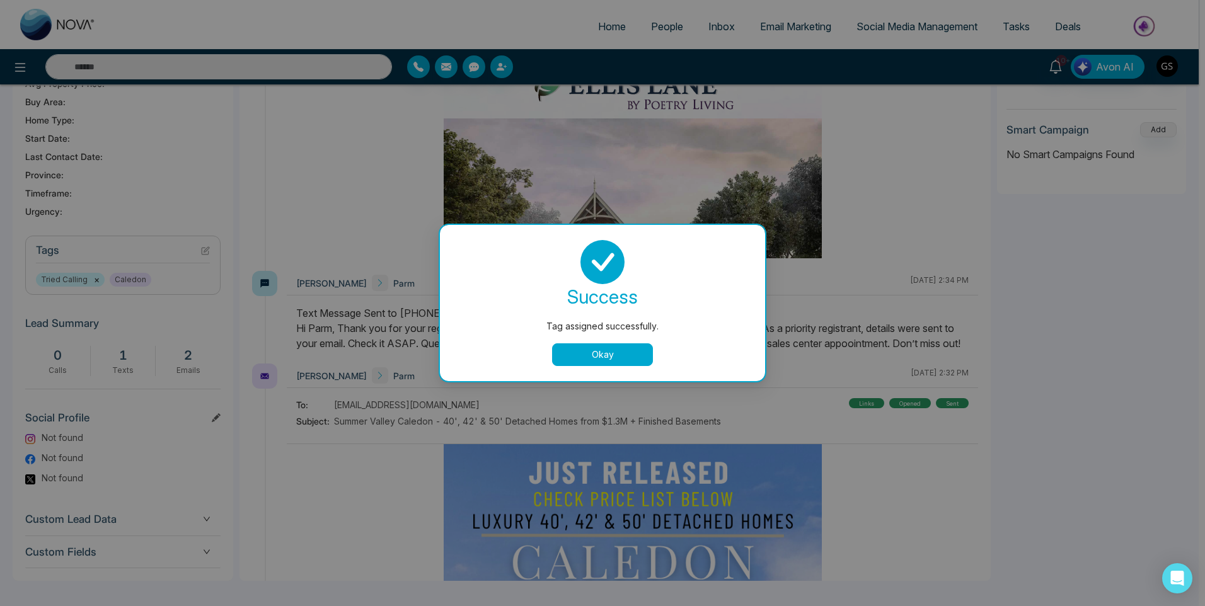
click at [566, 346] on button "Okay" at bounding box center [602, 354] width 101 height 23
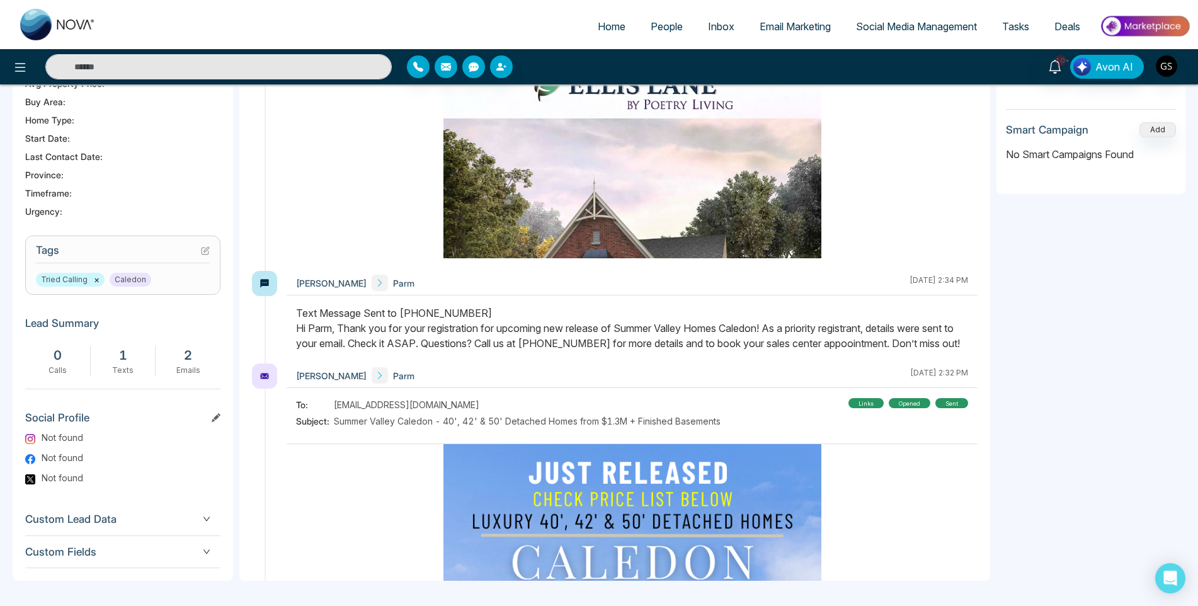
click at [657, 24] on span "People" at bounding box center [667, 26] width 32 height 13
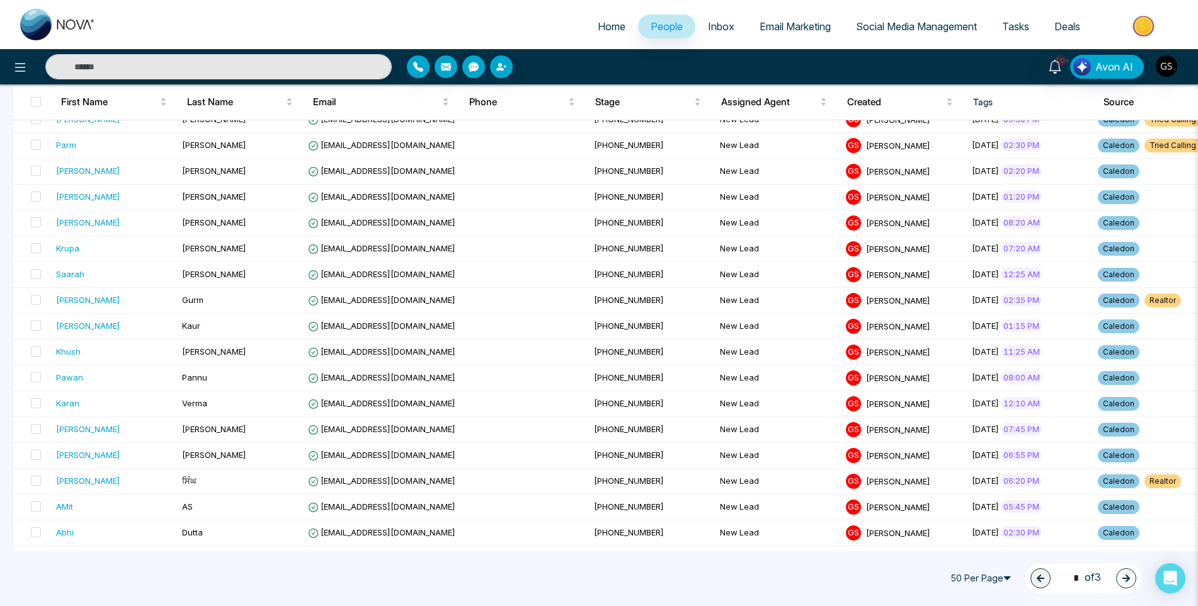
scroll to position [252, 0]
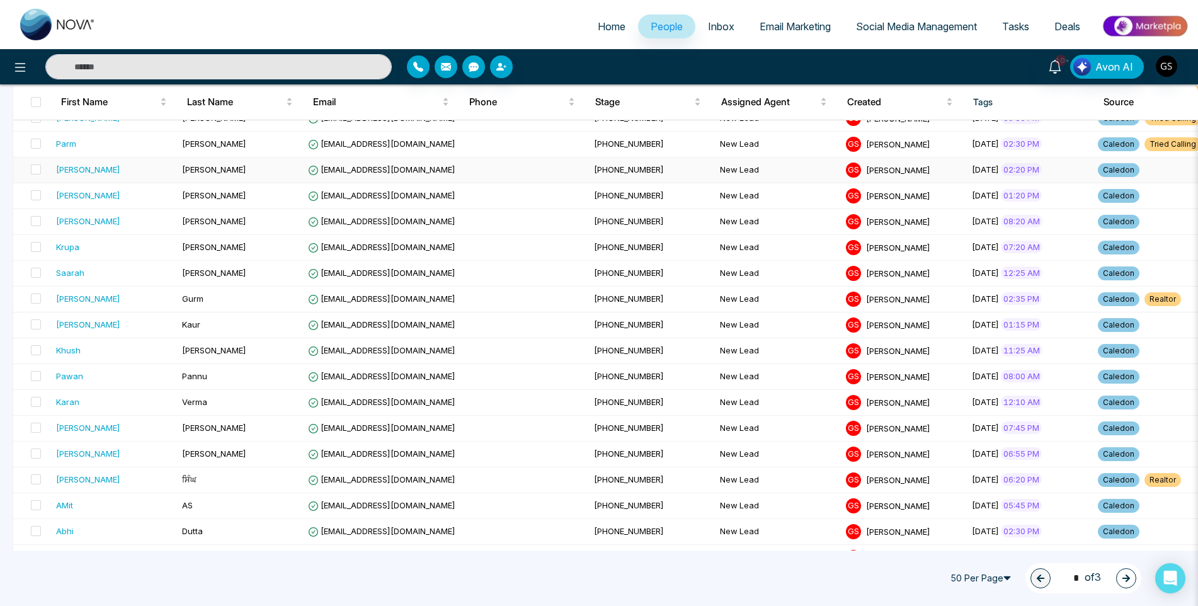
click at [594, 171] on span "[PHONE_NUMBER]" at bounding box center [629, 169] width 70 height 10
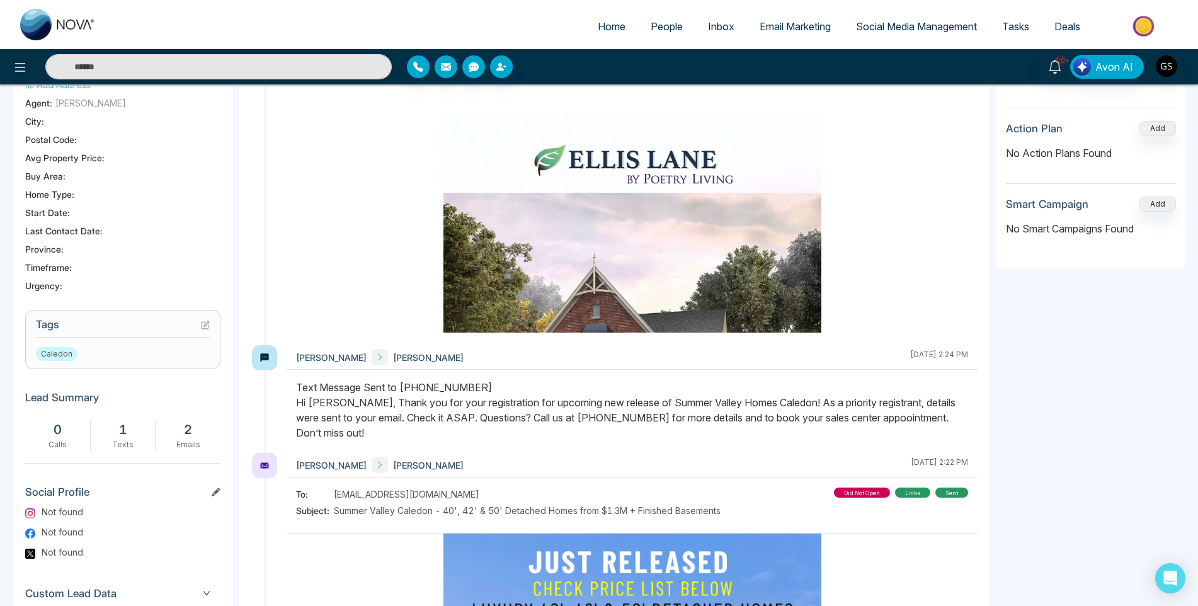
scroll to position [315, 0]
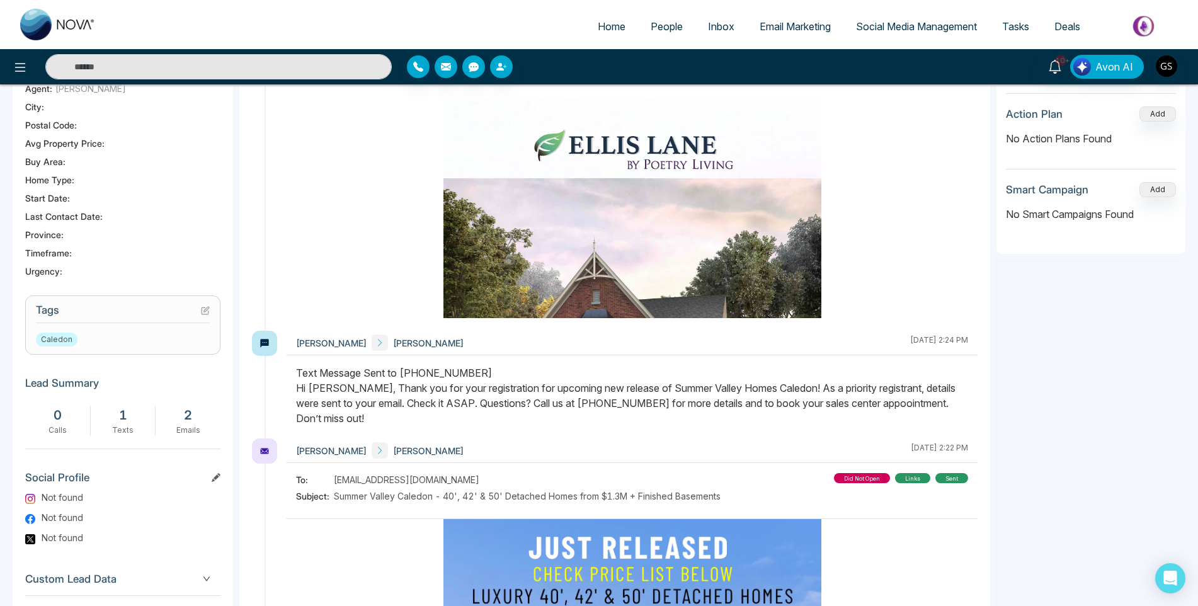
click at [202, 311] on icon at bounding box center [205, 310] width 7 height 7
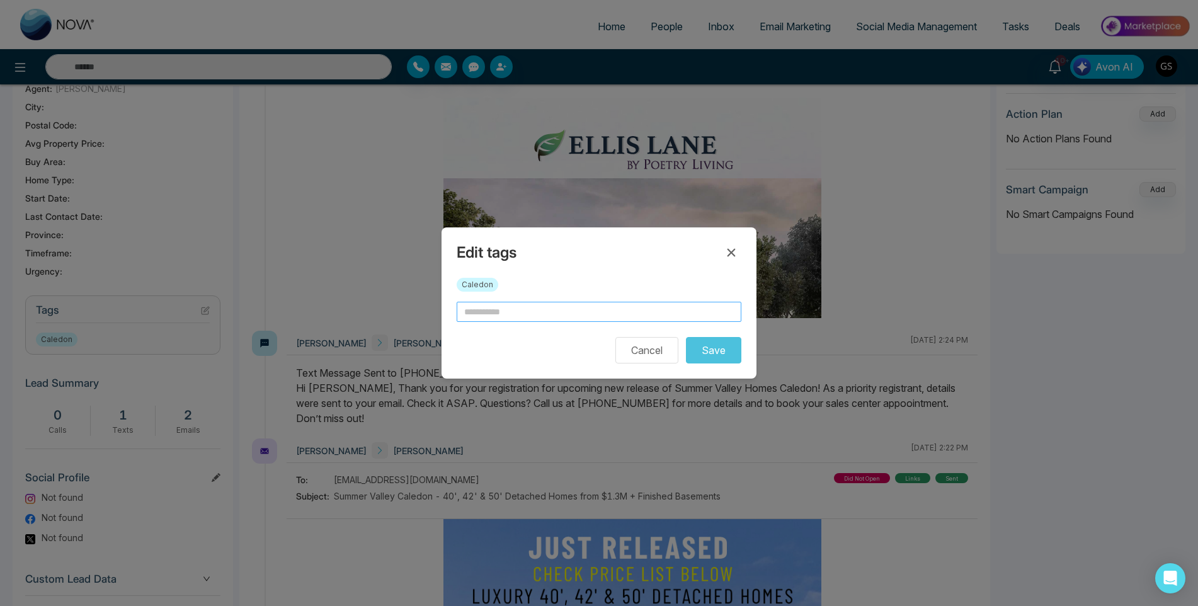
click at [583, 316] on input "text" at bounding box center [599, 312] width 285 height 20
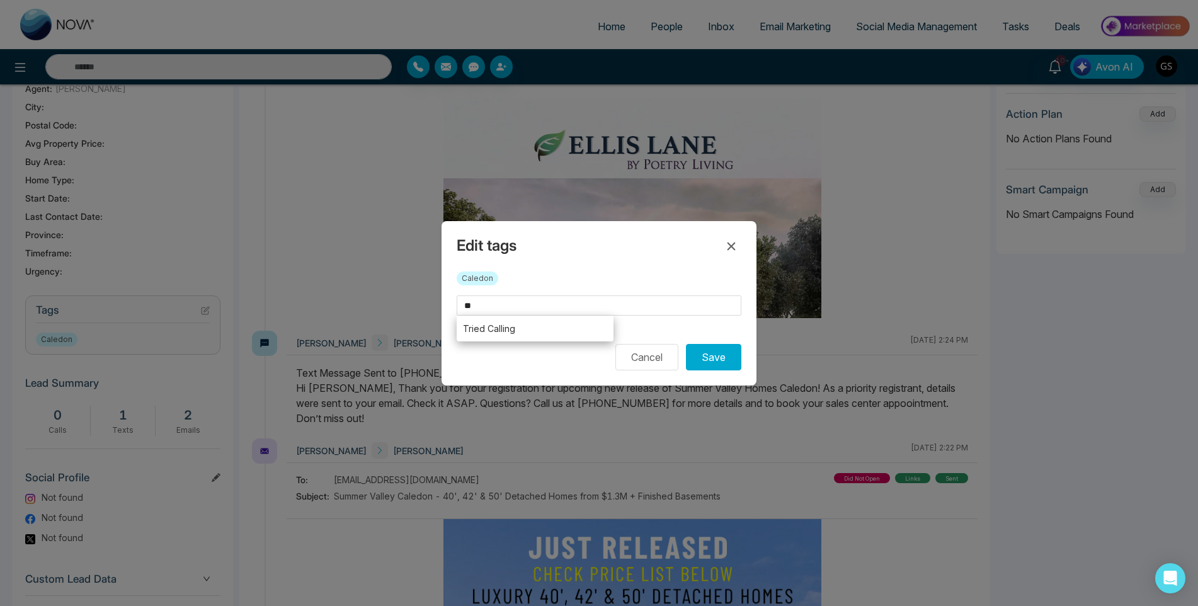
click at [564, 337] on li "Tried Calling" at bounding box center [535, 329] width 157 height 26
type input "**********"
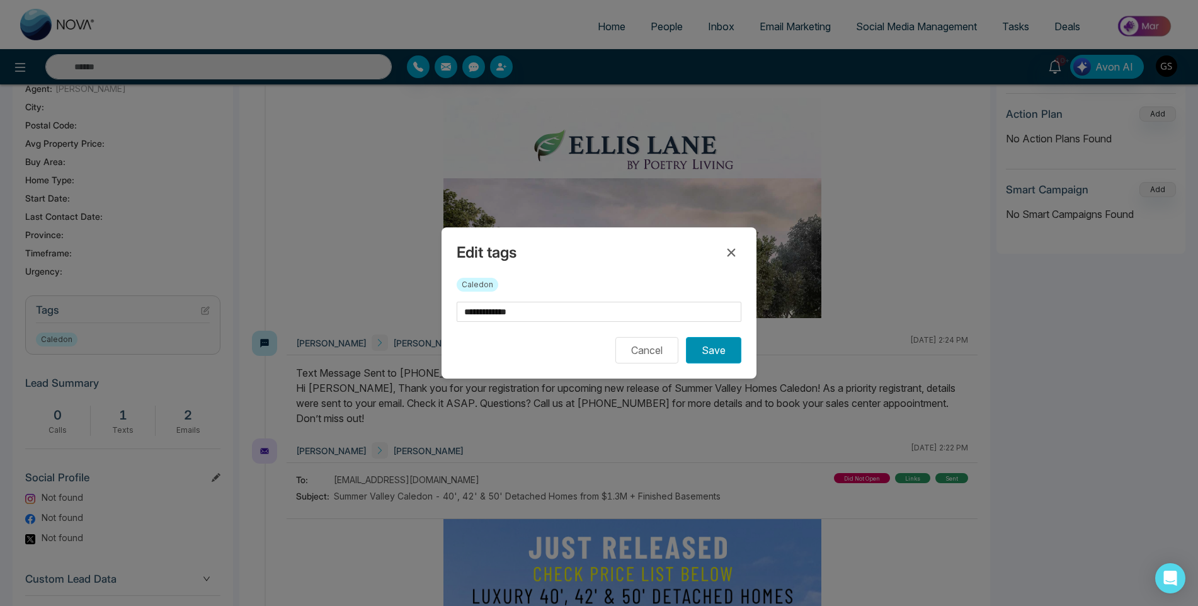
click at [730, 354] on button "Save" at bounding box center [713, 350] width 55 height 26
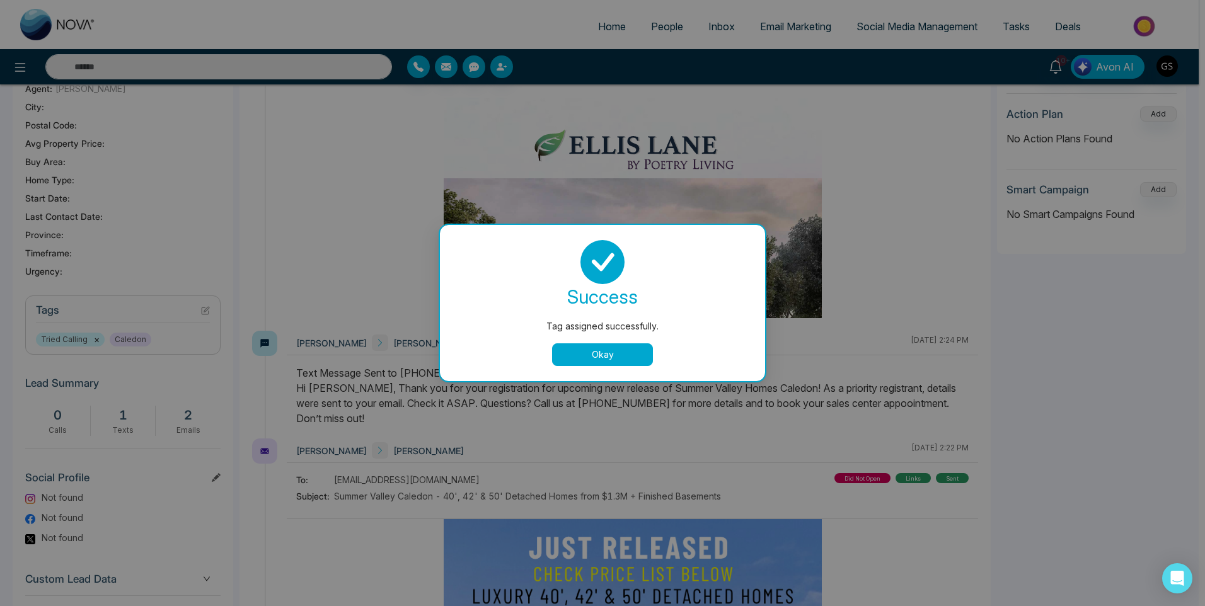
click at [604, 343] on div "success Tag assigned successfully. Okay" at bounding box center [602, 303] width 295 height 126
click at [604, 350] on button "Okay" at bounding box center [602, 354] width 101 height 23
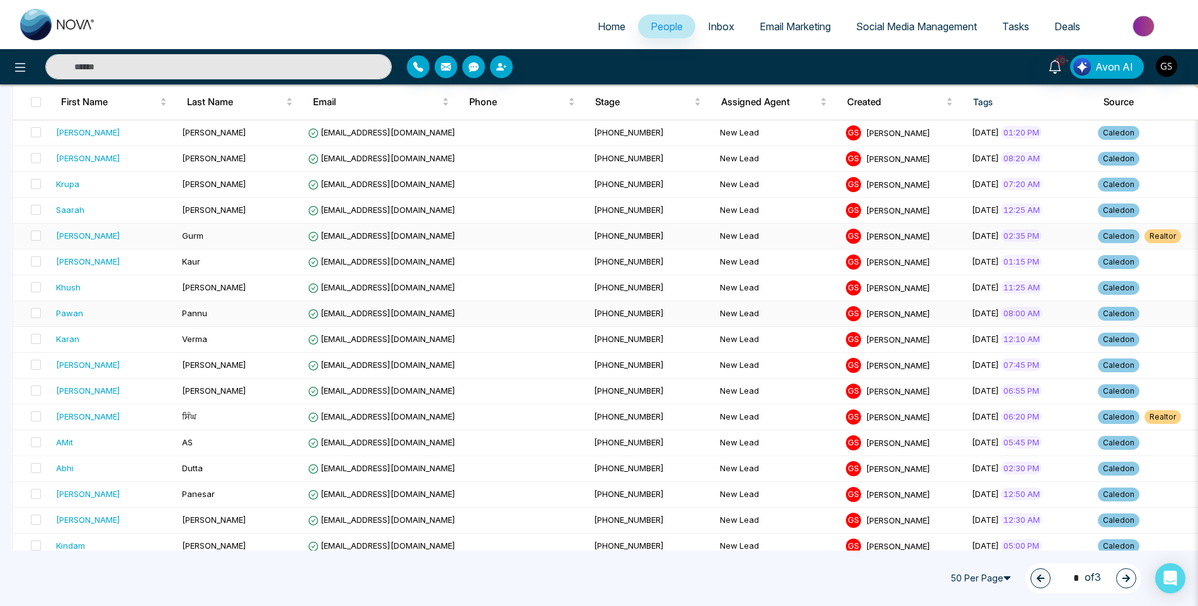
scroll to position [252, 0]
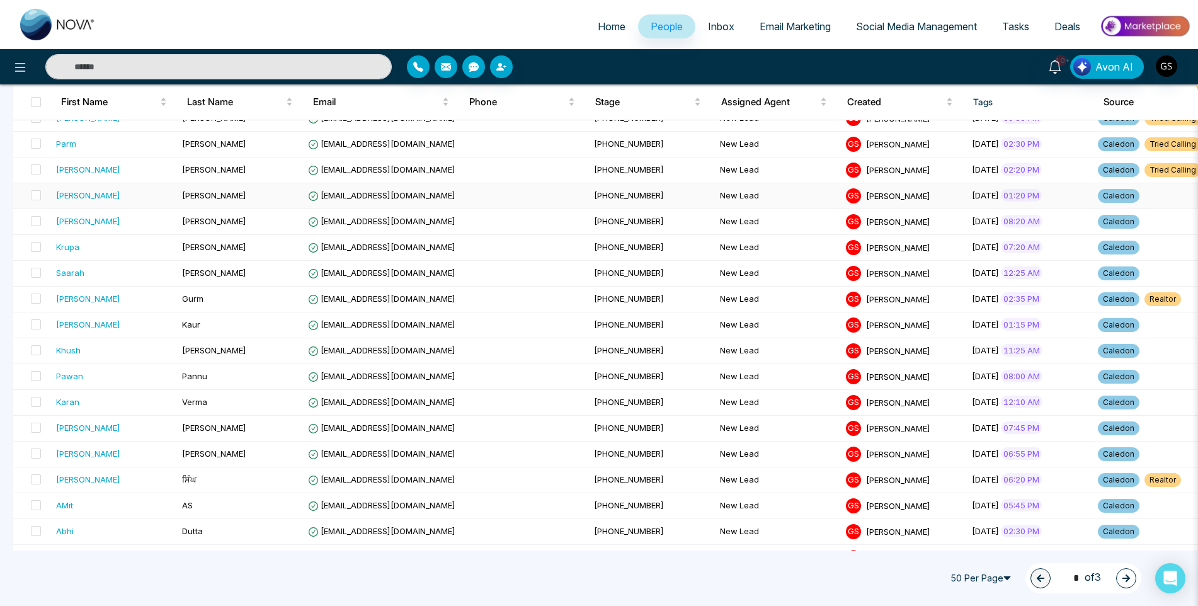
click at [379, 196] on span "[EMAIL_ADDRESS][DOMAIN_NAME]" at bounding box center [381, 195] width 147 height 10
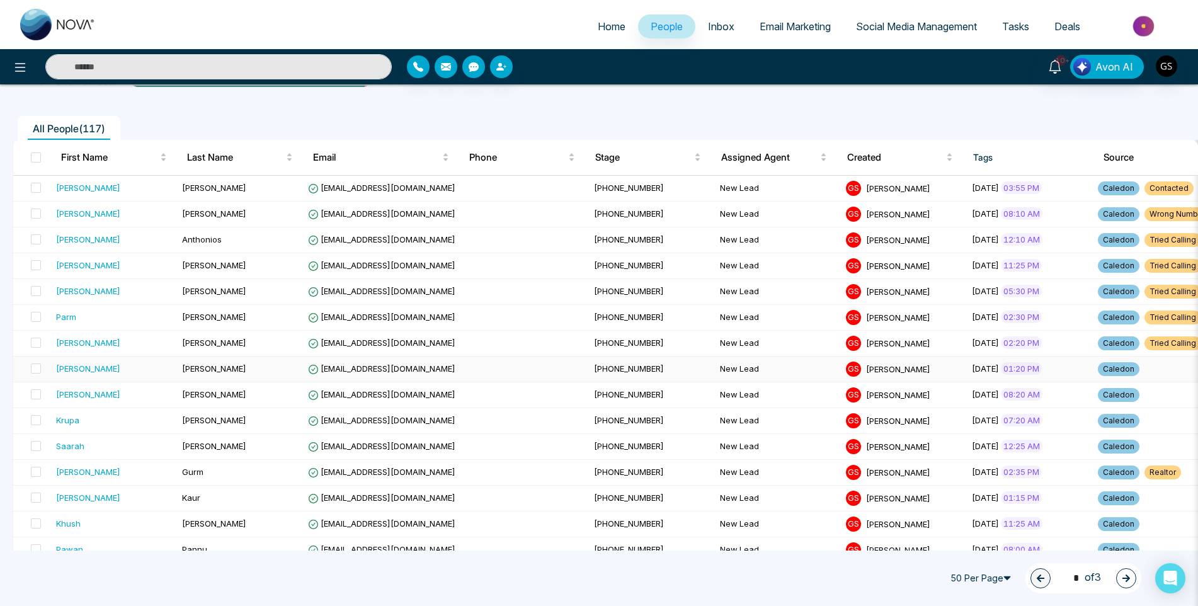
scroll to position [126, 0]
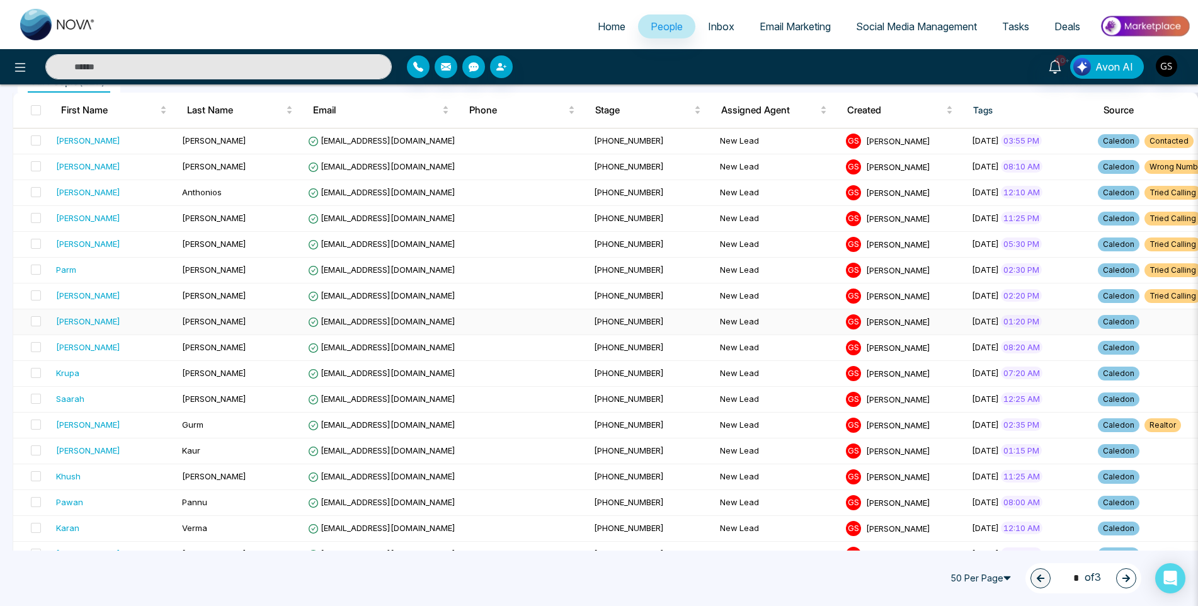
click at [414, 321] on span "[EMAIL_ADDRESS][DOMAIN_NAME]" at bounding box center [381, 321] width 147 height 10
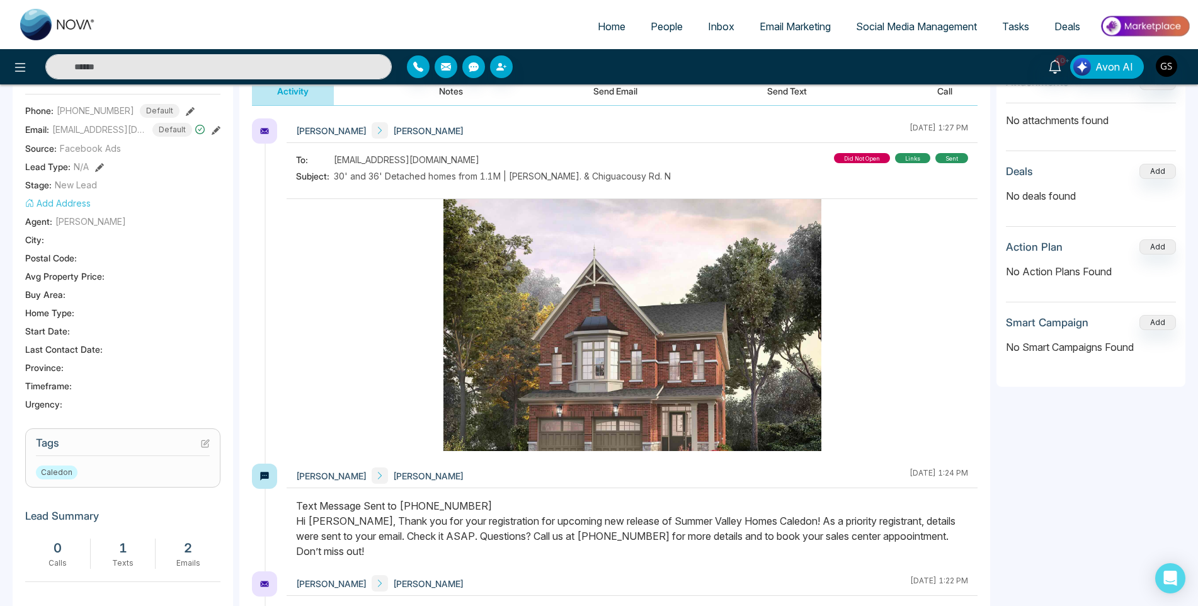
scroll to position [315, 0]
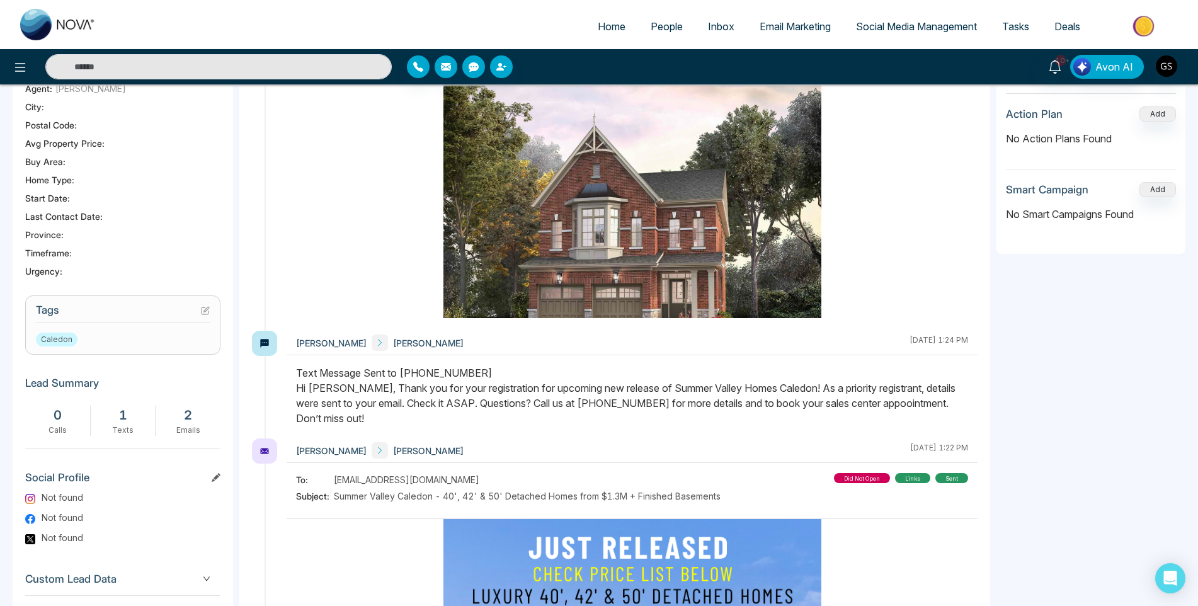
click at [202, 311] on icon at bounding box center [205, 310] width 7 height 7
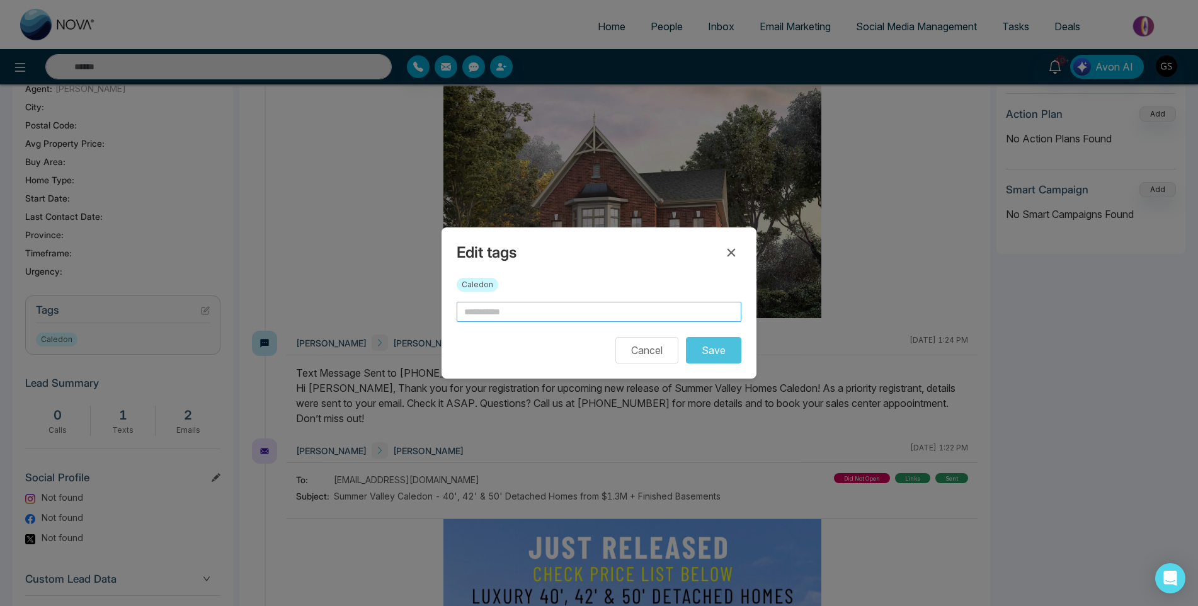
click at [573, 316] on input "text" at bounding box center [599, 312] width 285 height 20
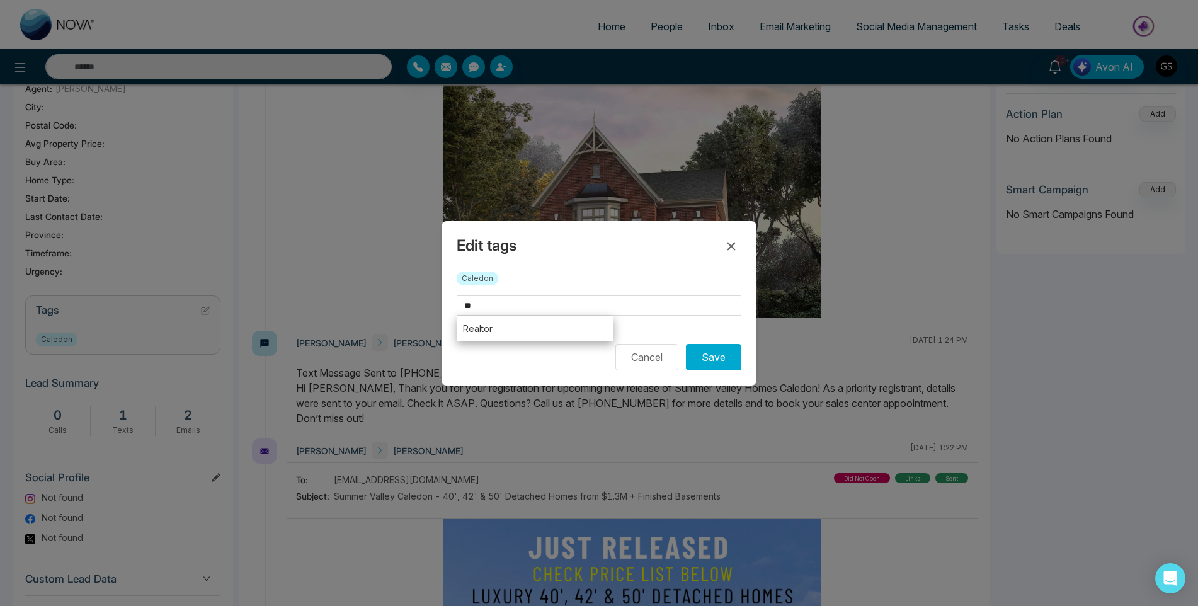
click at [559, 335] on li "Realtor" at bounding box center [535, 329] width 157 height 26
type input "*******"
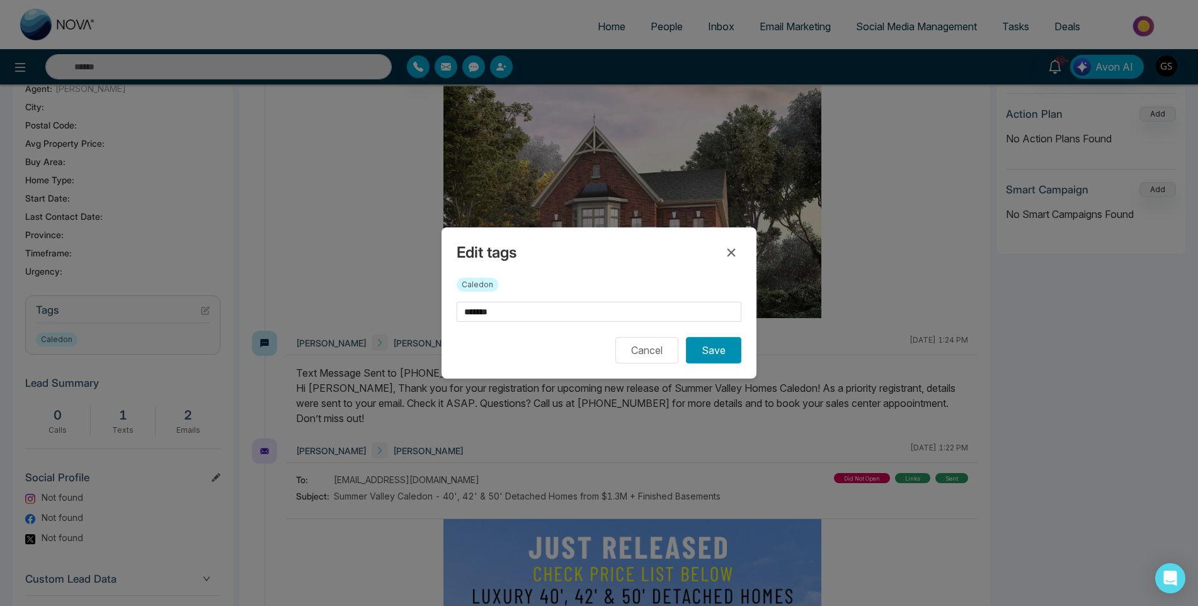
click at [699, 352] on button "Save" at bounding box center [713, 350] width 55 height 26
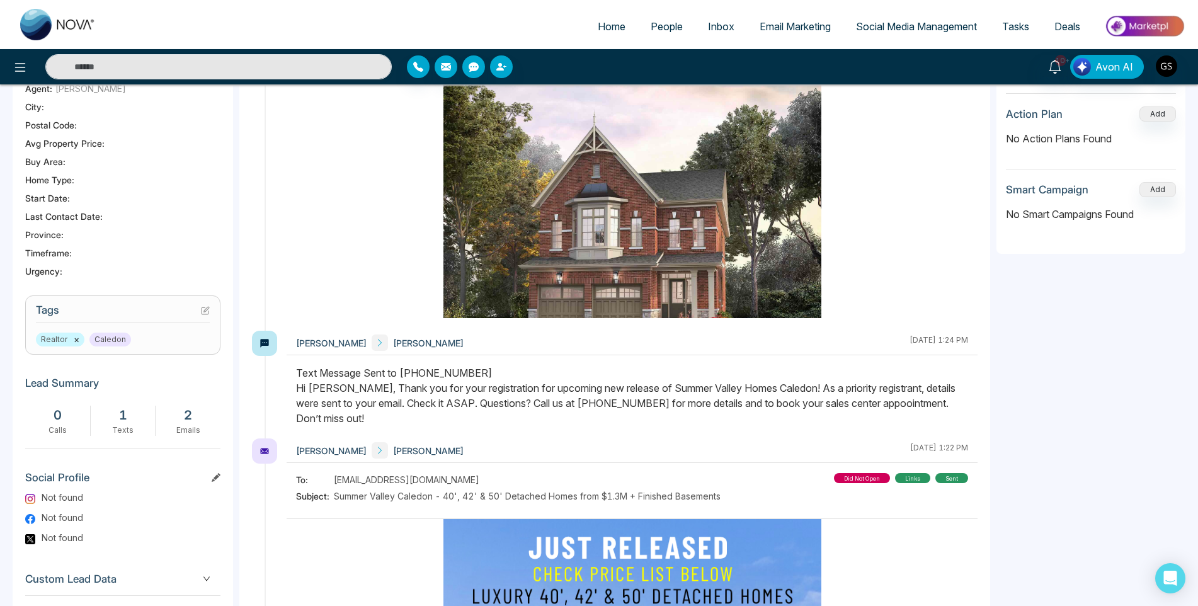
click at [660, 28] on span "People" at bounding box center [667, 26] width 32 height 13
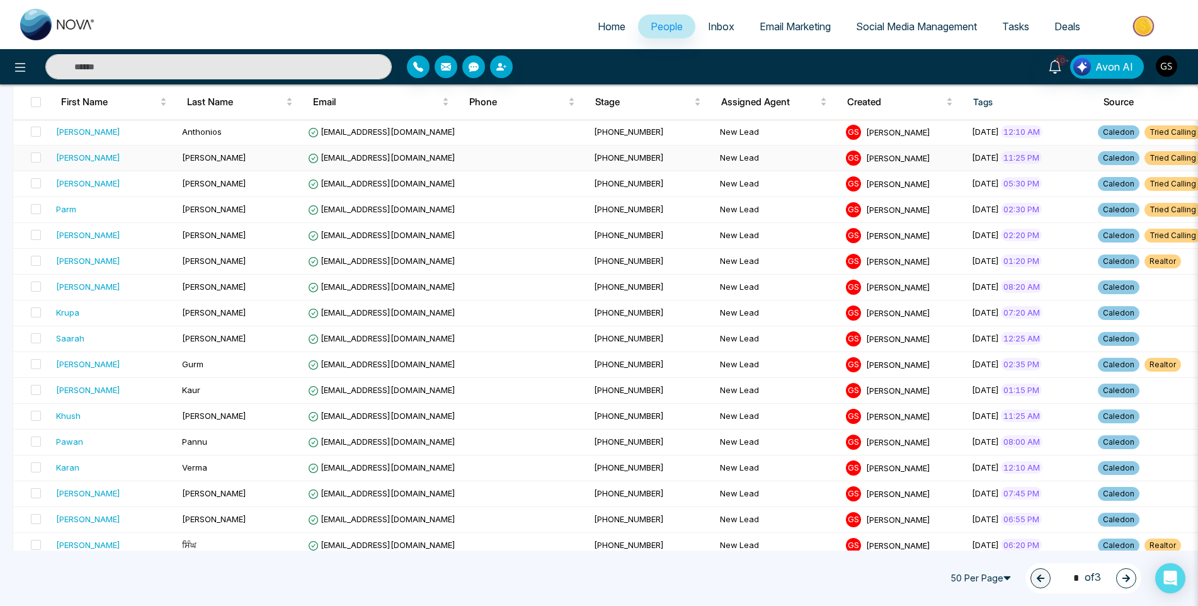
scroll to position [189, 0]
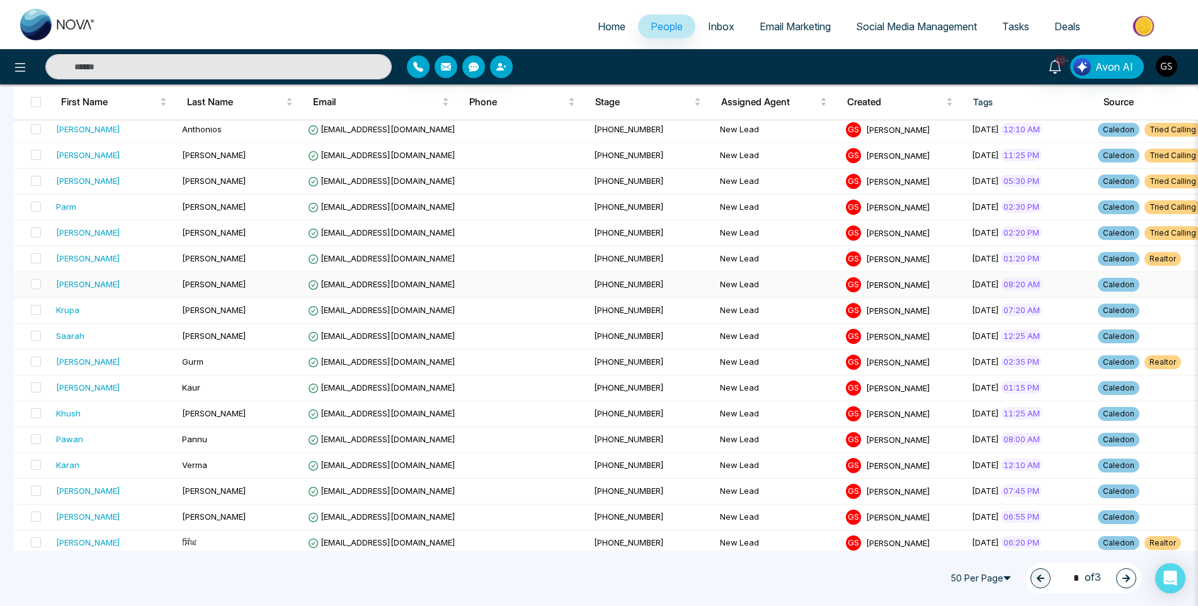
click at [379, 278] on td "[EMAIL_ADDRESS][DOMAIN_NAME]" at bounding box center [446, 285] width 286 height 26
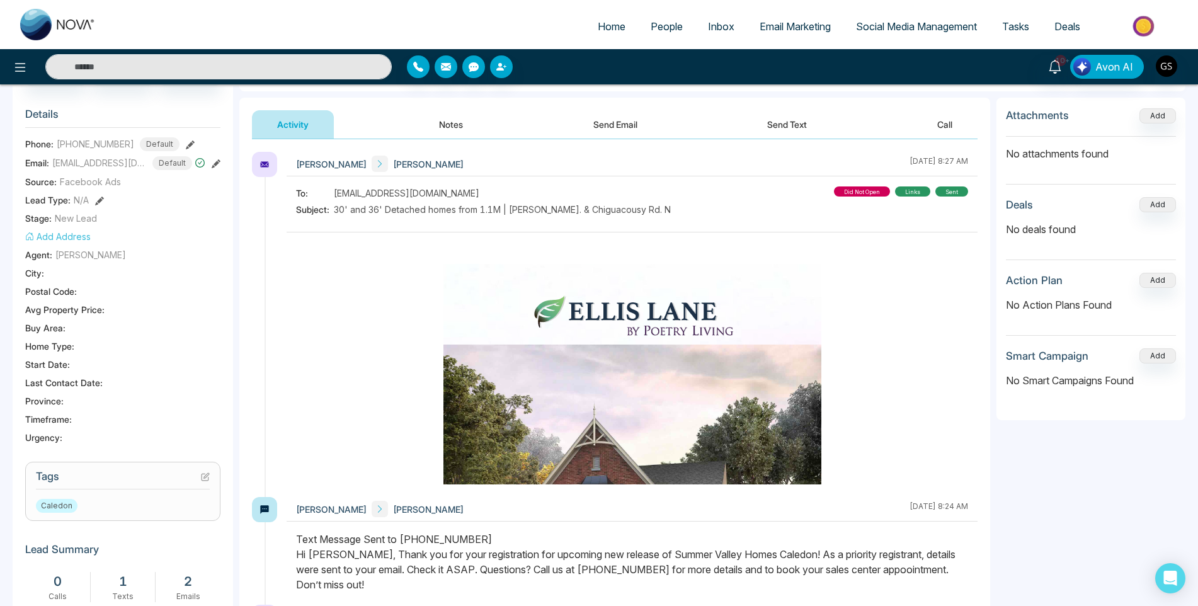
scroll to position [189, 0]
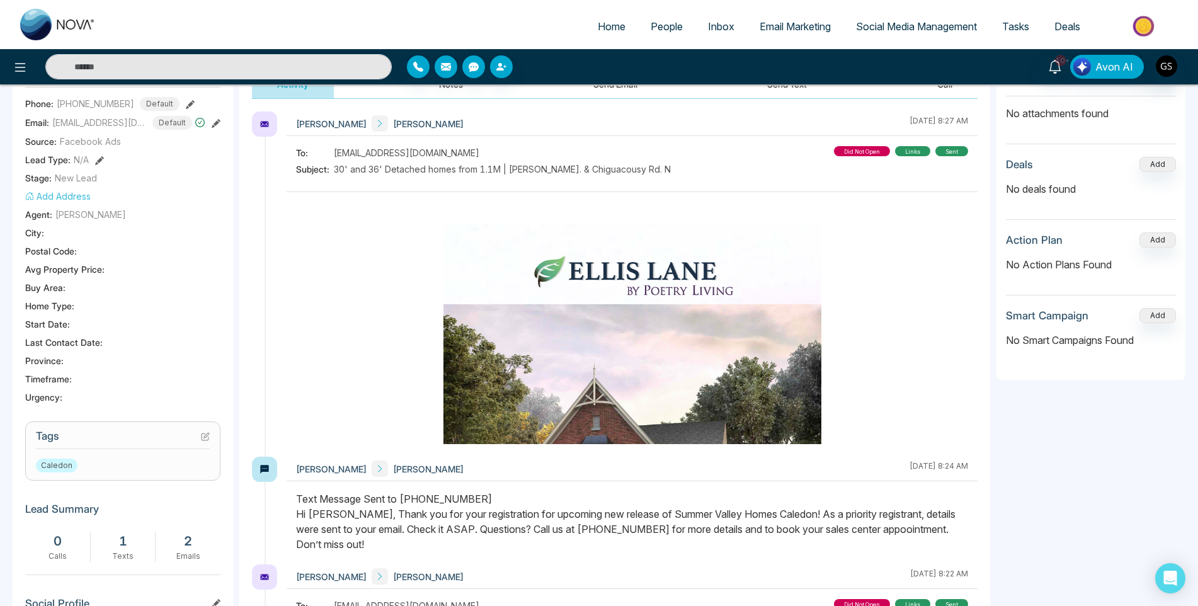
click at [210, 433] on section "Tags Caledon" at bounding box center [122, 451] width 195 height 59
click at [209, 434] on icon at bounding box center [206, 435] width 5 height 5
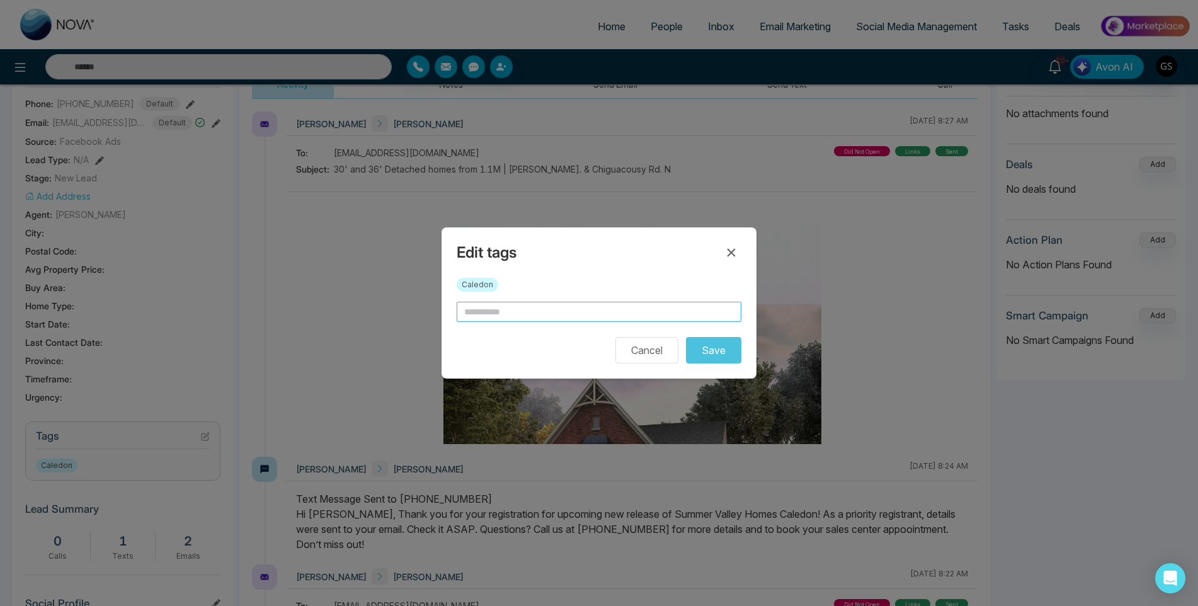
click at [503, 314] on input "text" at bounding box center [599, 312] width 285 height 20
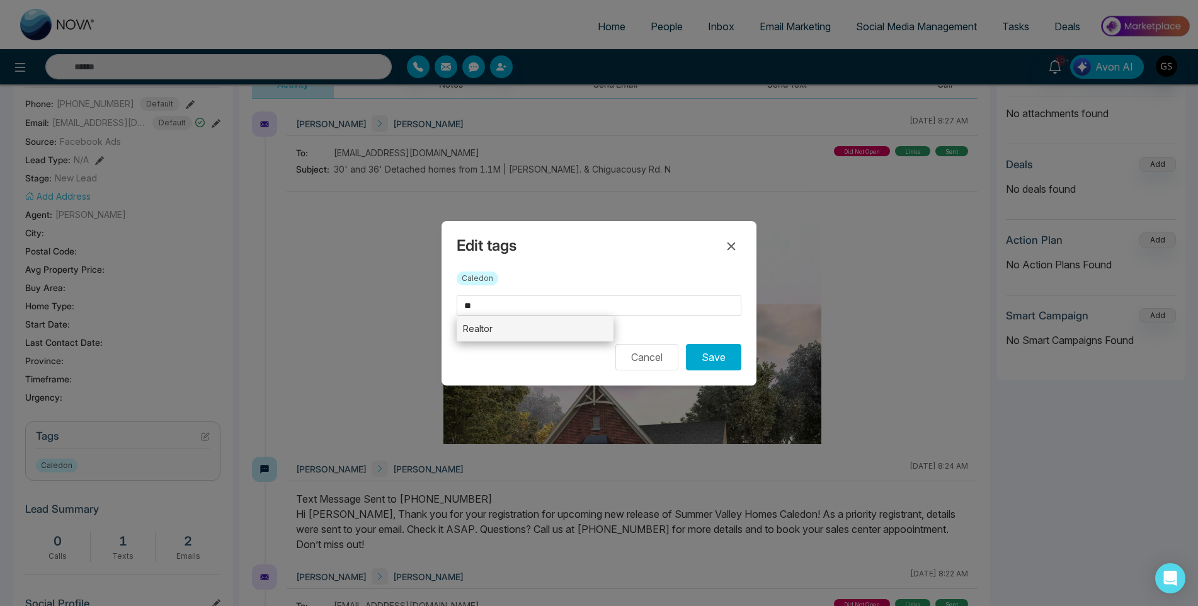
click at [508, 335] on li "Realtor" at bounding box center [535, 329] width 157 height 26
type input "*******"
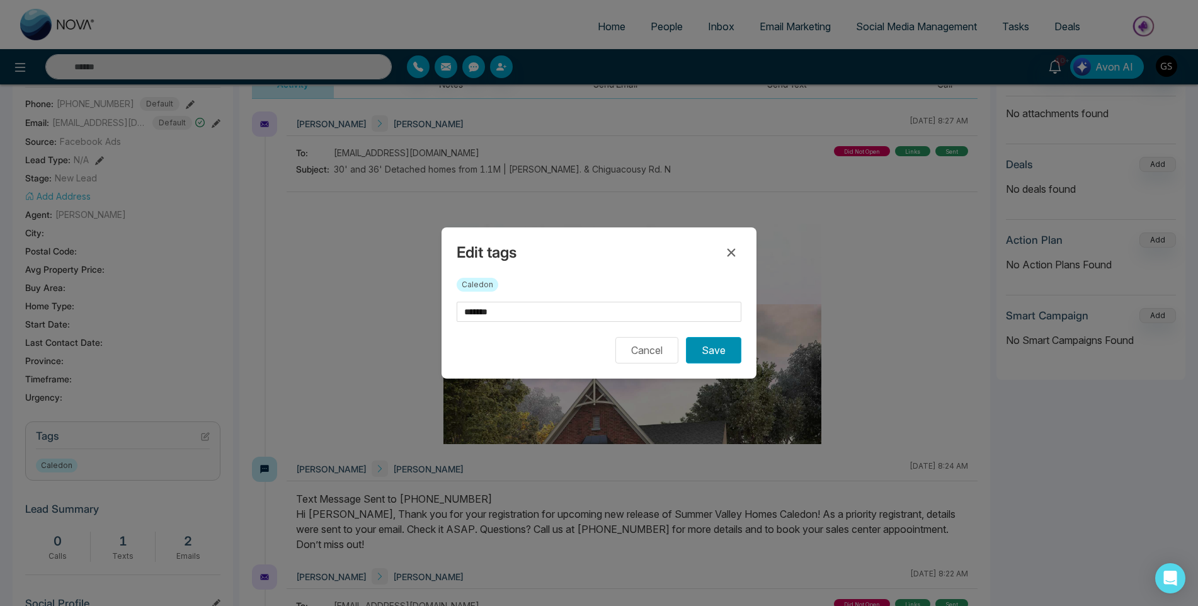
click at [727, 350] on button "Save" at bounding box center [713, 350] width 55 height 26
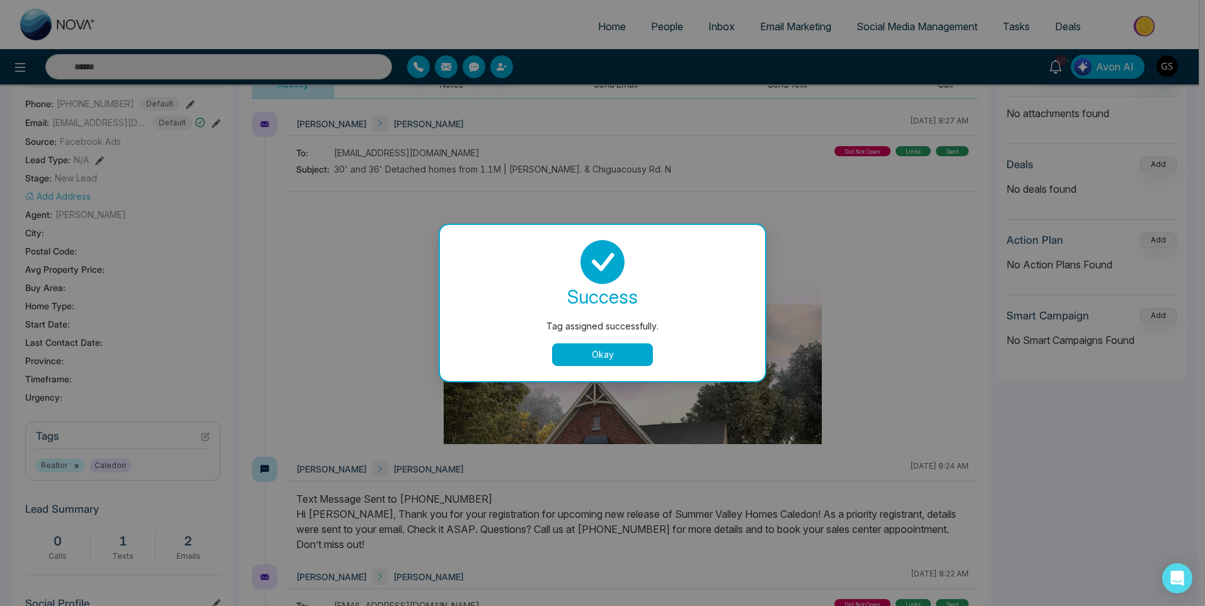
click at [667, 20] on div "Tag assigned successfully. success Tag assigned successfully. Okay" at bounding box center [602, 303] width 1205 height 606
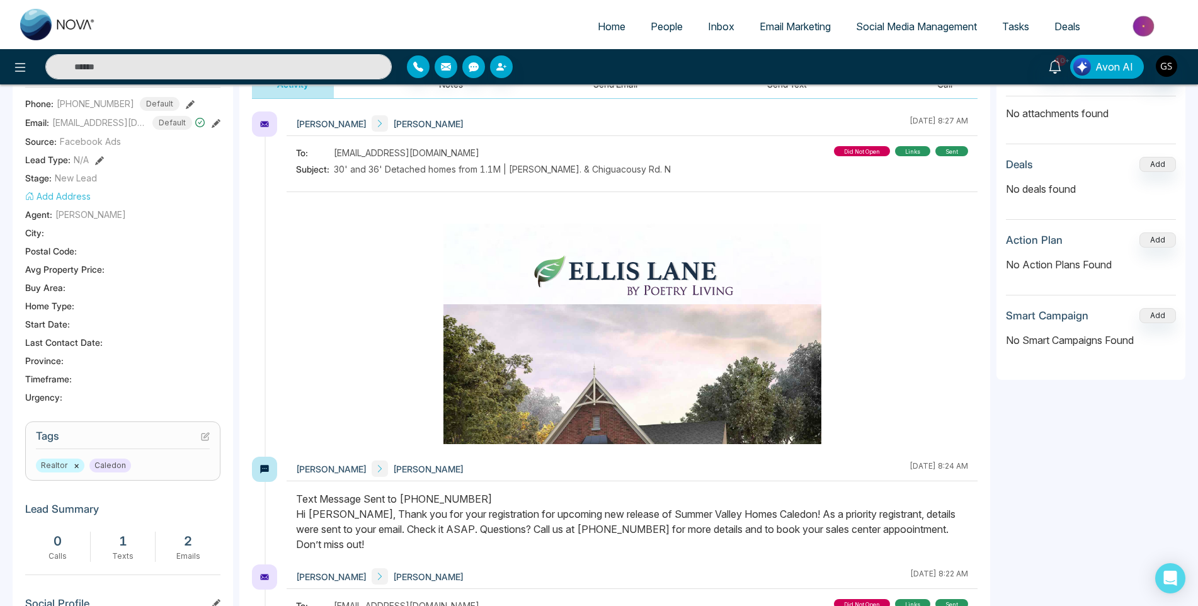
click at [669, 33] on link "People" at bounding box center [666, 26] width 57 height 24
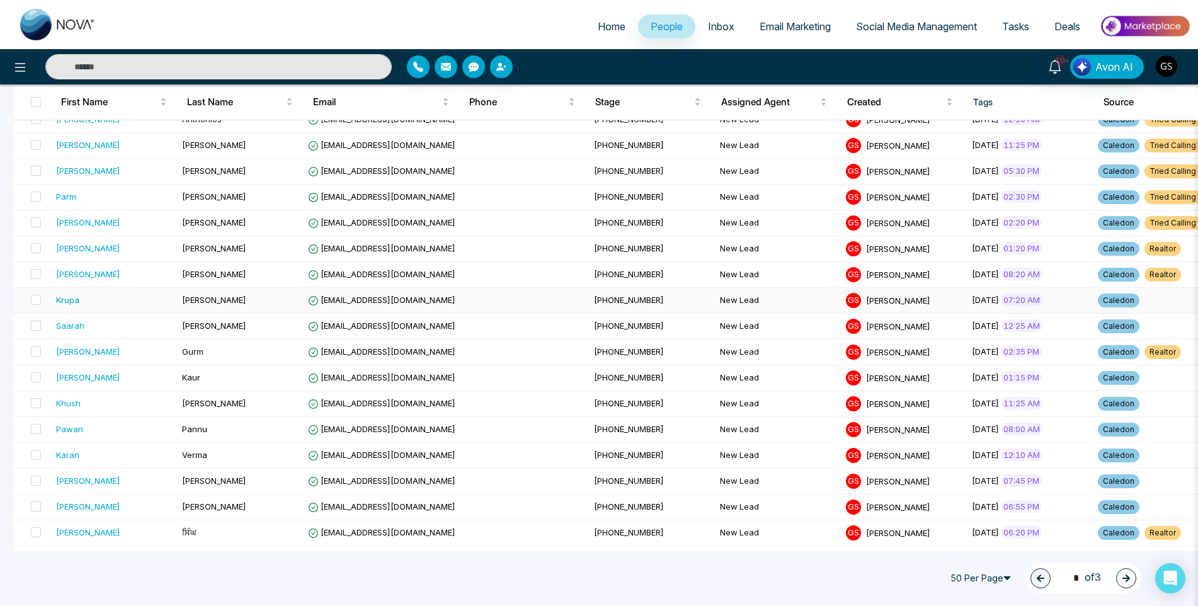
scroll to position [315, 0]
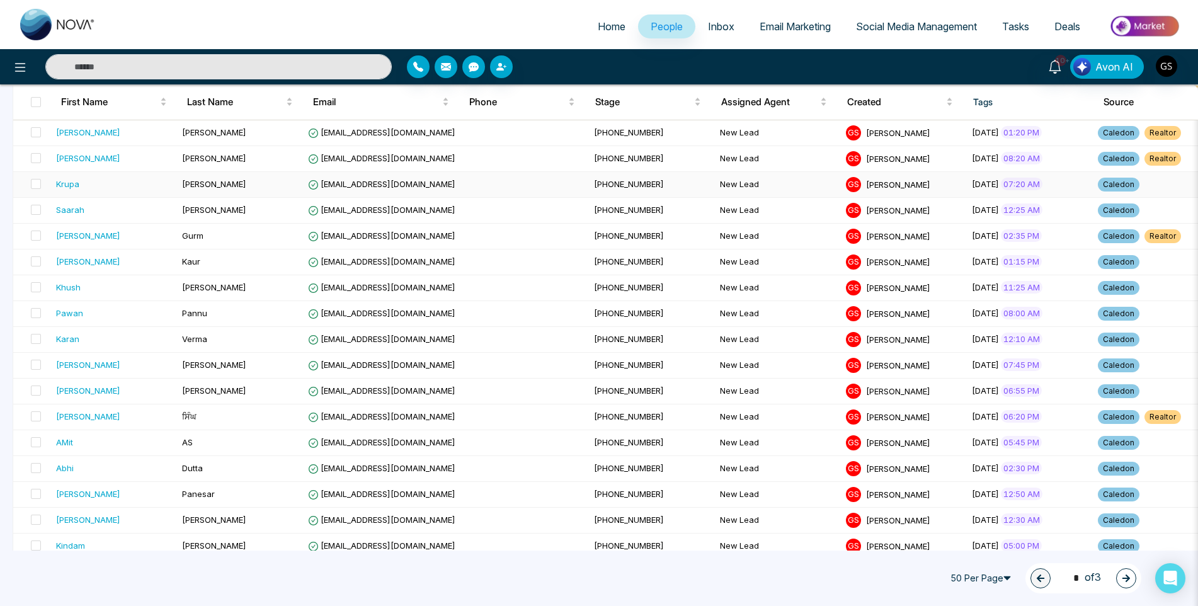
click at [391, 188] on span "[EMAIL_ADDRESS][DOMAIN_NAME]" at bounding box center [381, 184] width 147 height 10
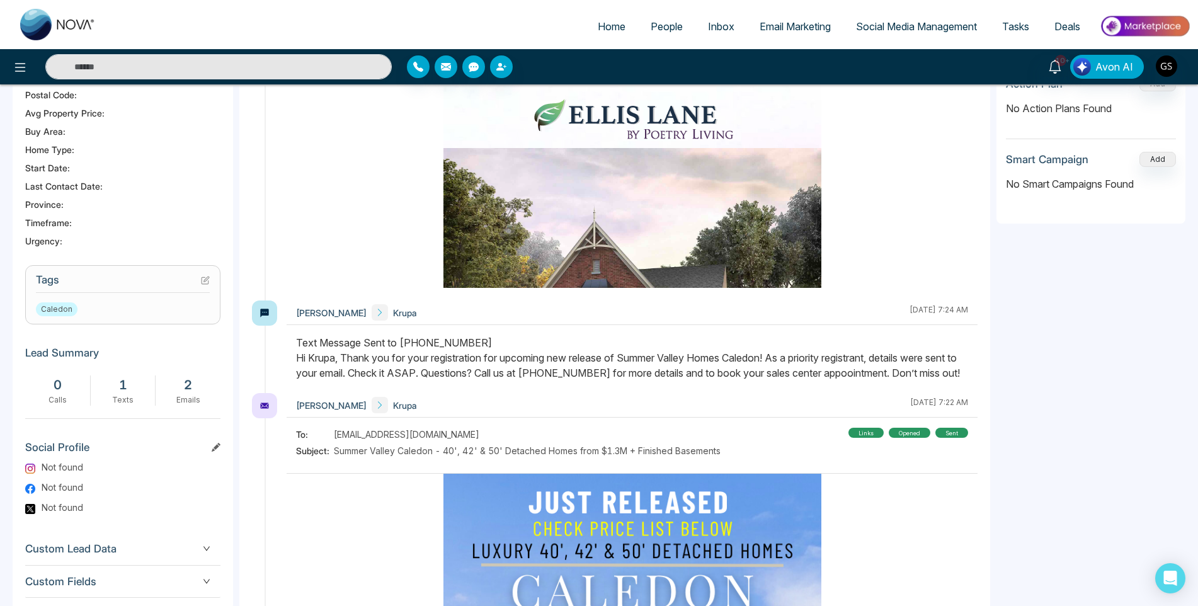
scroll to position [375, 0]
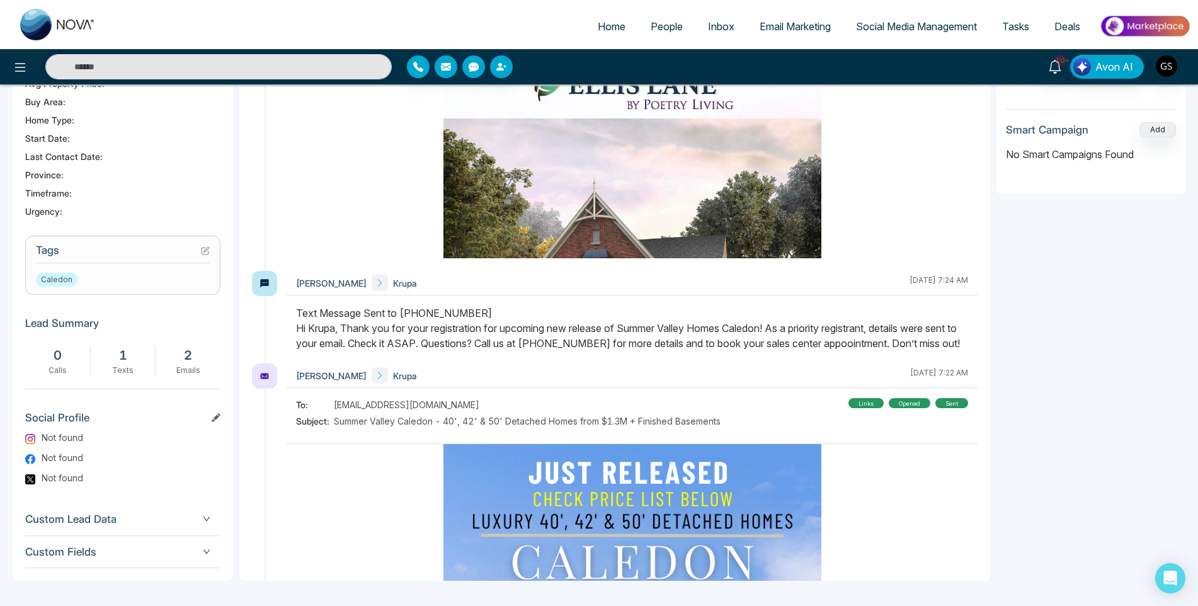
click at [208, 245] on button at bounding box center [205, 250] width 9 height 11
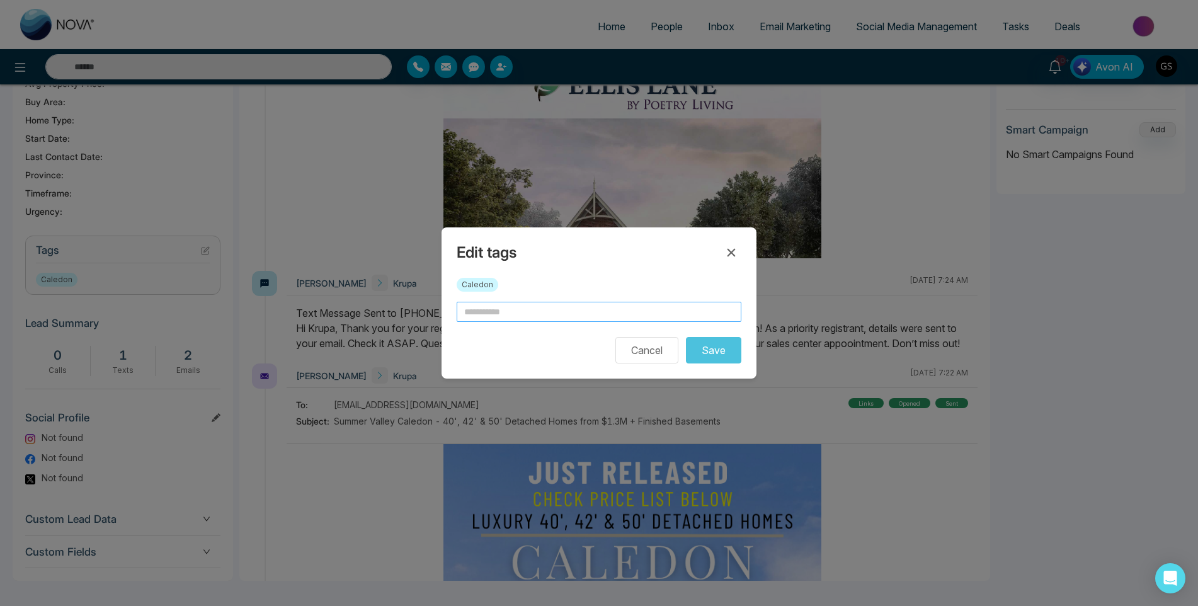
click at [641, 317] on input "text" at bounding box center [599, 312] width 285 height 20
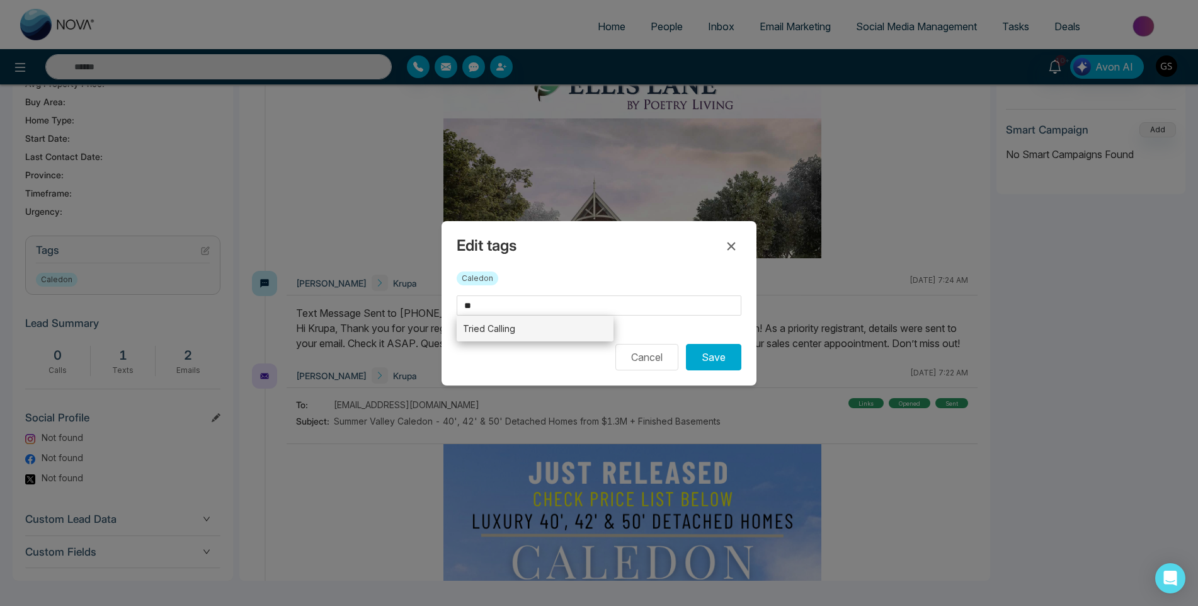
click at [577, 332] on li "Tried Calling" at bounding box center [535, 329] width 157 height 26
type input "**********"
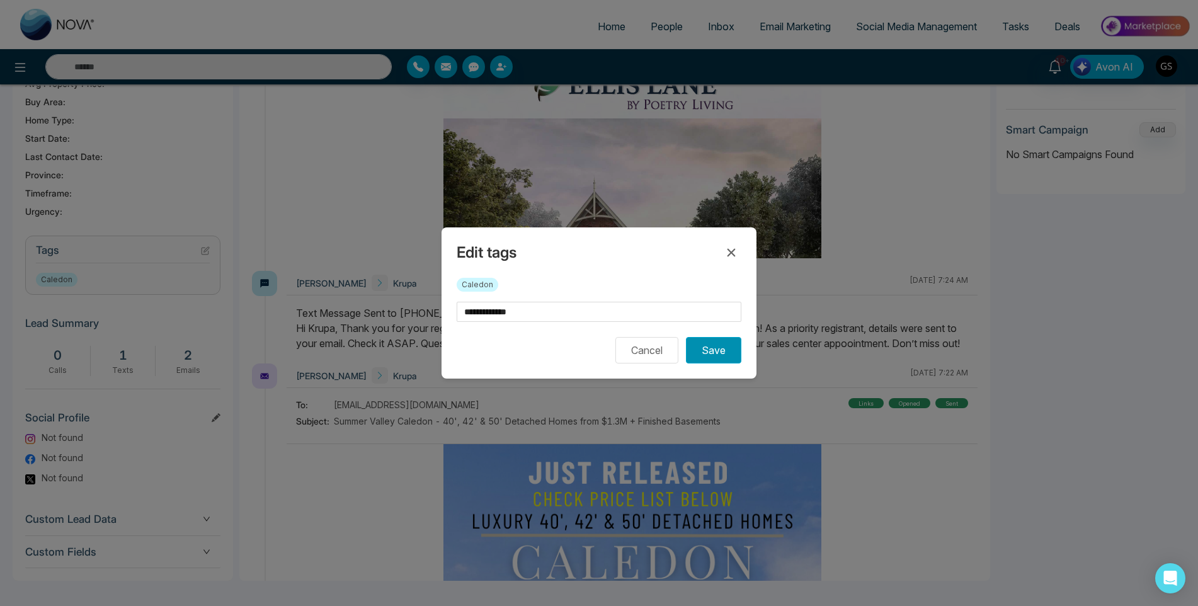
click at [732, 351] on button "Save" at bounding box center [713, 350] width 55 height 26
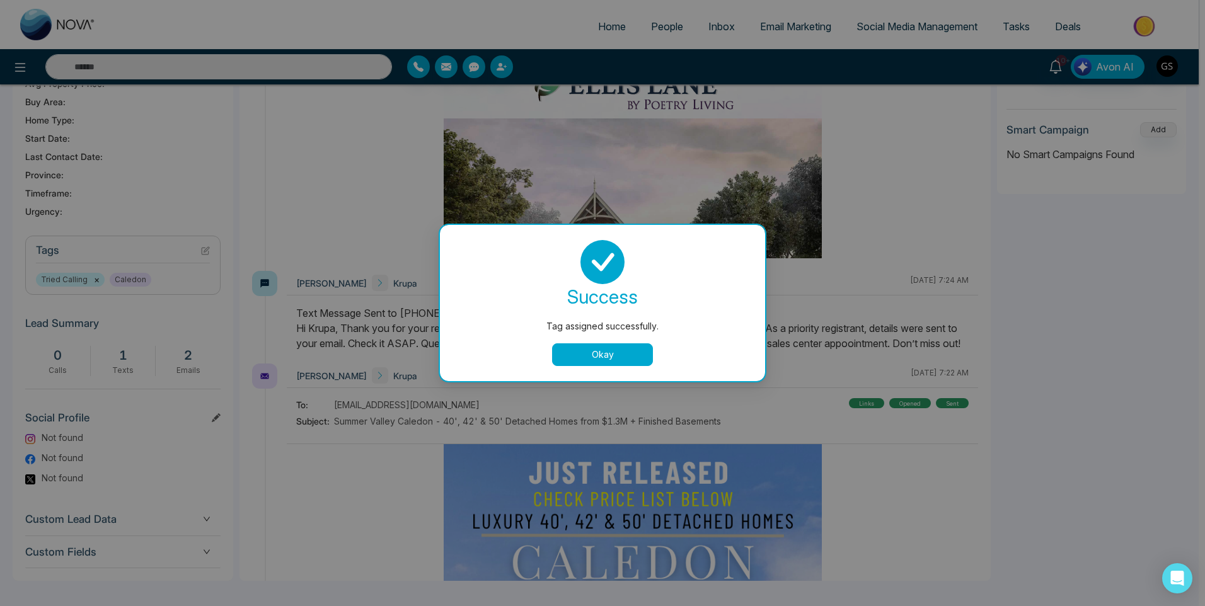
click at [670, 18] on div "Tag assigned successfully. success Tag assigned successfully. Okay" at bounding box center [602, 303] width 1205 height 606
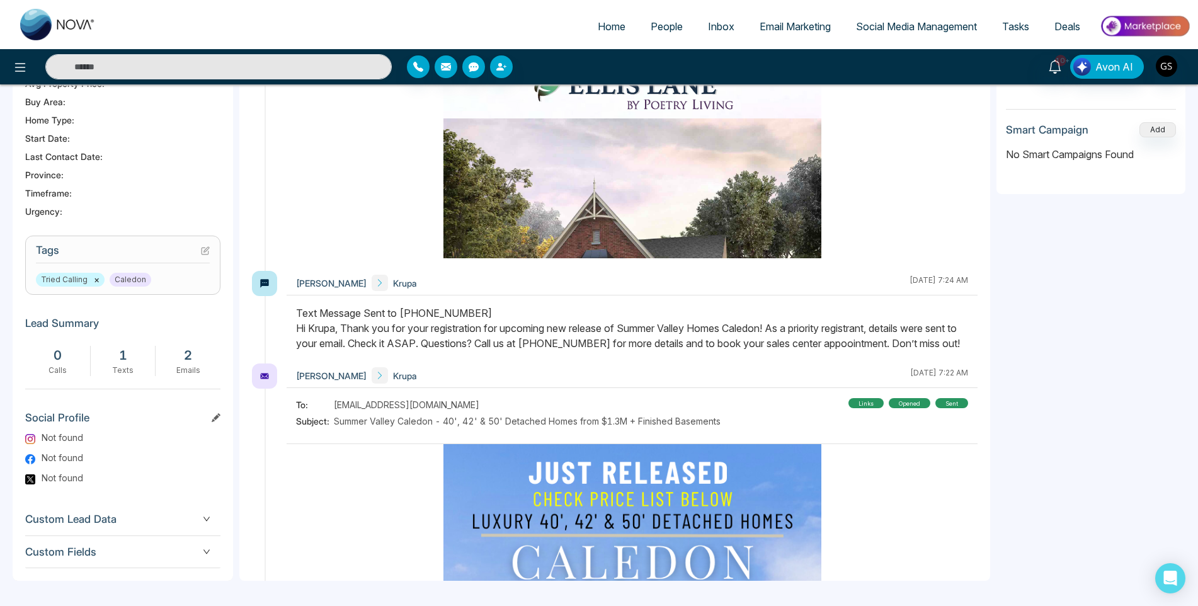
click at [661, 25] on span "People" at bounding box center [667, 26] width 32 height 13
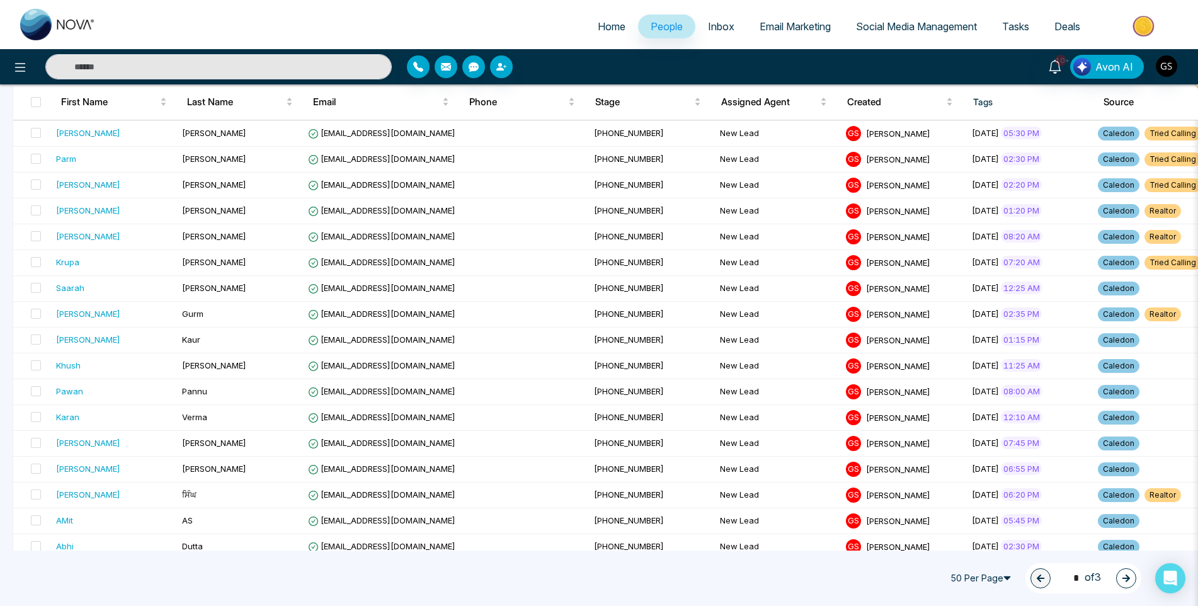
scroll to position [252, 0]
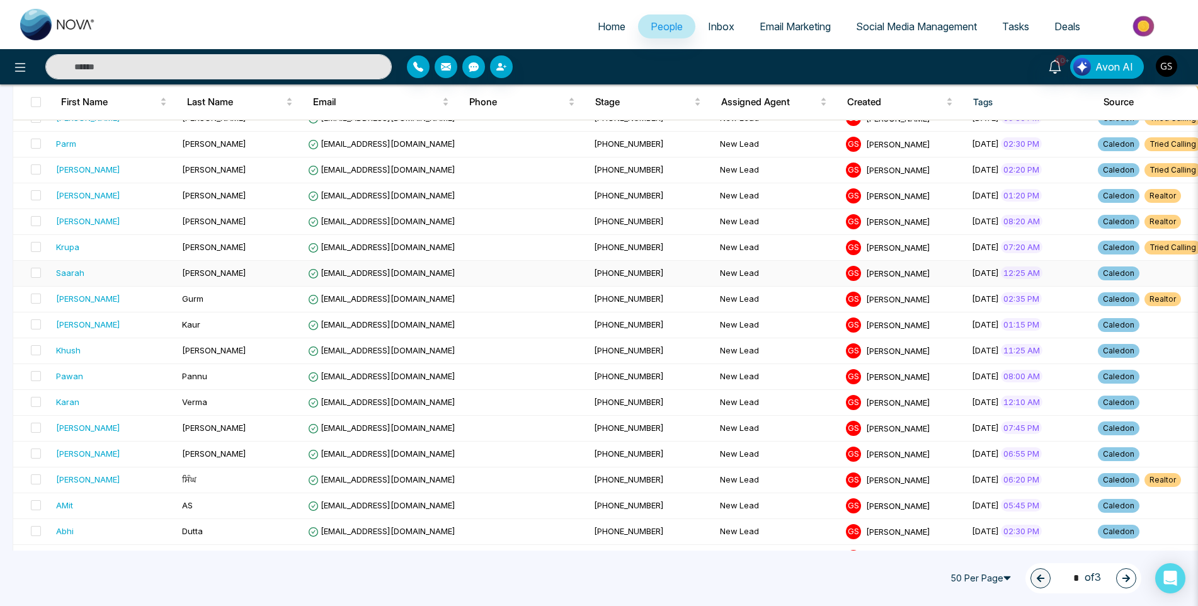
click at [589, 279] on td "[PHONE_NUMBER]" at bounding box center [652, 274] width 126 height 26
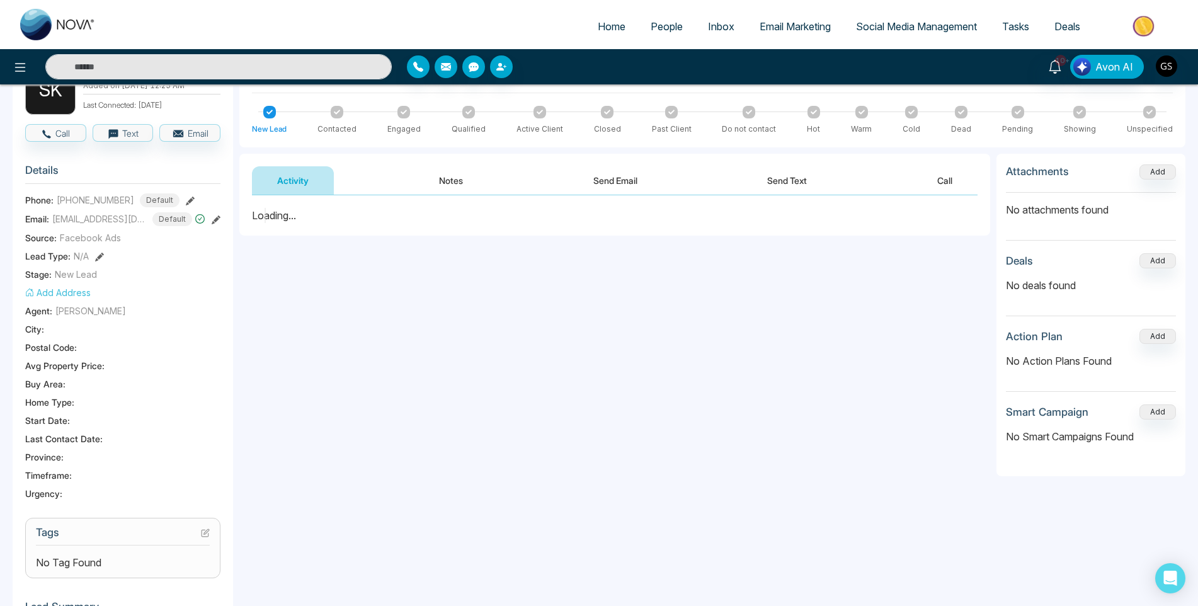
scroll to position [126, 0]
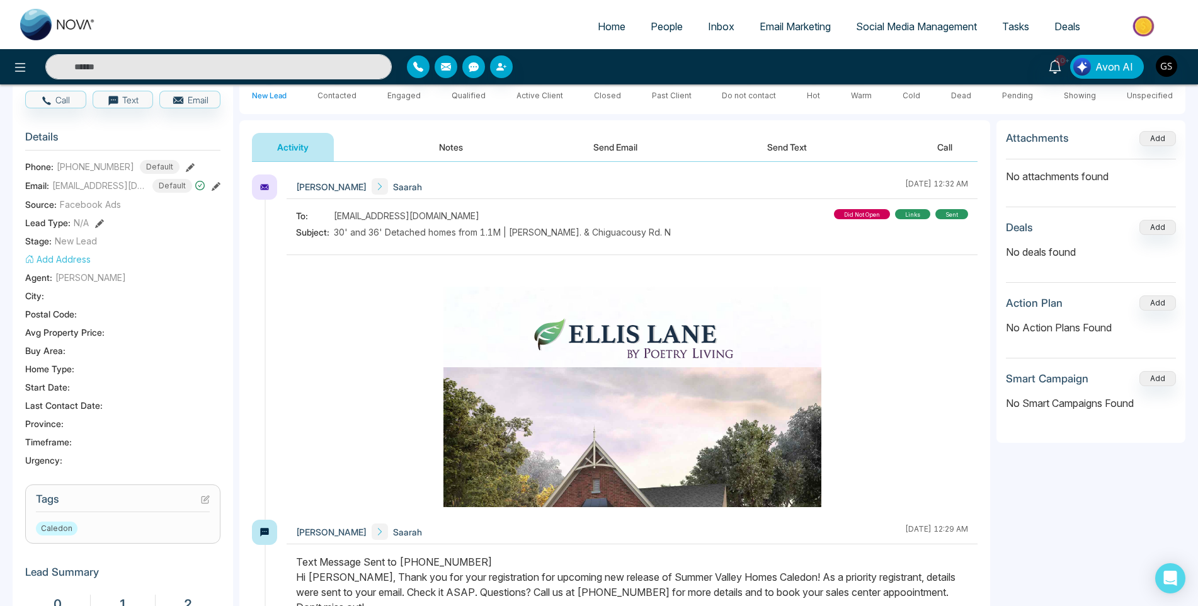
click at [210, 503] on section "Tags Caledon" at bounding box center [122, 514] width 195 height 59
click at [205, 504] on icon at bounding box center [205, 499] width 9 height 9
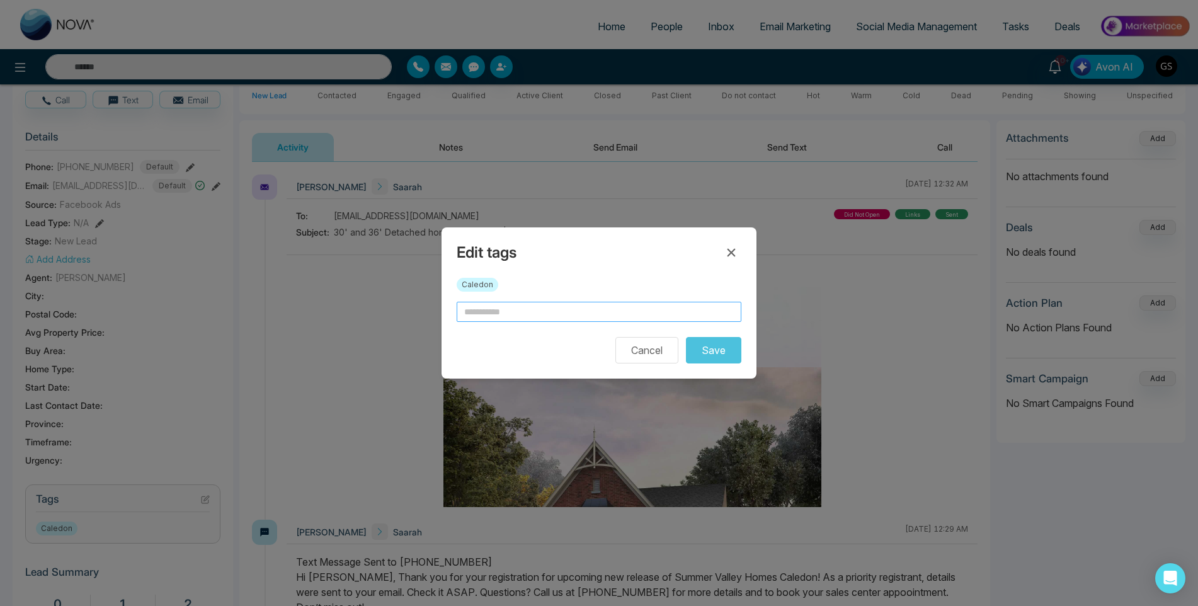
click at [562, 315] on input "text" at bounding box center [599, 312] width 285 height 20
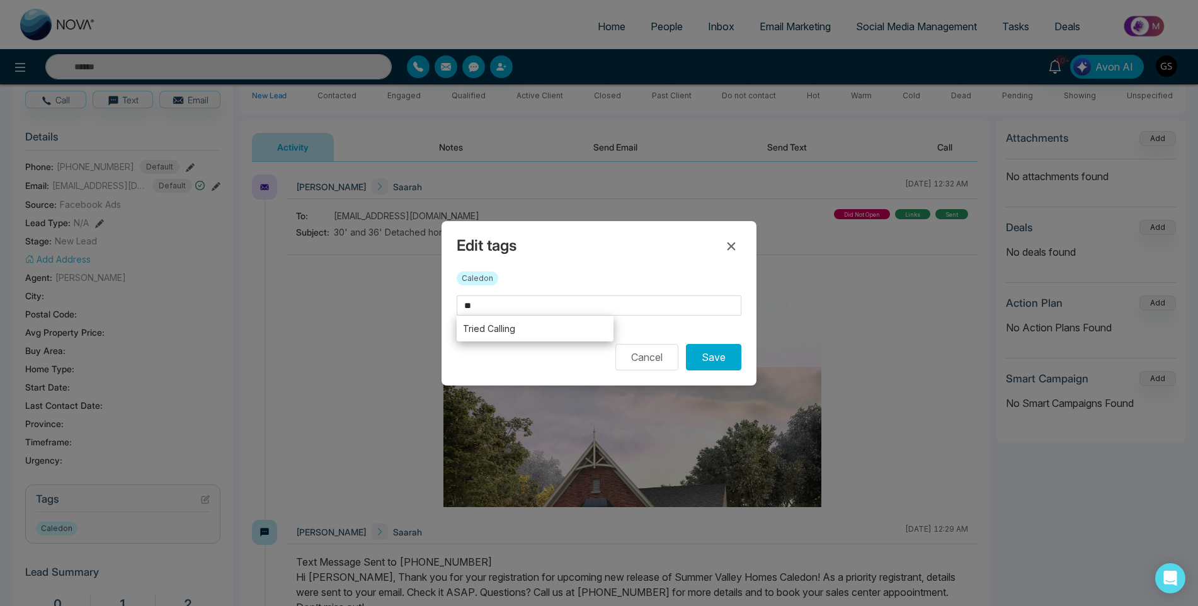
click at [557, 338] on li "Tried Calling" at bounding box center [535, 329] width 157 height 26
type input "**********"
click at [717, 357] on button "Save" at bounding box center [713, 357] width 55 height 26
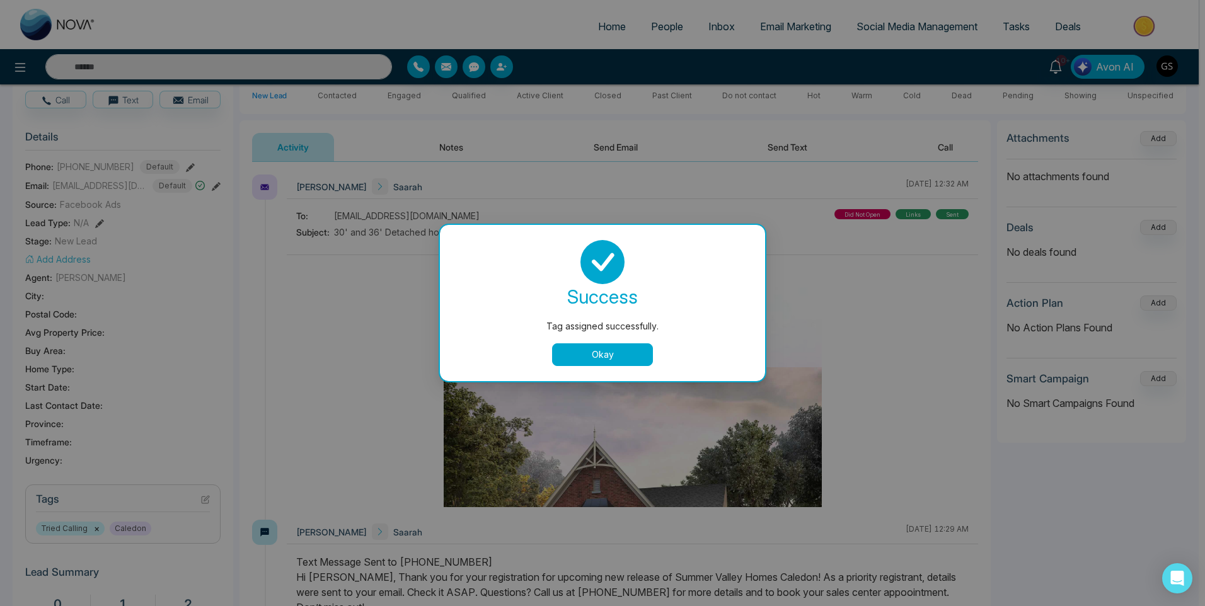
click at [597, 366] on div "success Tag assigned successfully. Okay" at bounding box center [602, 303] width 325 height 156
click at [599, 352] on button "Okay" at bounding box center [602, 354] width 101 height 23
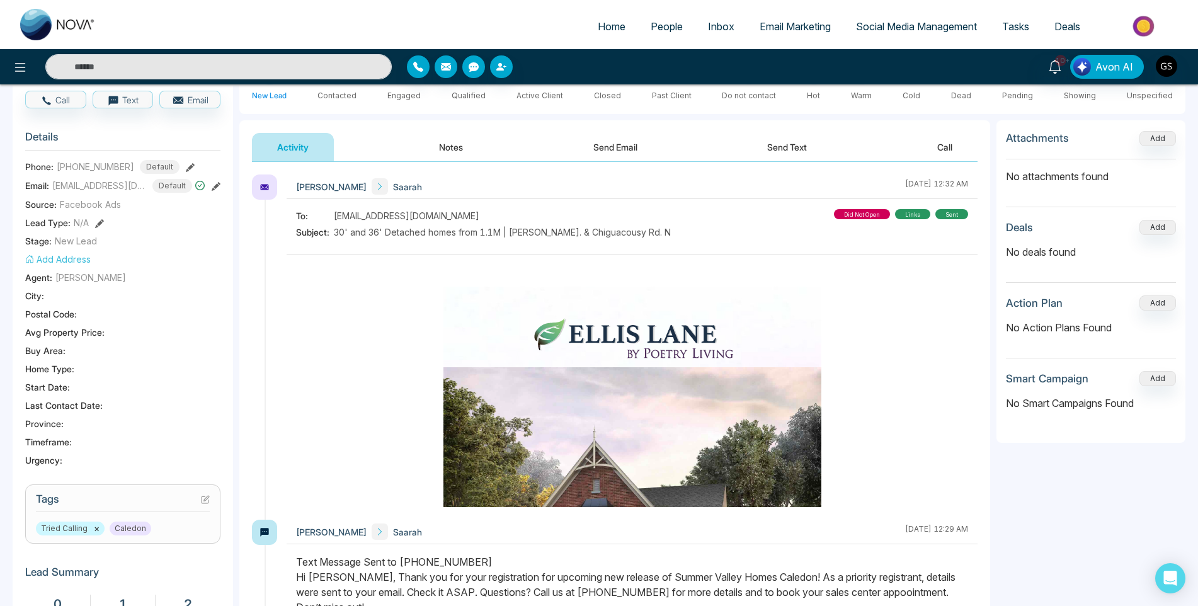
click at [657, 27] on span "People" at bounding box center [667, 26] width 32 height 13
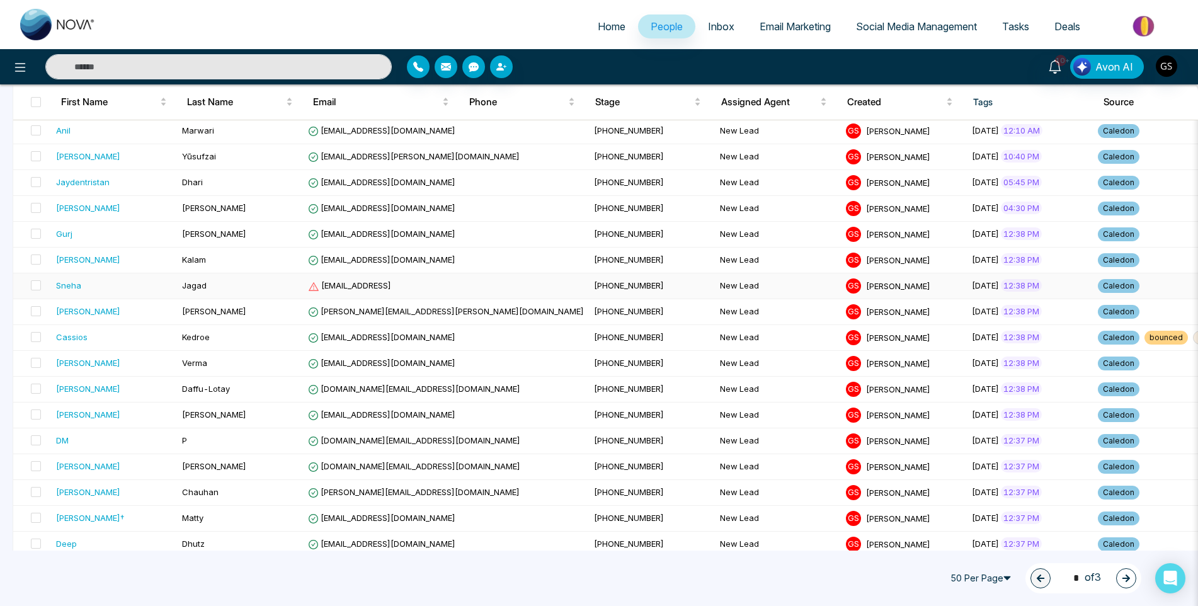
scroll to position [819, 0]
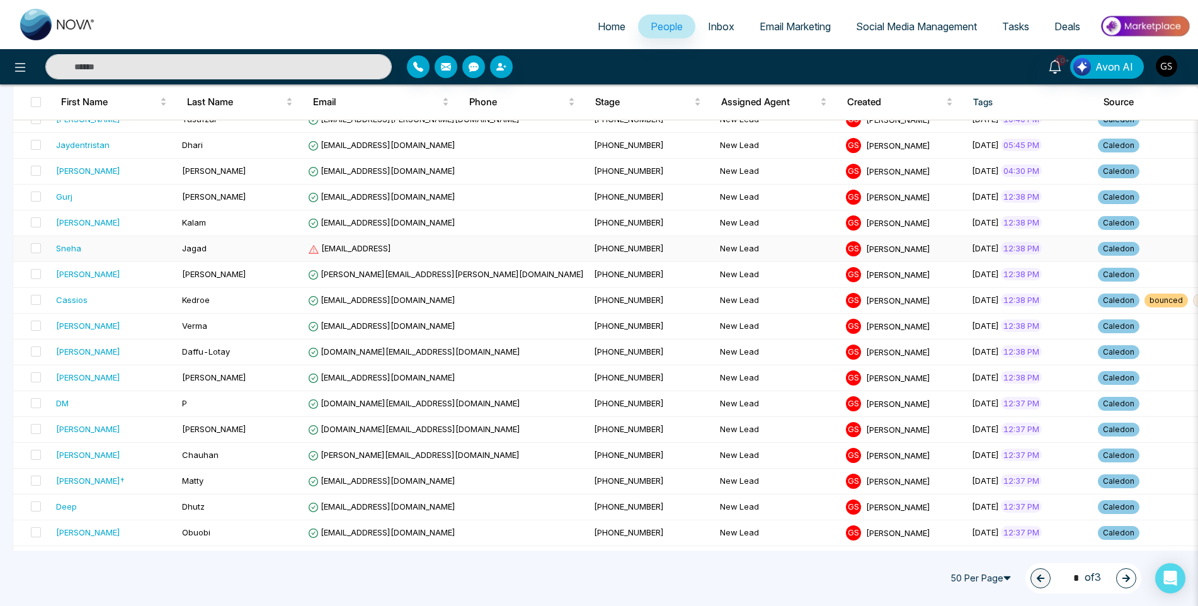
click at [967, 255] on td "[DATE] 12:38 PM" at bounding box center [1030, 249] width 126 height 26
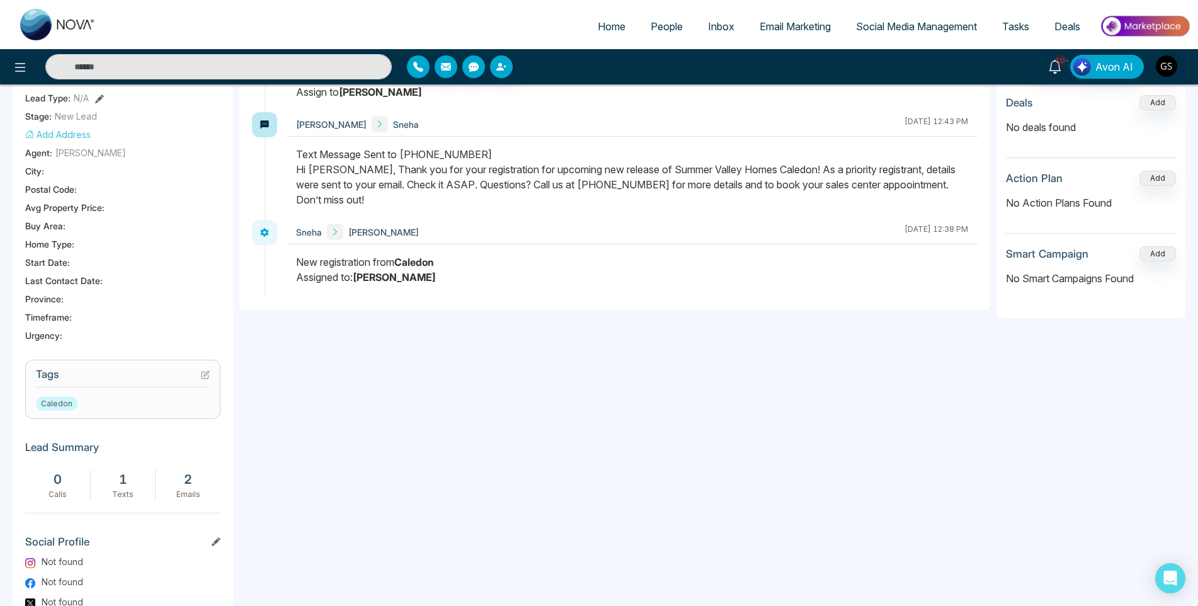
scroll to position [252, 0]
click at [204, 374] on icon at bounding box center [206, 372] width 5 height 5
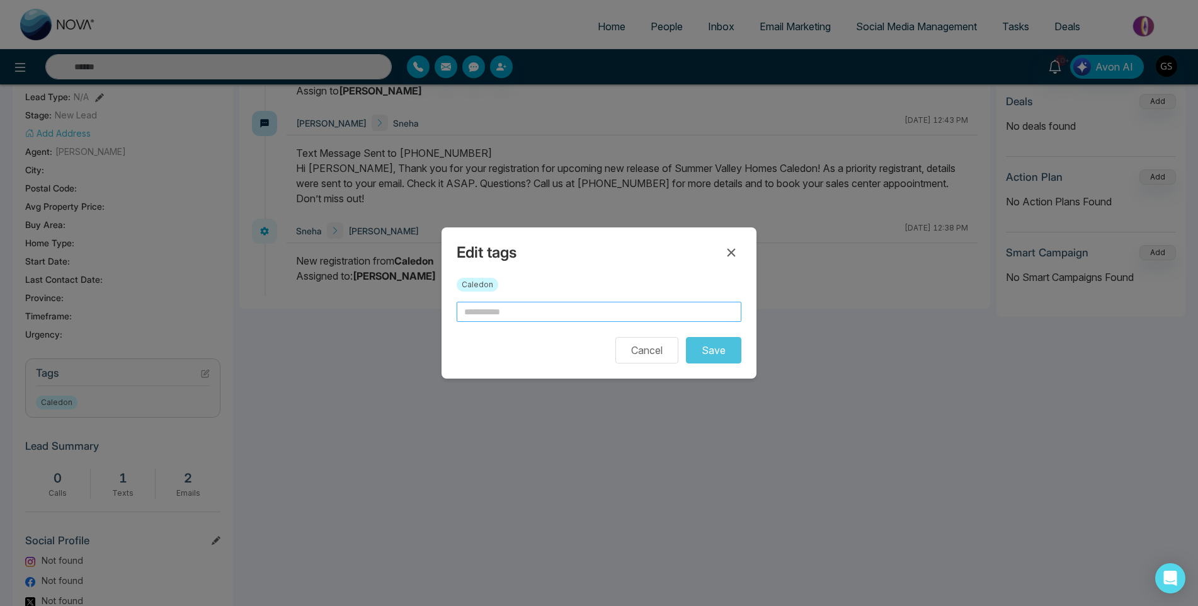
click at [553, 317] on input "text" at bounding box center [599, 312] width 285 height 20
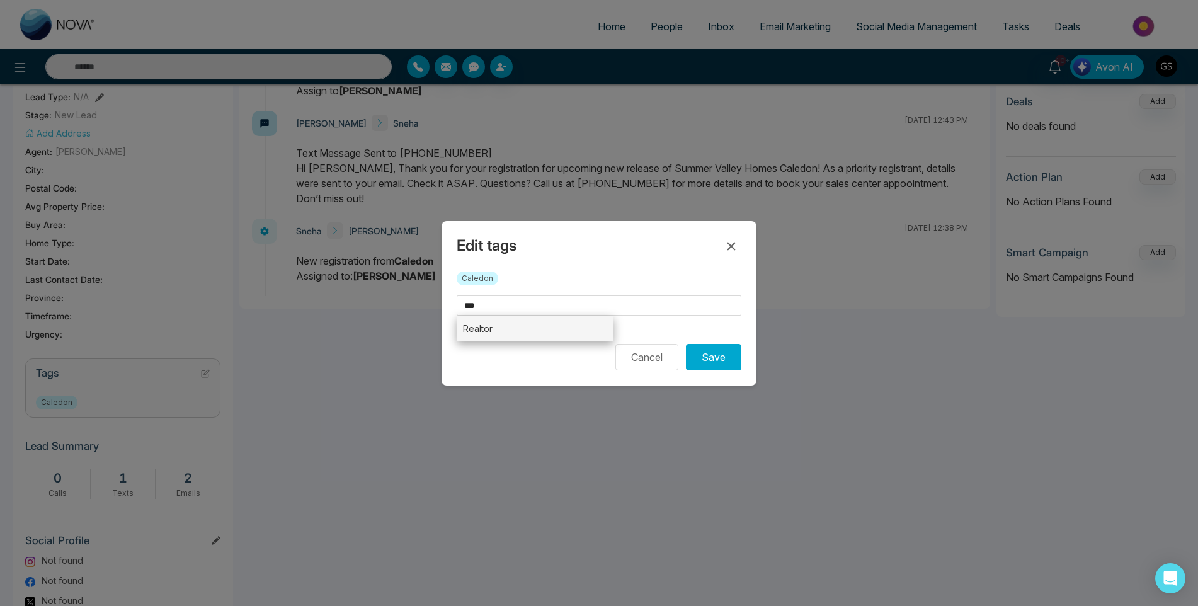
click at [537, 331] on li "Realtor" at bounding box center [535, 329] width 157 height 26
type input "*******"
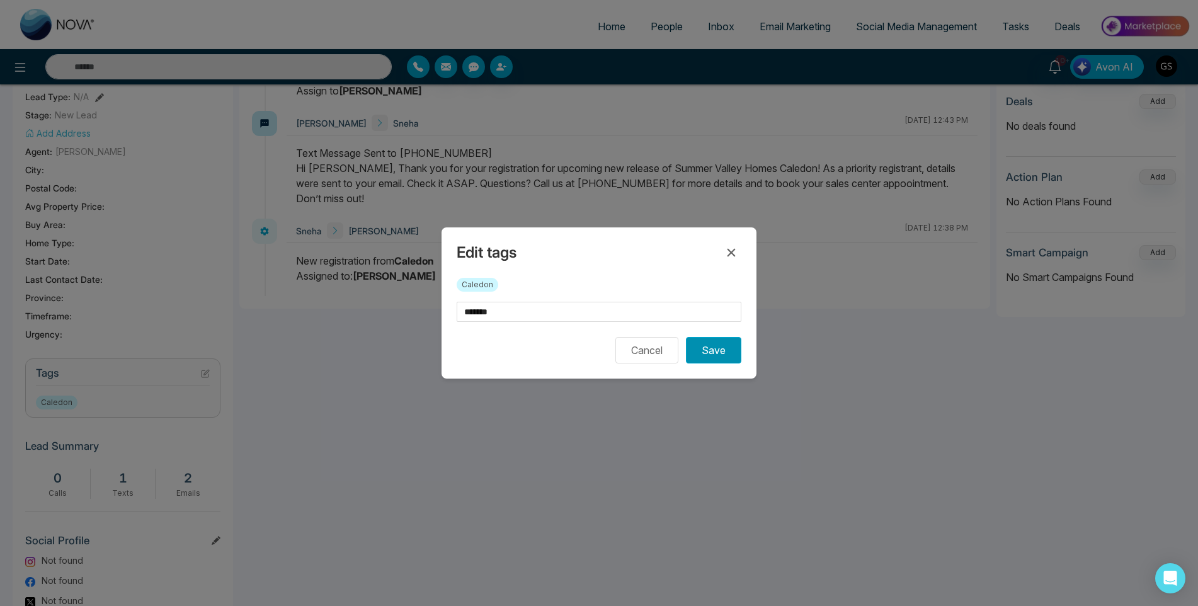
click at [732, 347] on button "Save" at bounding box center [713, 350] width 55 height 26
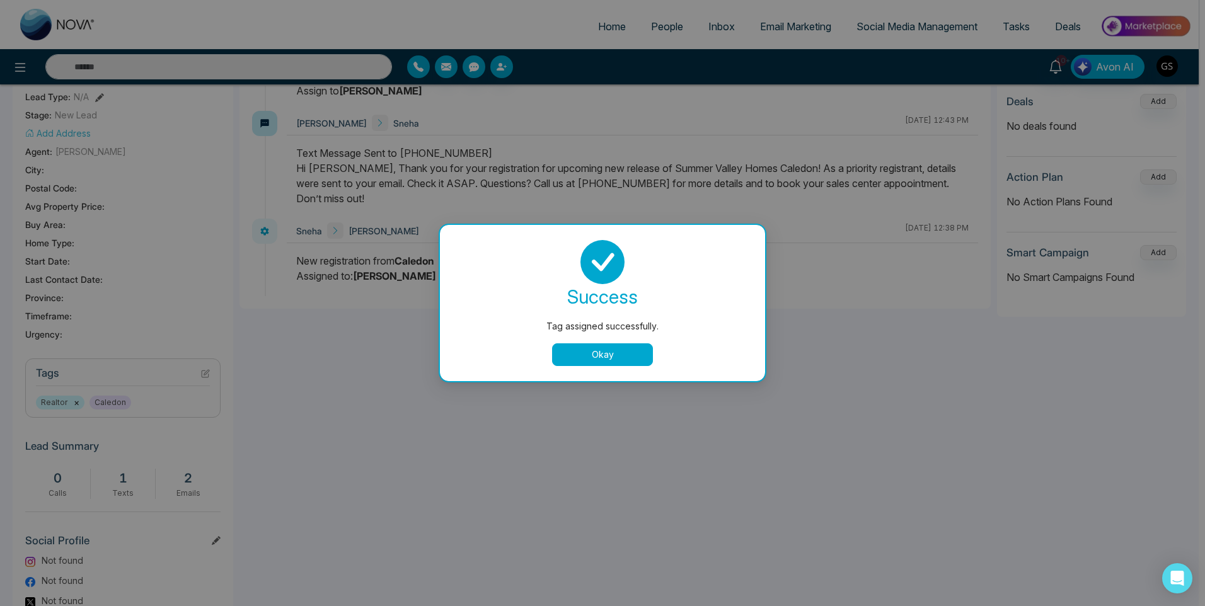
click at [817, 530] on div "Tag assigned successfully. success Tag assigned successfully. Okay" at bounding box center [602, 303] width 1205 height 606
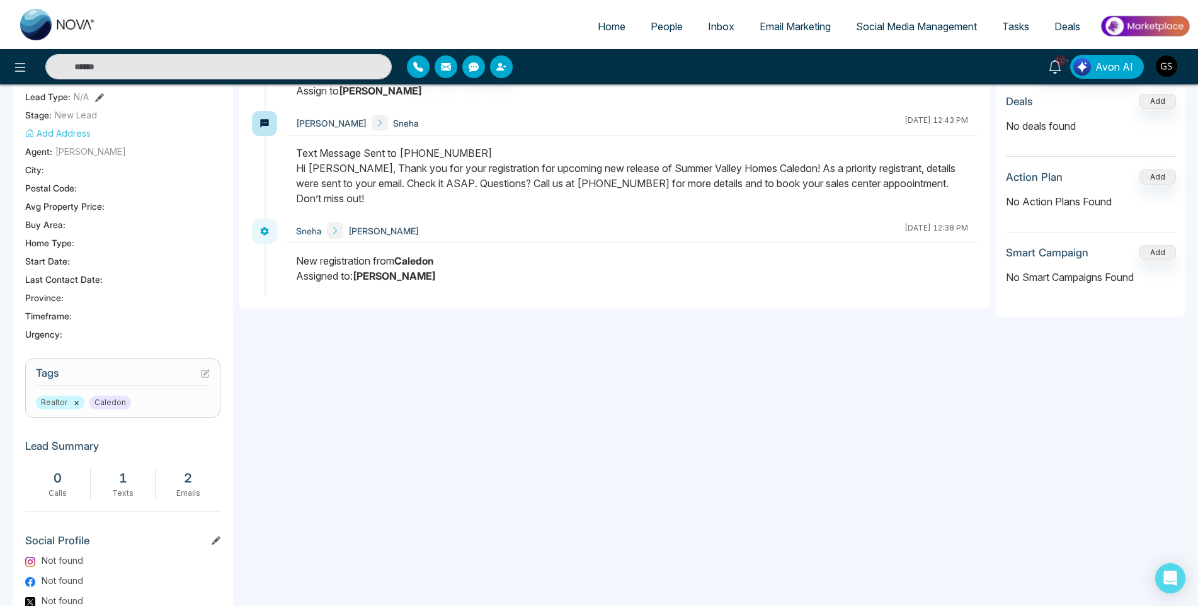
click at [674, 28] on span "People" at bounding box center [667, 26] width 32 height 13
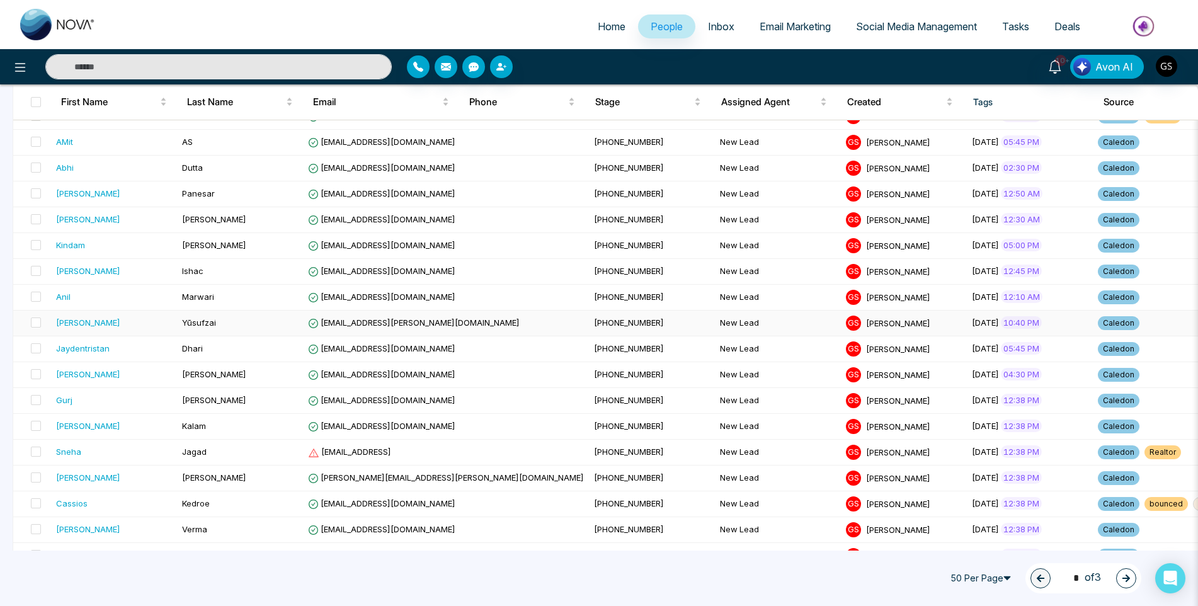
scroll to position [819, 0]
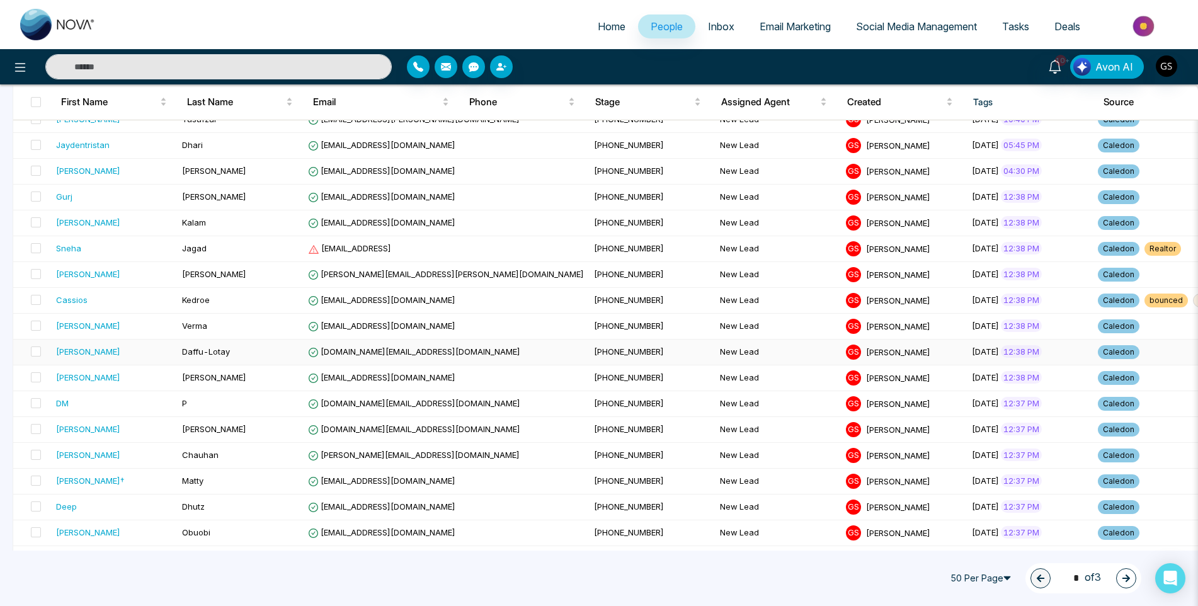
click at [411, 352] on span "[DOMAIN_NAME][EMAIL_ADDRESS][DOMAIN_NAME]" at bounding box center [414, 352] width 212 height 10
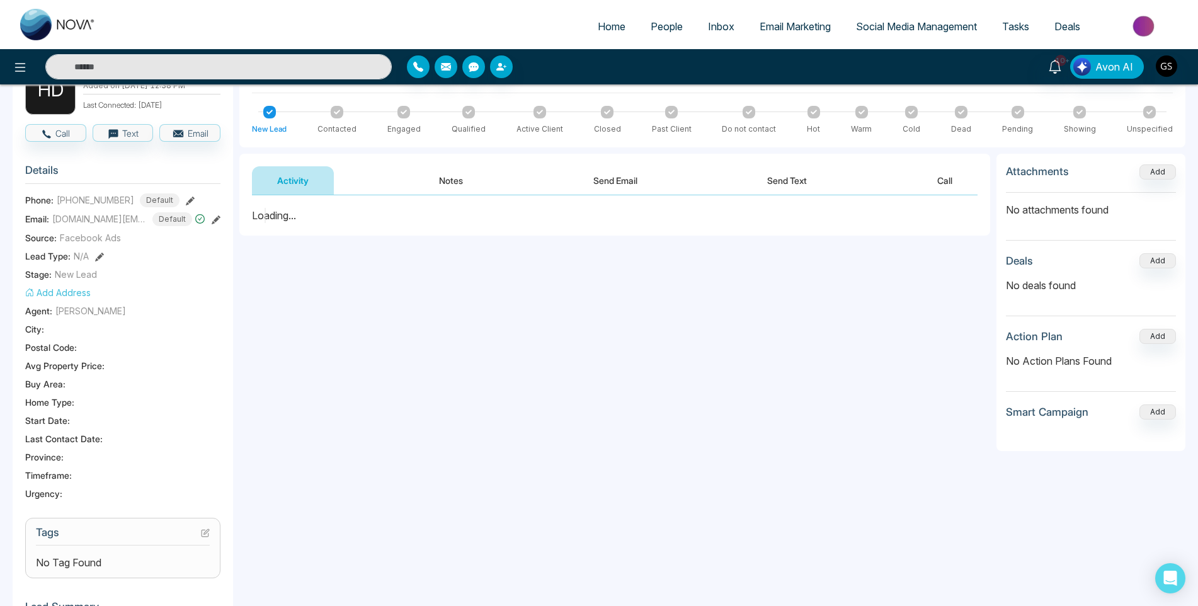
scroll to position [126, 0]
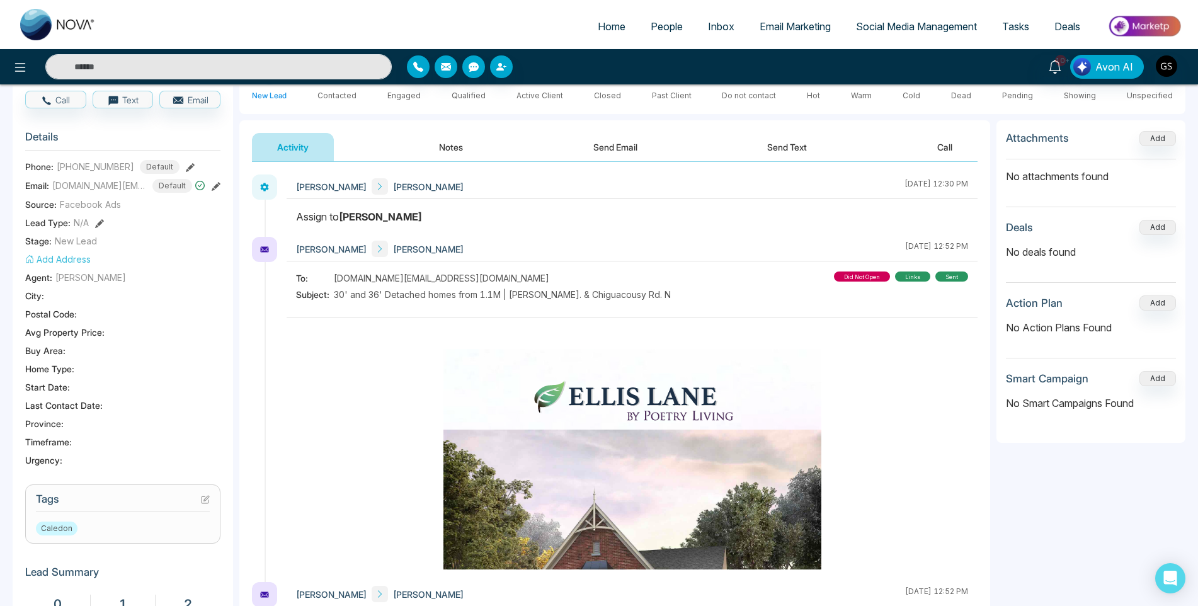
click at [209, 500] on icon at bounding box center [205, 499] width 9 height 9
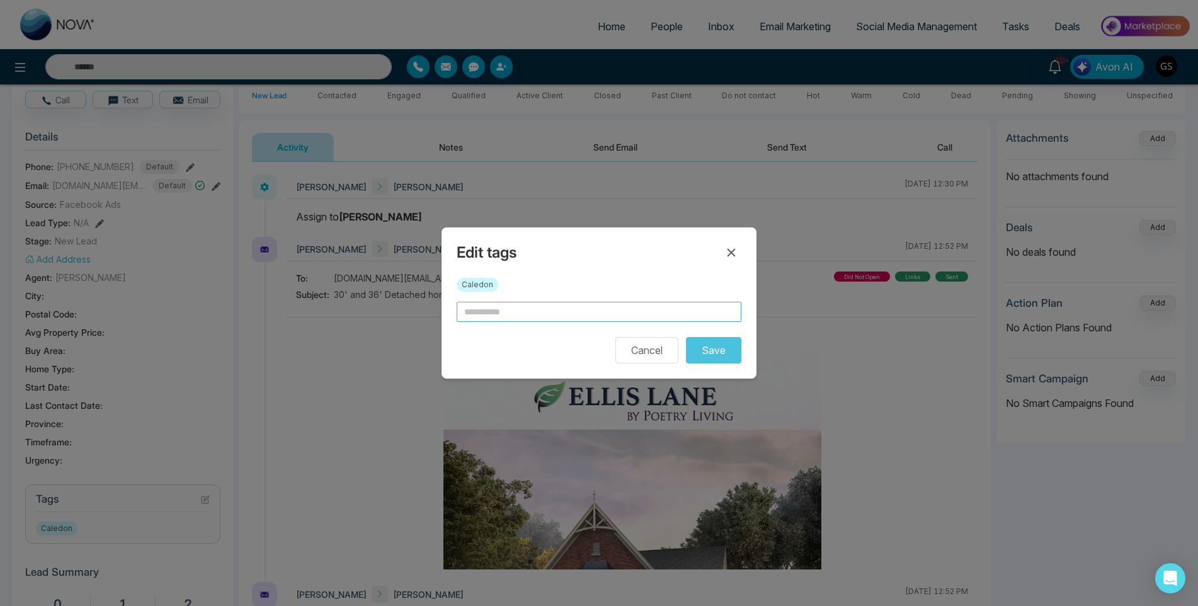
click at [504, 300] on div "Caledon" at bounding box center [599, 290] width 285 height 24
click at [501, 313] on input "text" at bounding box center [599, 312] width 285 height 20
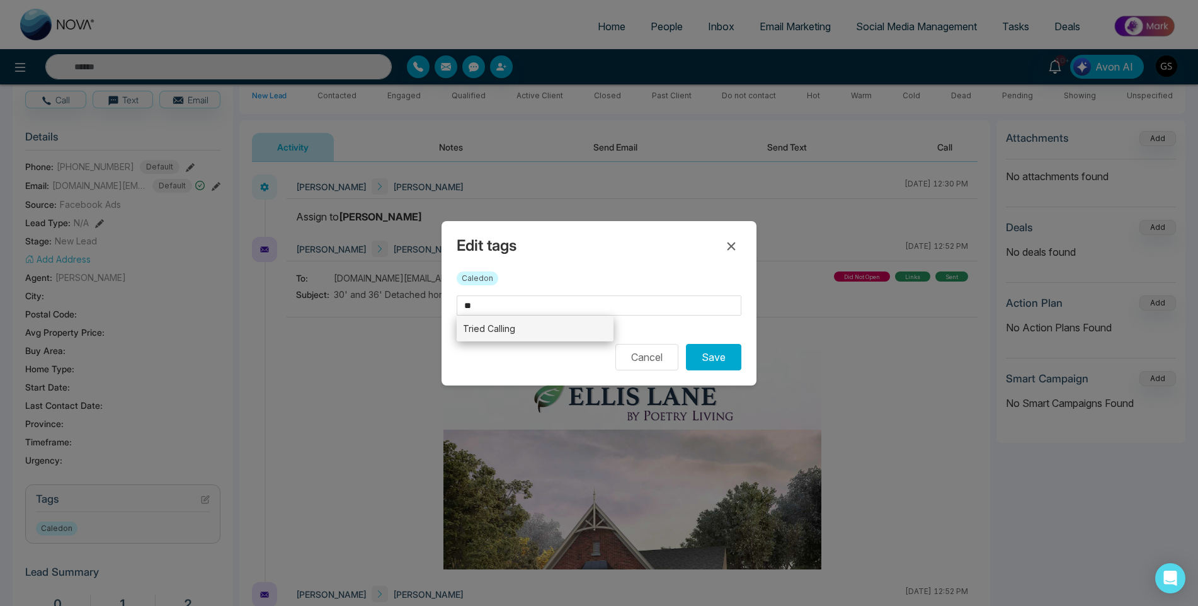
click at [488, 321] on li "Tried Calling" at bounding box center [535, 329] width 157 height 26
type input "**********"
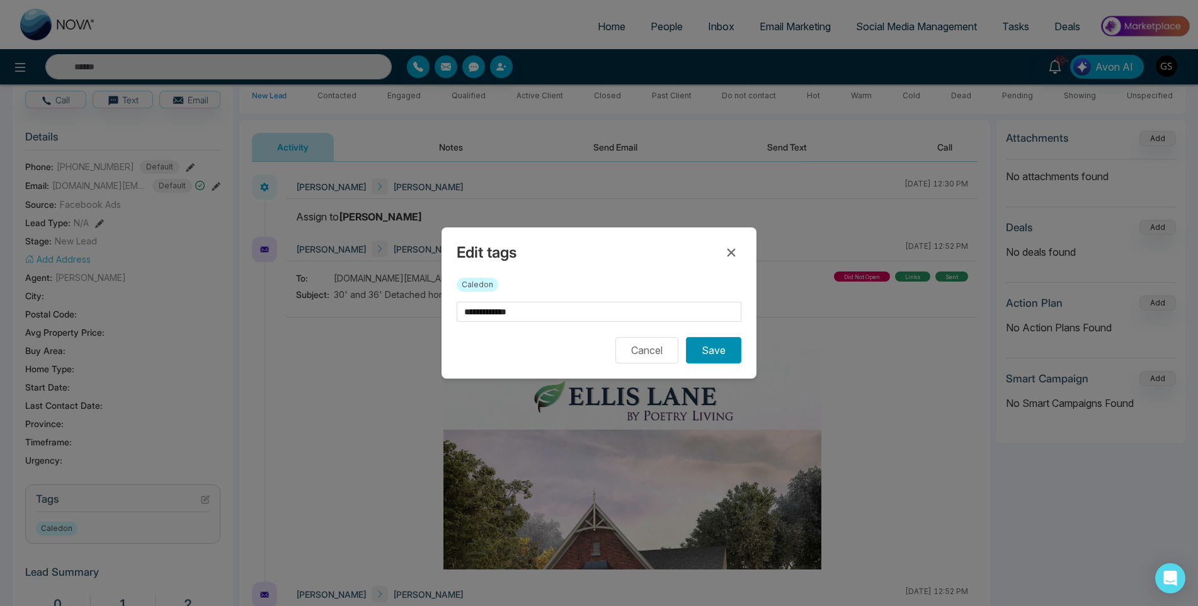
click at [735, 353] on button "Save" at bounding box center [713, 350] width 55 height 26
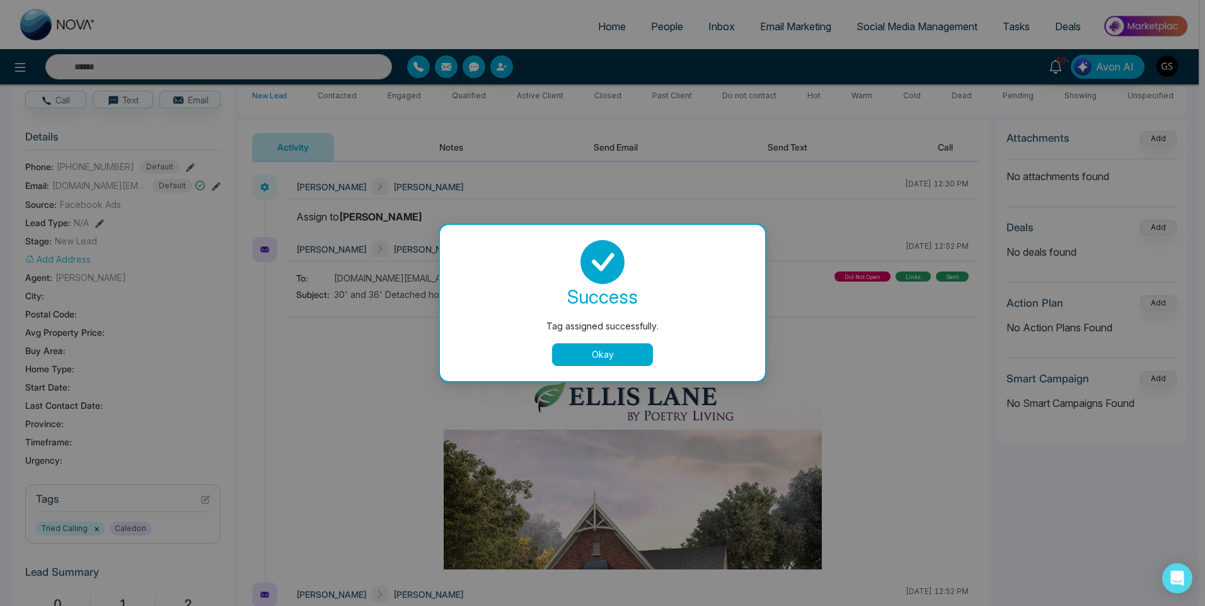
click at [667, 141] on div "Tag assigned successfully. success Tag assigned successfully. Okay" at bounding box center [602, 303] width 1205 height 606
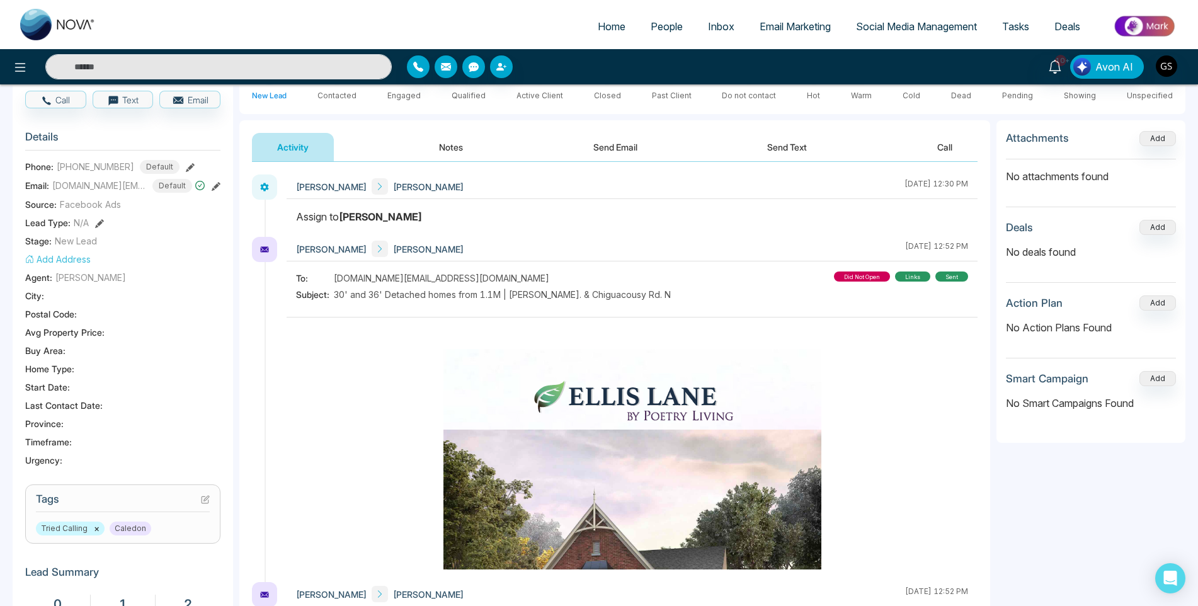
click at [658, 30] on span "People" at bounding box center [667, 26] width 32 height 13
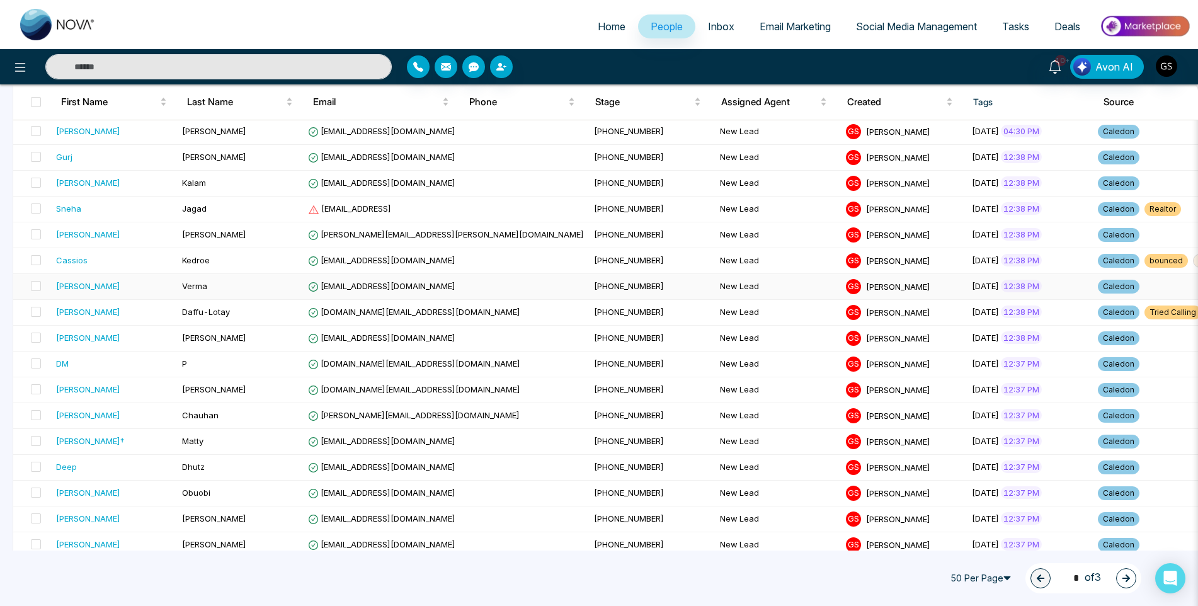
scroll to position [1002, 0]
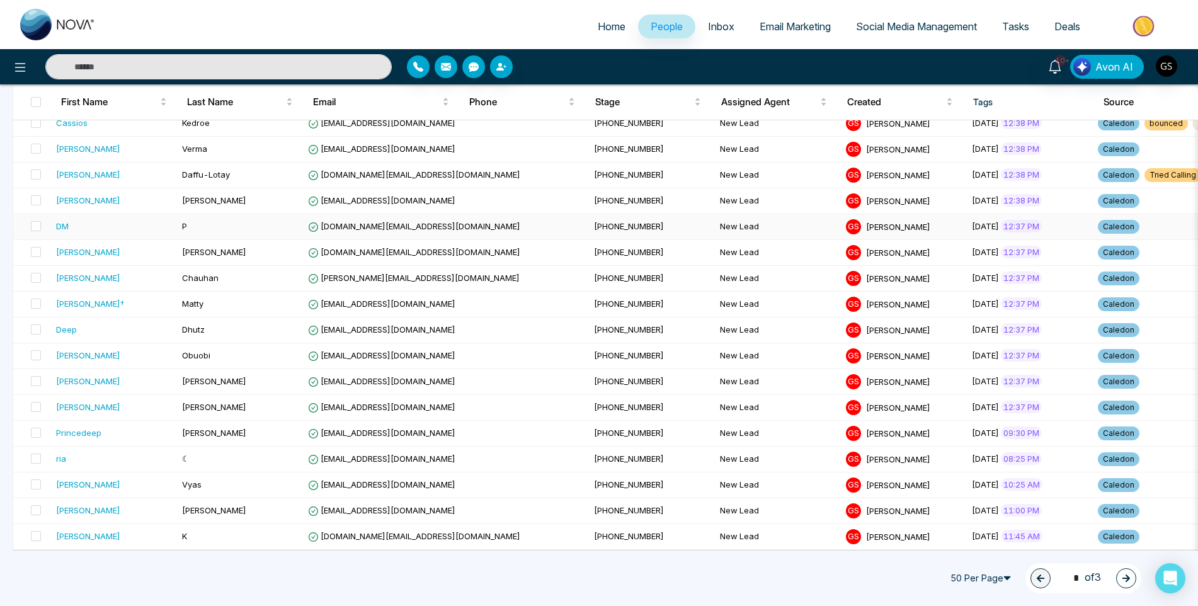
click at [436, 223] on span "[DOMAIN_NAME][EMAIL_ADDRESS][DOMAIN_NAME]" at bounding box center [414, 226] width 212 height 10
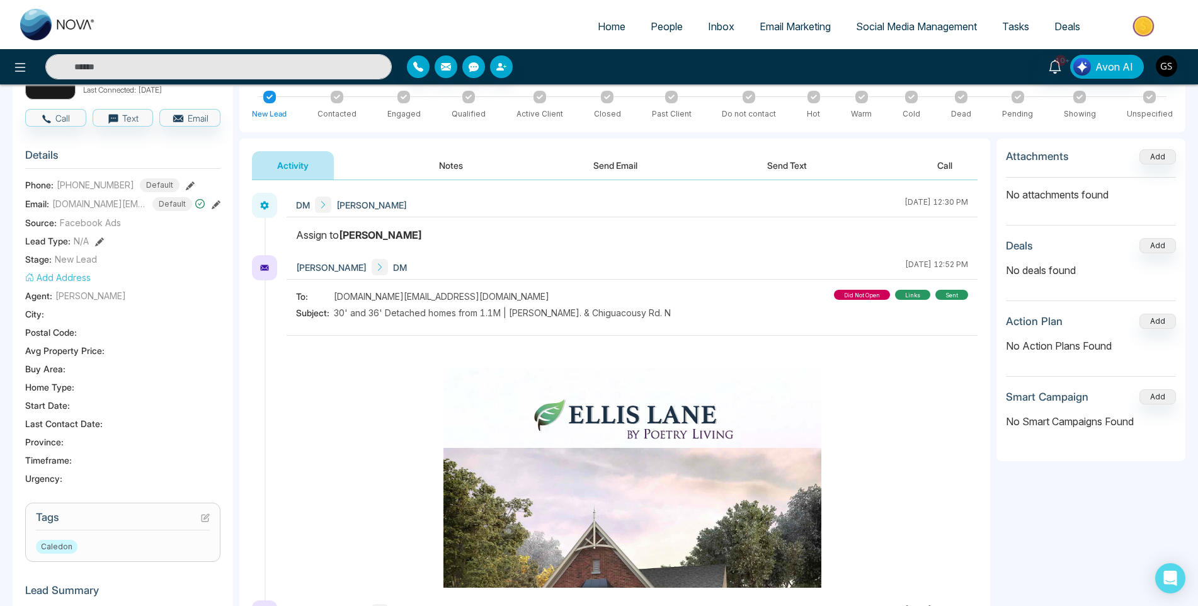
scroll to position [126, 0]
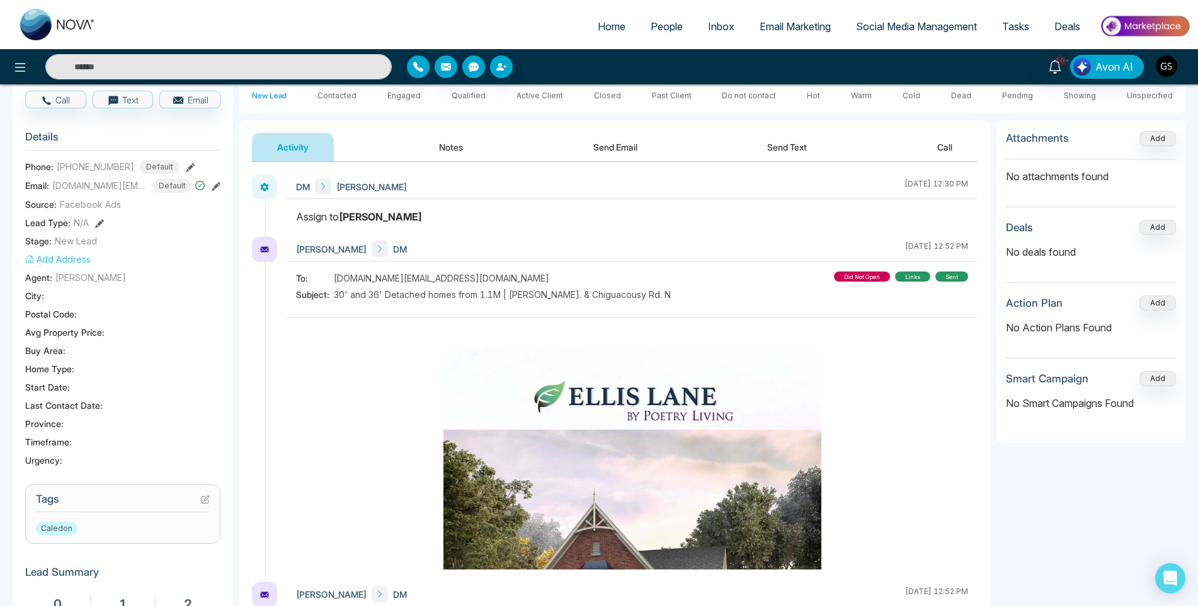
click at [210, 501] on section "Tags Caledon" at bounding box center [122, 514] width 195 height 59
click at [207, 502] on icon at bounding box center [205, 499] width 9 height 9
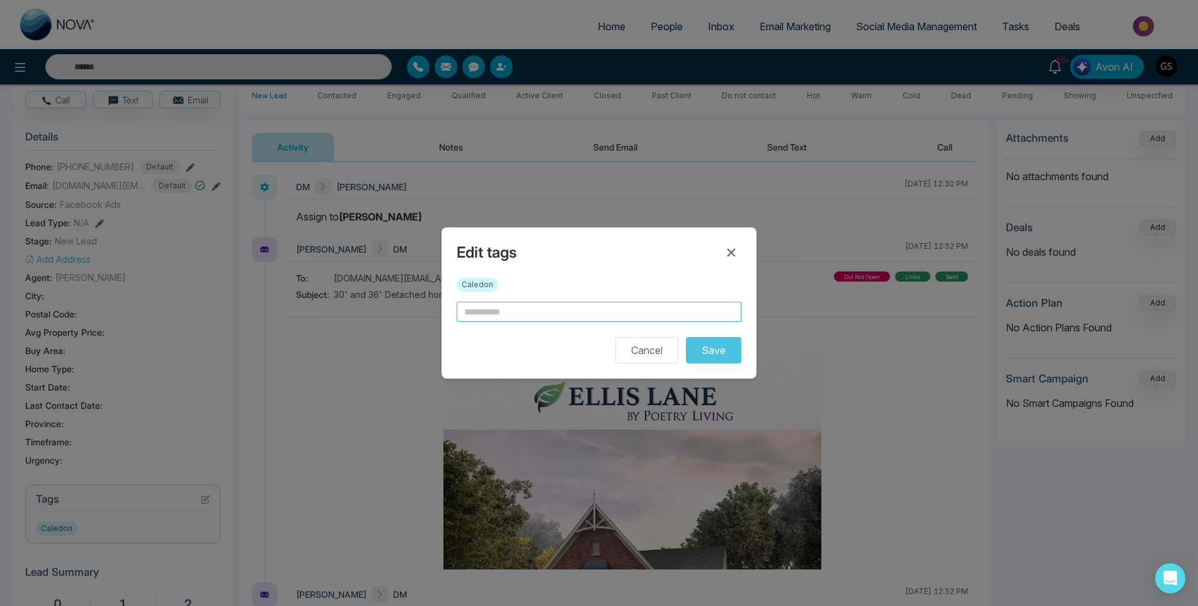
click at [525, 310] on input "text" at bounding box center [599, 312] width 285 height 20
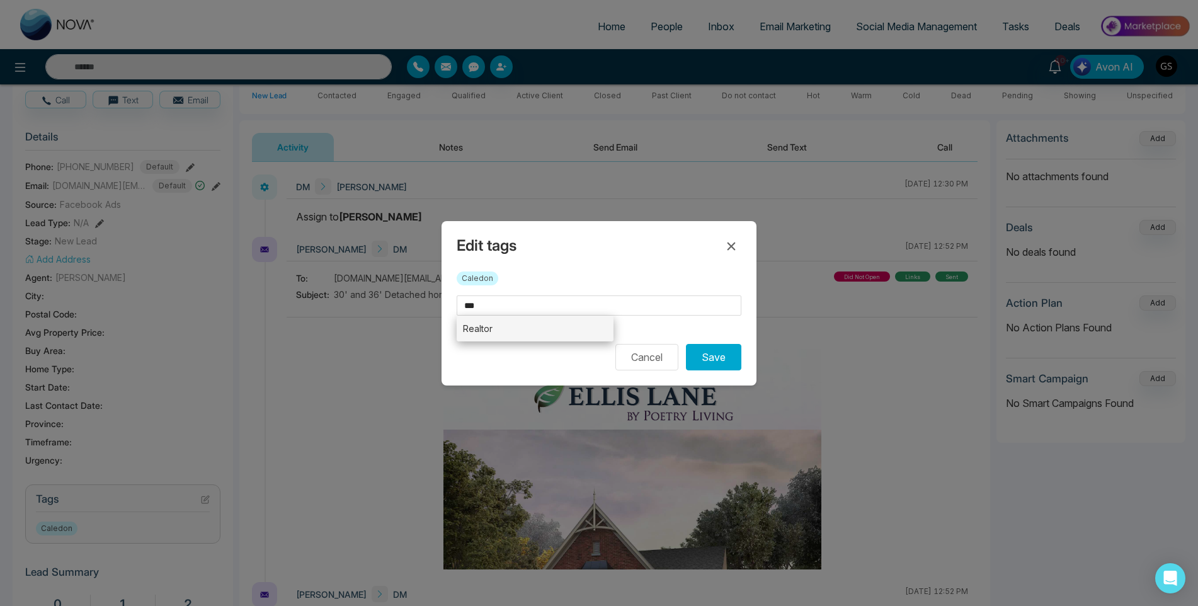
click at [498, 335] on li "Realtor" at bounding box center [535, 329] width 157 height 26
type input "*******"
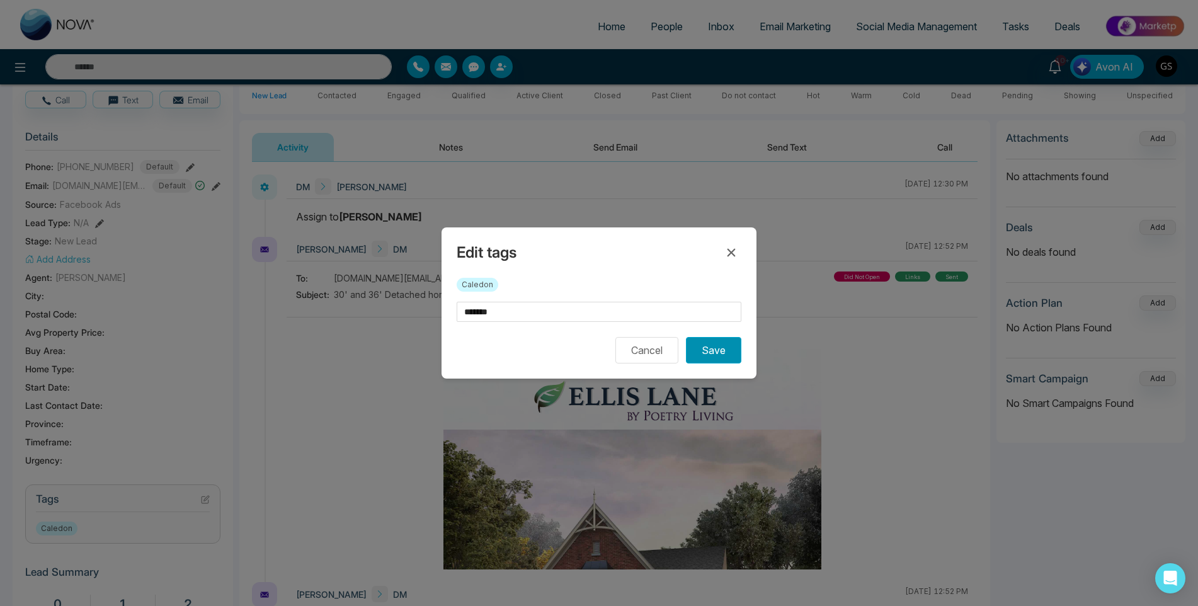
click at [720, 353] on button "Save" at bounding box center [713, 350] width 55 height 26
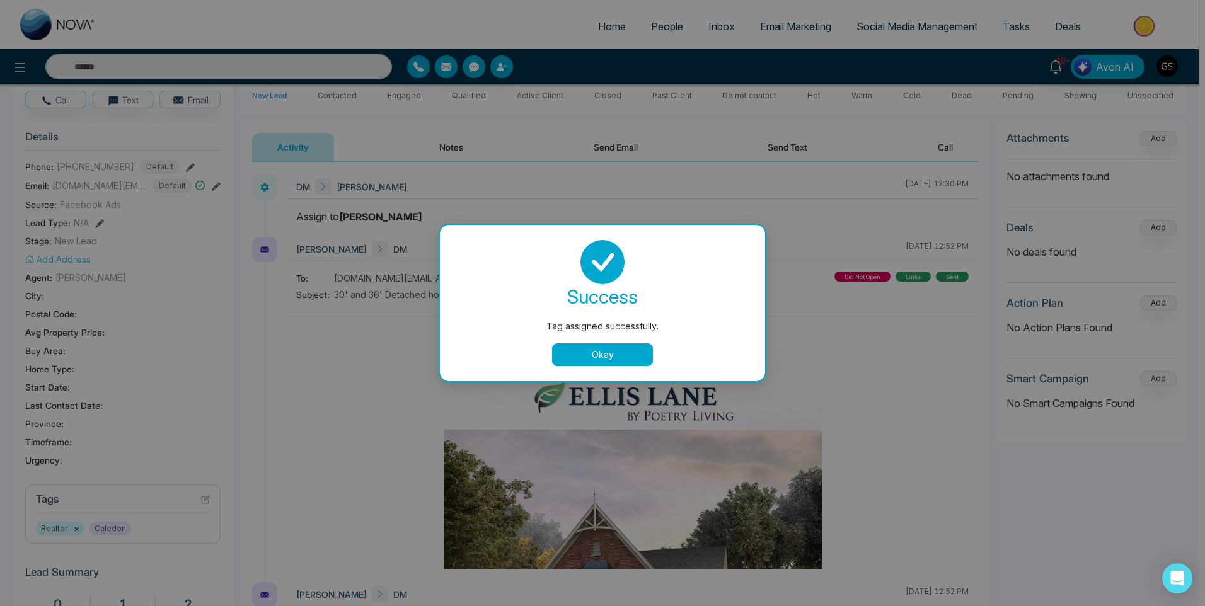
click at [788, 292] on div "Tag assigned successfully. success Tag assigned successfully. Okay" at bounding box center [602, 303] width 1205 height 606
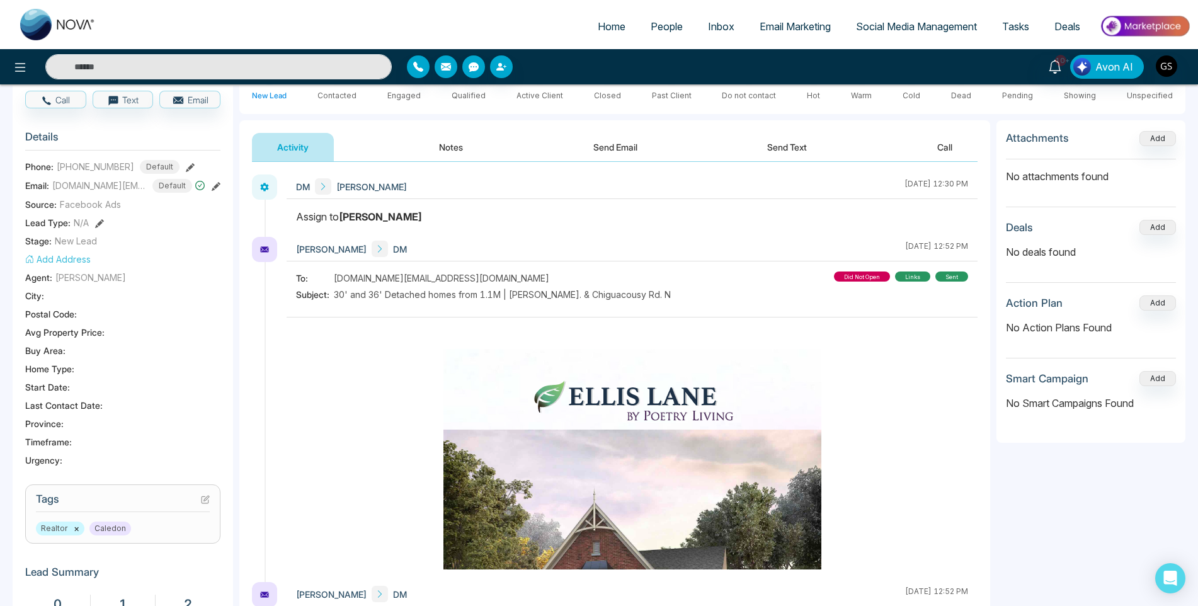
click at [660, 25] on span "People" at bounding box center [667, 26] width 32 height 13
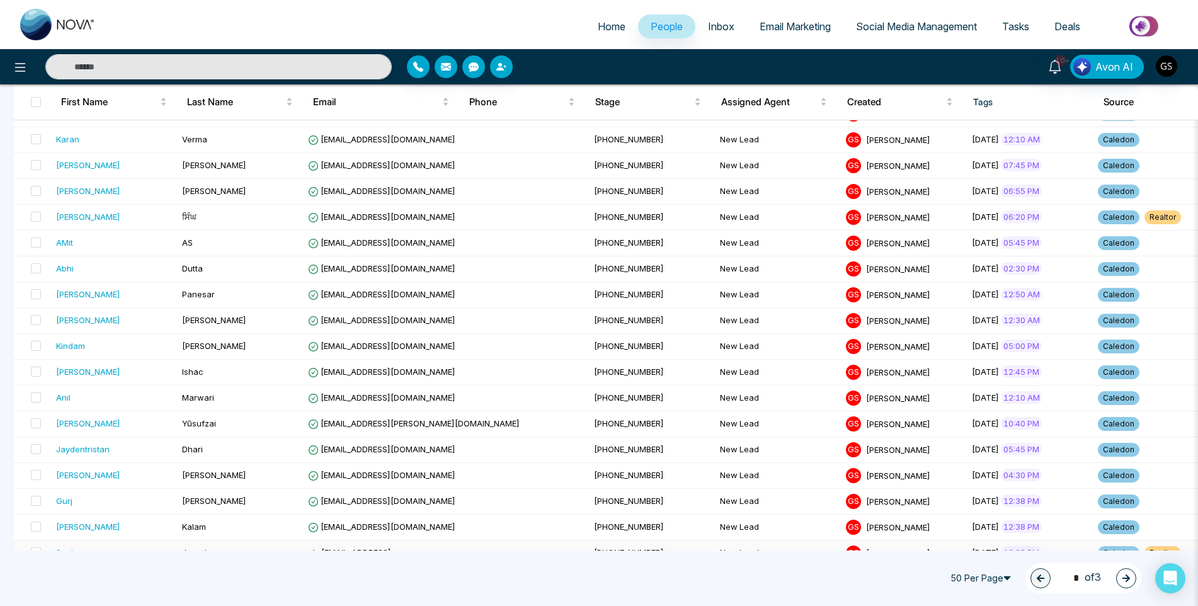
scroll to position [756, 0]
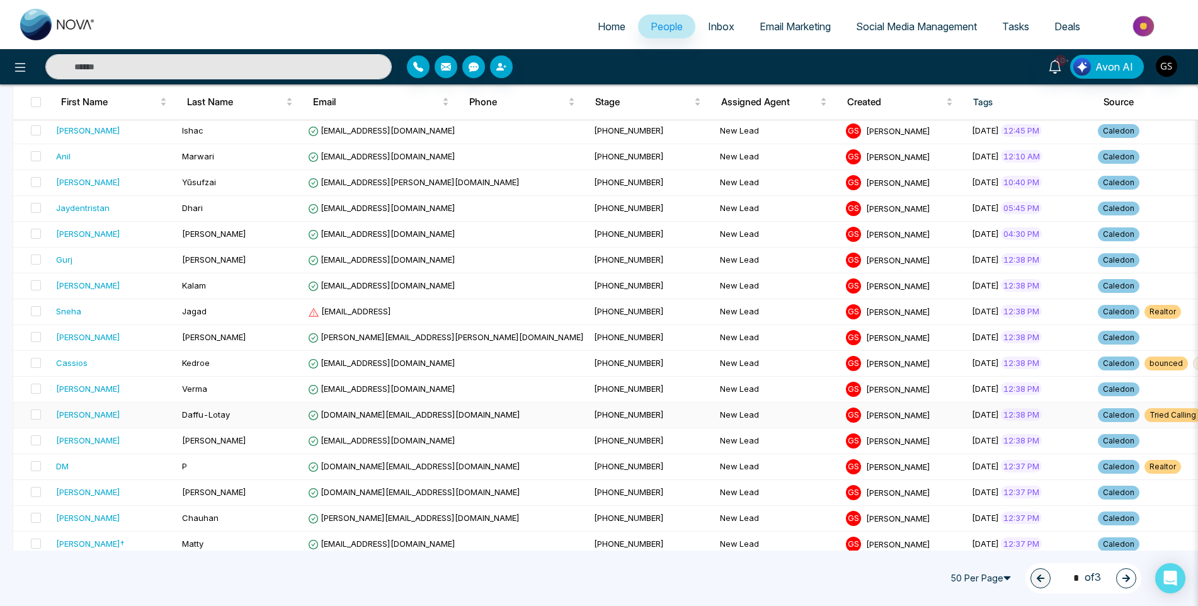
click at [594, 417] on span "[PHONE_NUMBER]" at bounding box center [629, 415] width 70 height 10
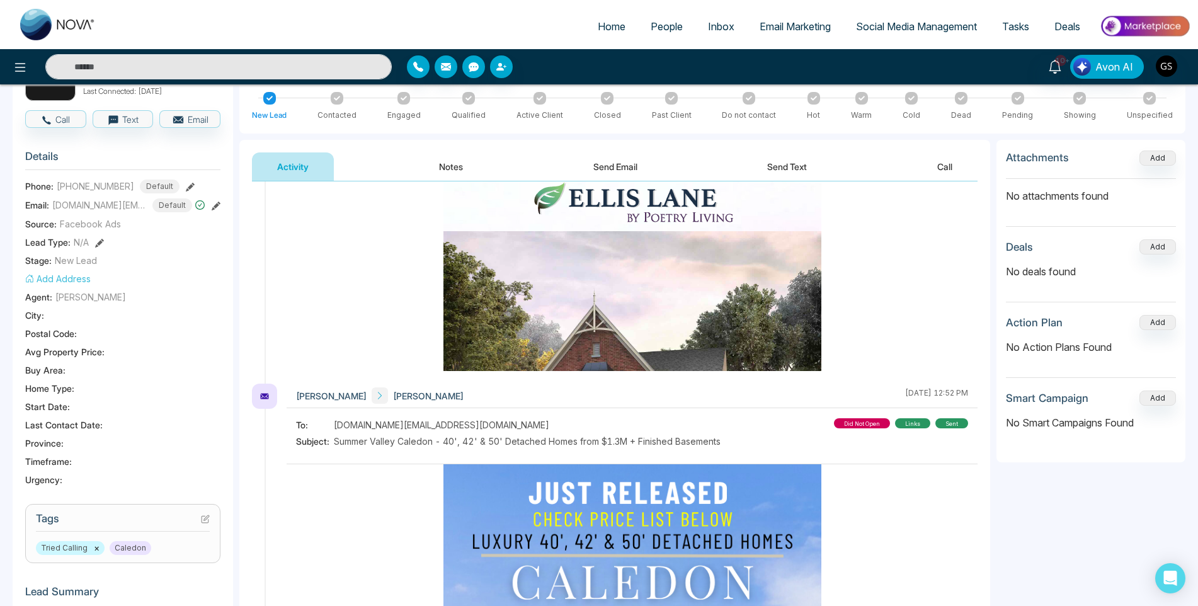
scroll to position [375, 0]
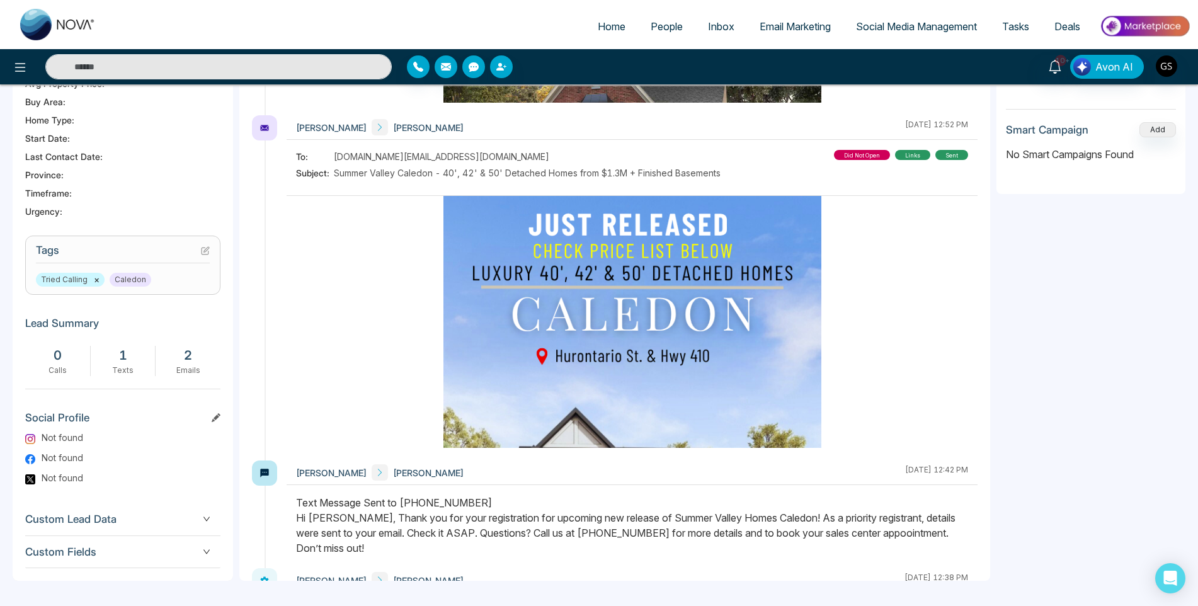
click at [205, 252] on icon at bounding box center [206, 249] width 5 height 5
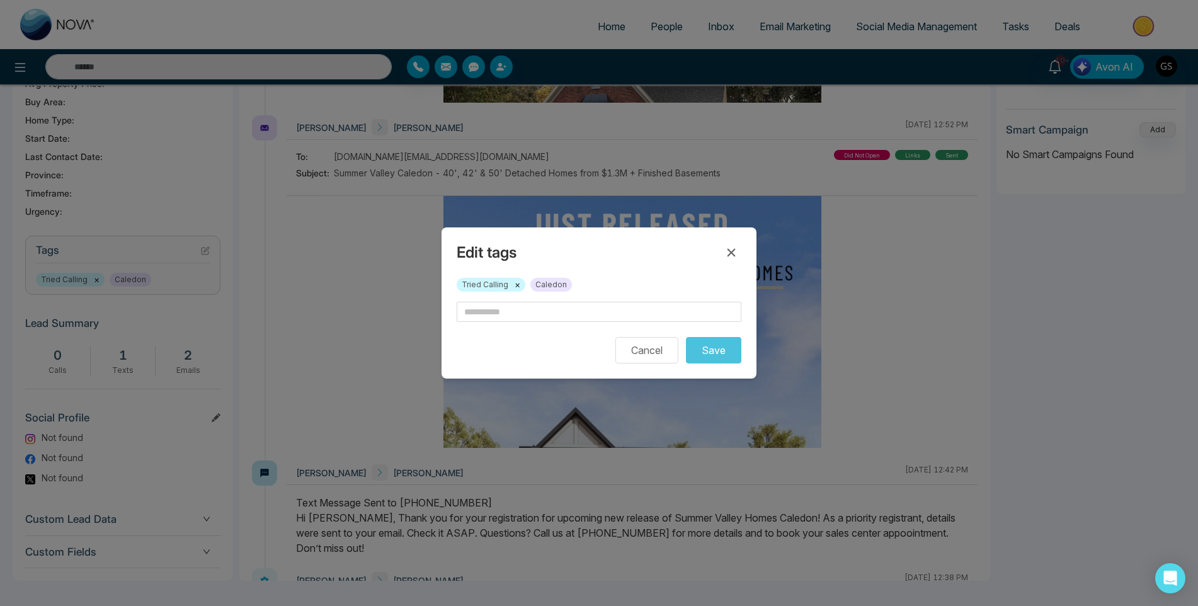
click at [515, 285] on button "×" at bounding box center [518, 284] width 6 height 11
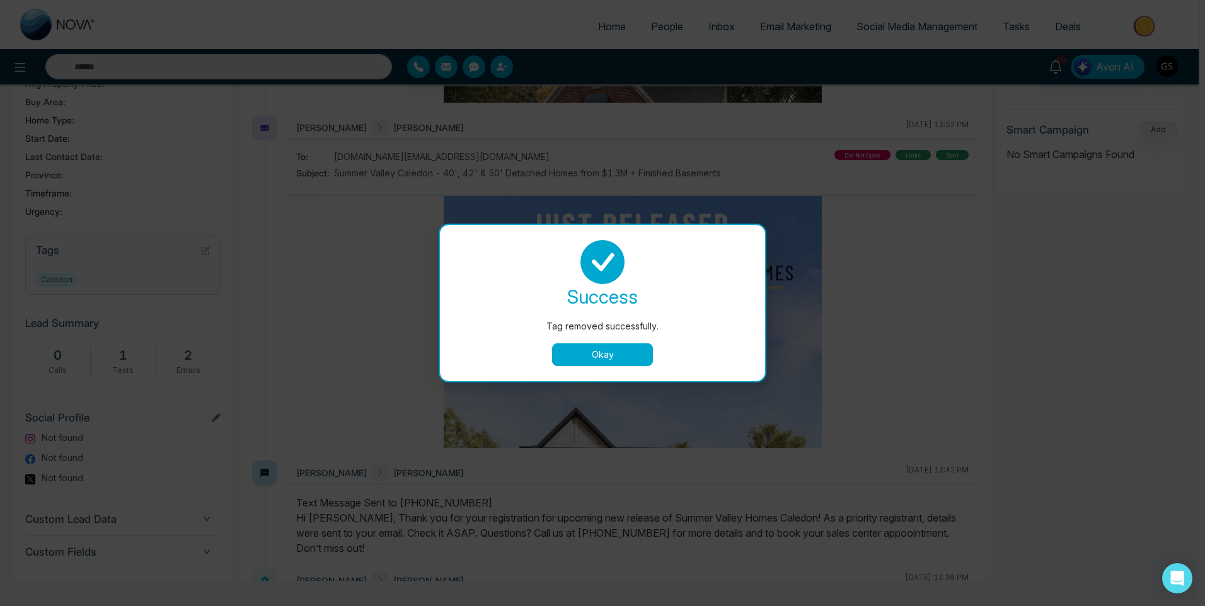
click at [578, 347] on button "Okay" at bounding box center [602, 354] width 101 height 23
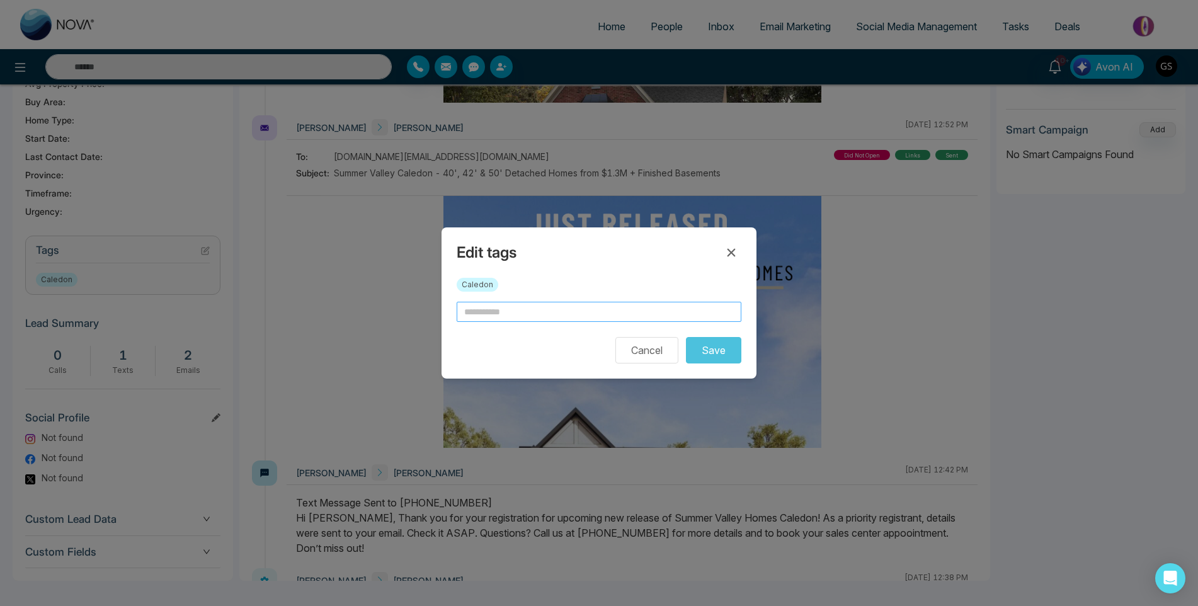
click at [536, 316] on input "text" at bounding box center [599, 312] width 285 height 20
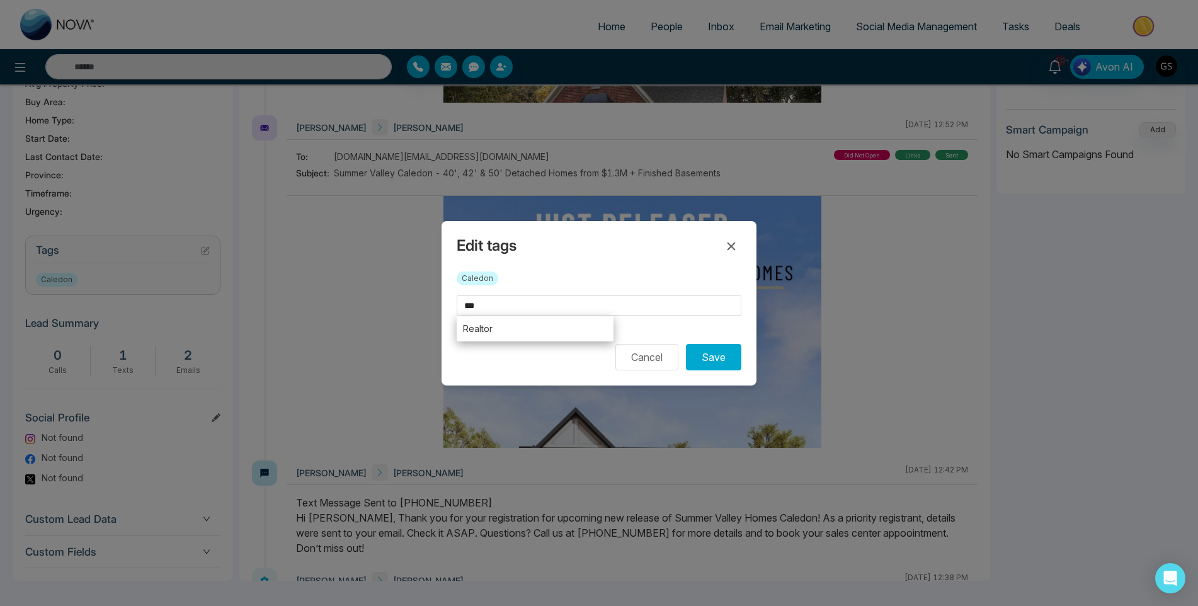
click at [499, 334] on li "Realtor" at bounding box center [535, 329] width 157 height 26
type input "*******"
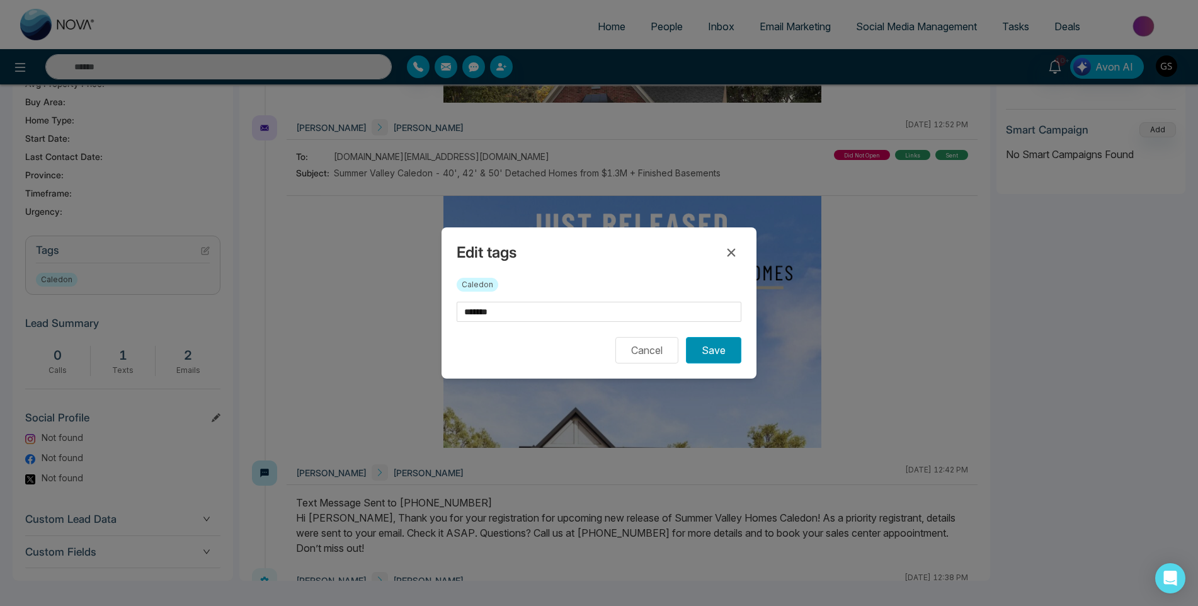
click at [701, 343] on button "Save" at bounding box center [713, 350] width 55 height 26
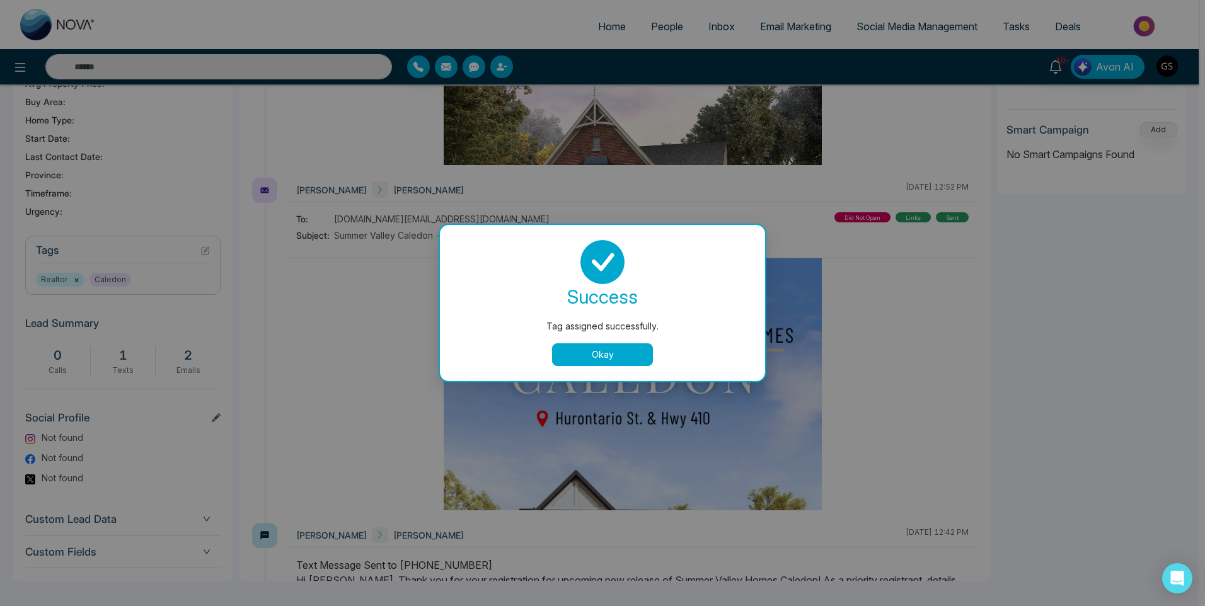
click at [617, 357] on button "Okay" at bounding box center [602, 354] width 101 height 23
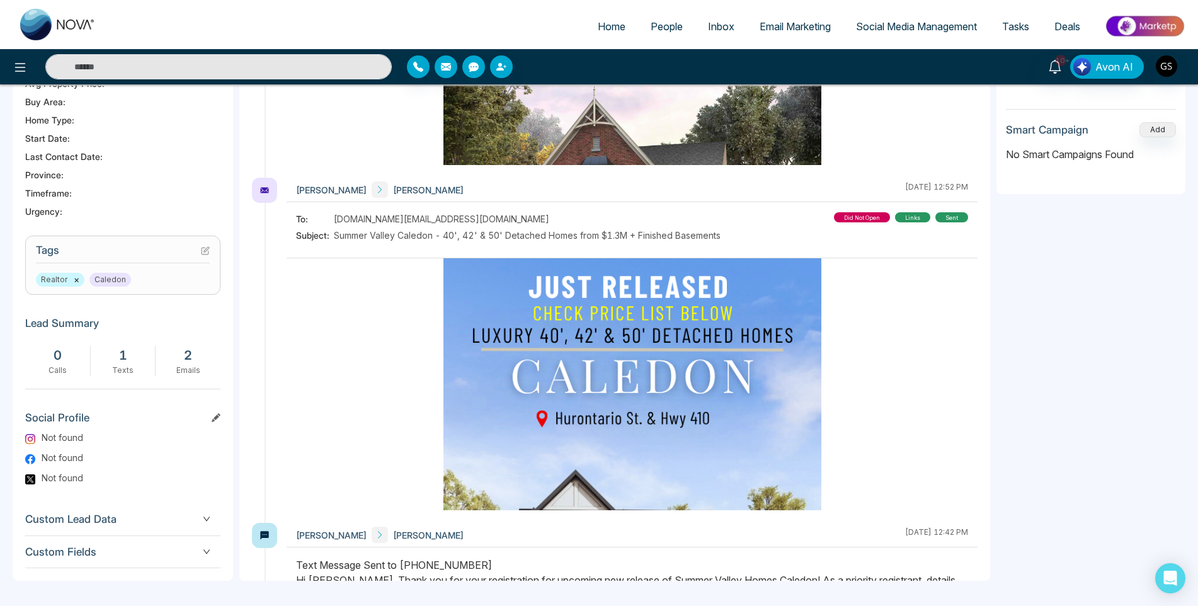
click at [692, 25] on link "People" at bounding box center [666, 26] width 57 height 24
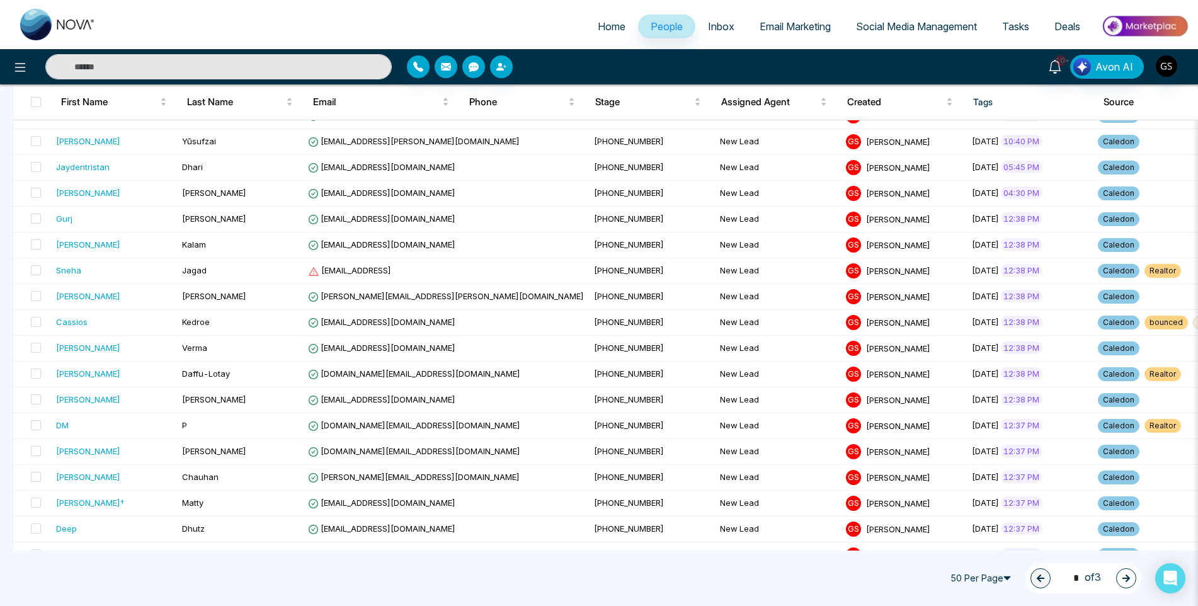
scroll to position [819, 0]
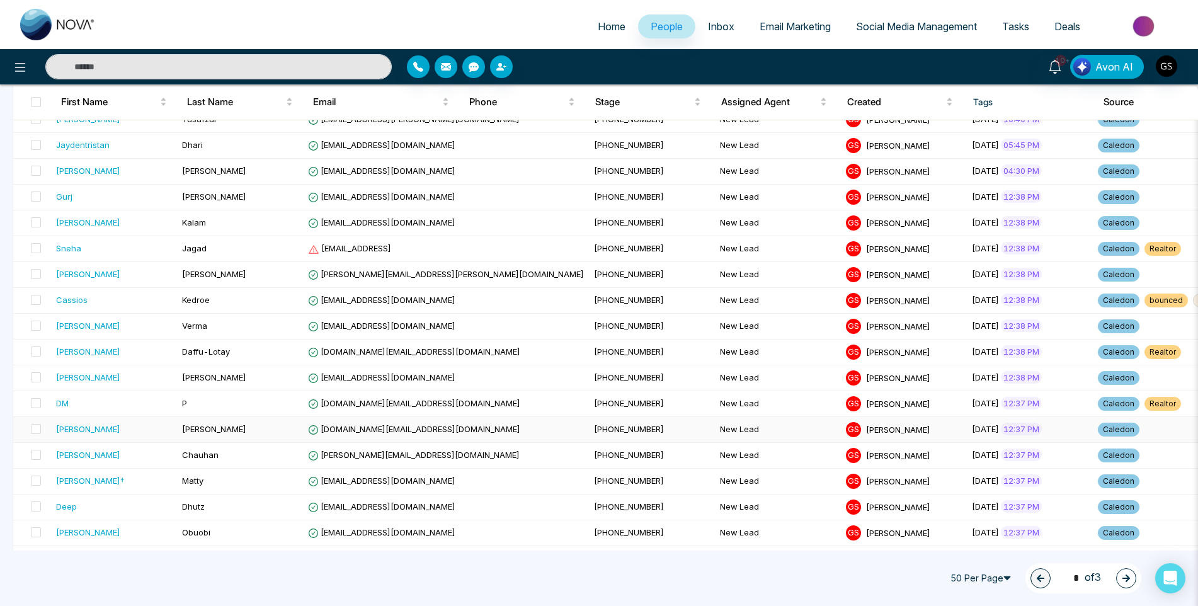
click at [346, 435] on td "[DOMAIN_NAME][EMAIL_ADDRESS][DOMAIN_NAME]" at bounding box center [446, 430] width 286 height 26
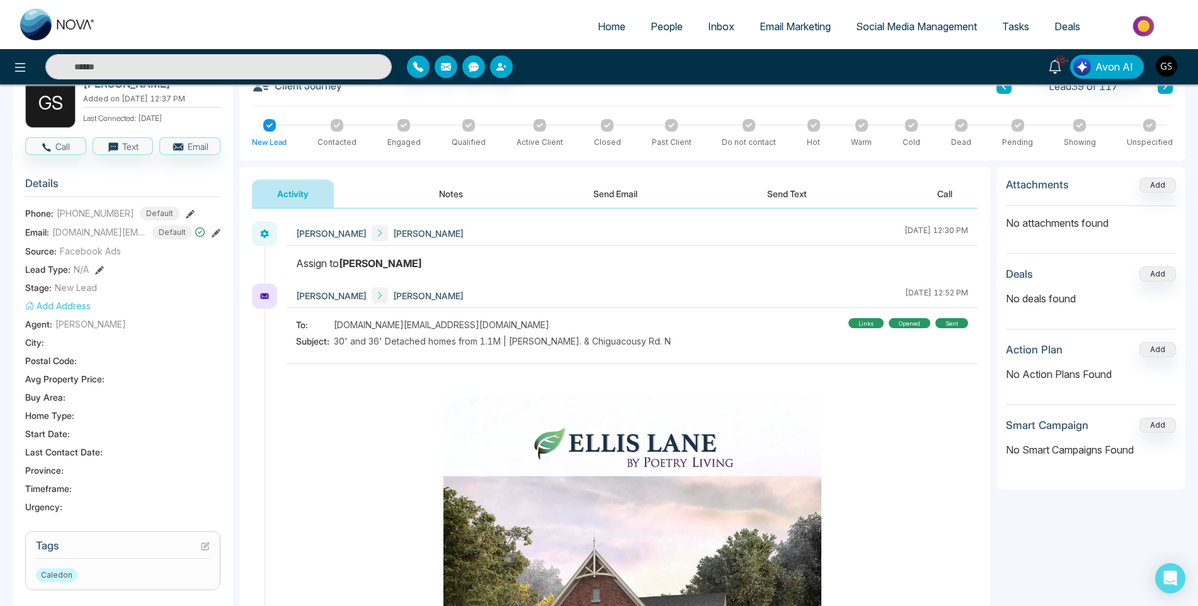
scroll to position [126, 0]
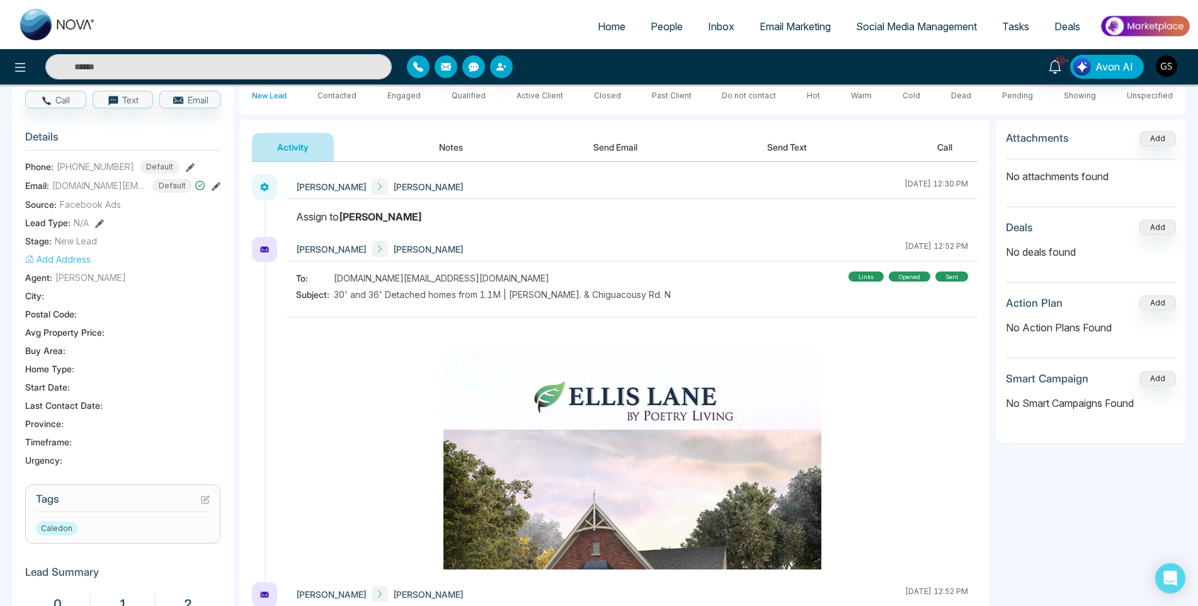
click at [202, 499] on icon at bounding box center [205, 499] width 9 height 9
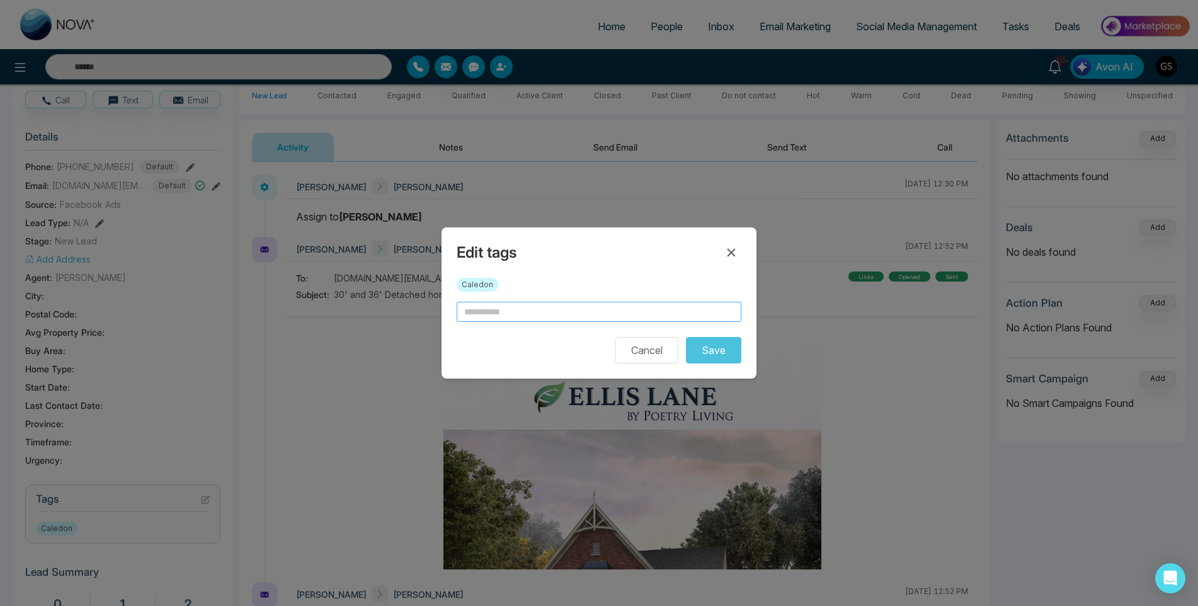
click at [500, 307] on input "text" at bounding box center [599, 312] width 285 height 20
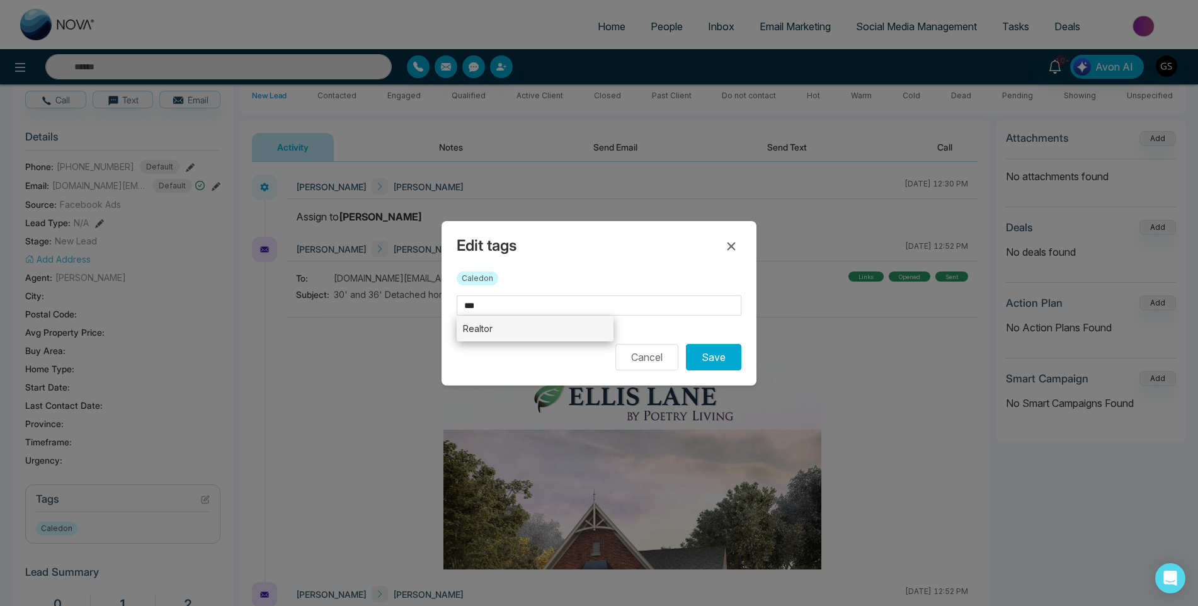
click at [537, 340] on li "Realtor" at bounding box center [535, 329] width 157 height 26
type input "*******"
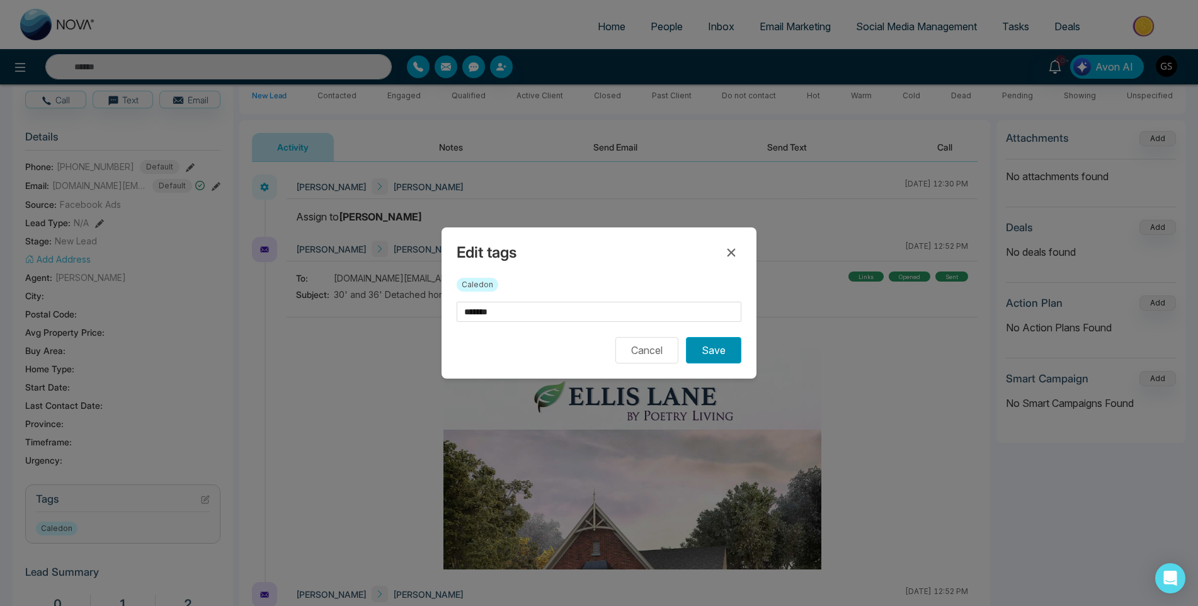
click at [696, 343] on button "Save" at bounding box center [713, 350] width 55 height 26
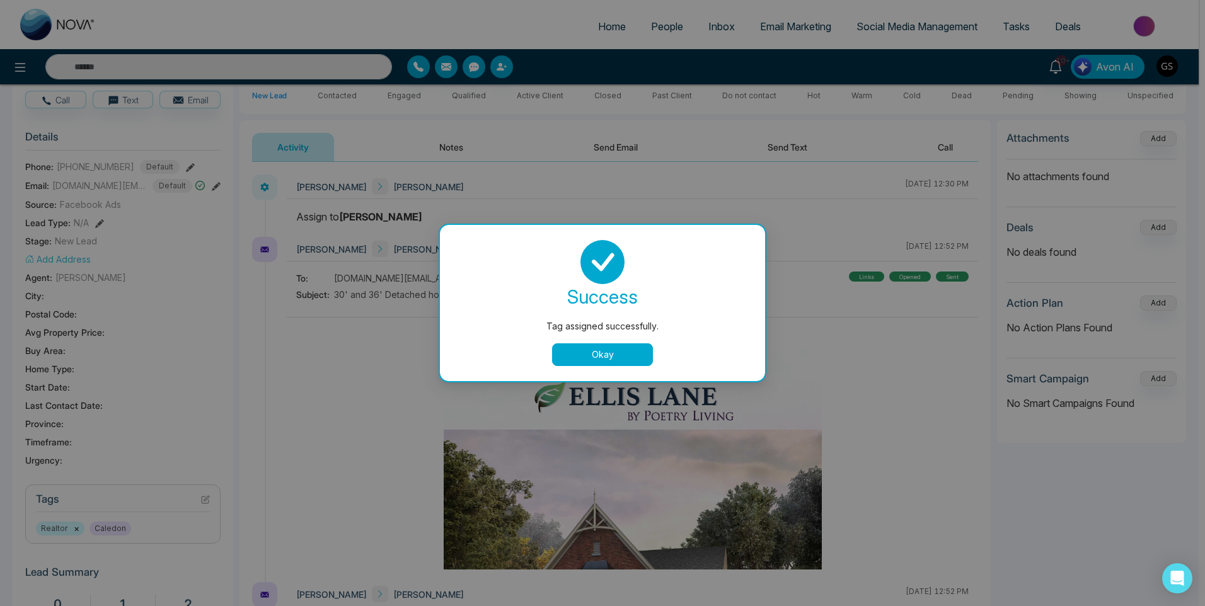
click at [639, 173] on div "Tag assigned successfully. success Tag assigned successfully. Okay" at bounding box center [602, 303] width 1205 height 606
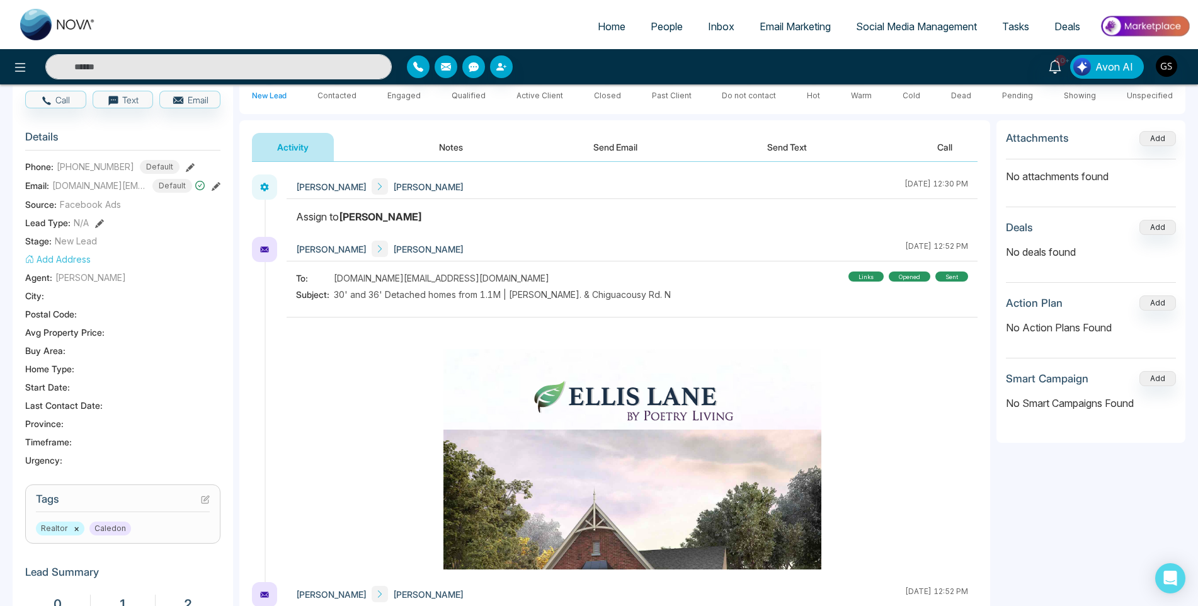
click at [669, 34] on link "People" at bounding box center [666, 26] width 57 height 24
